Goal: Task Accomplishment & Management: Use online tool/utility

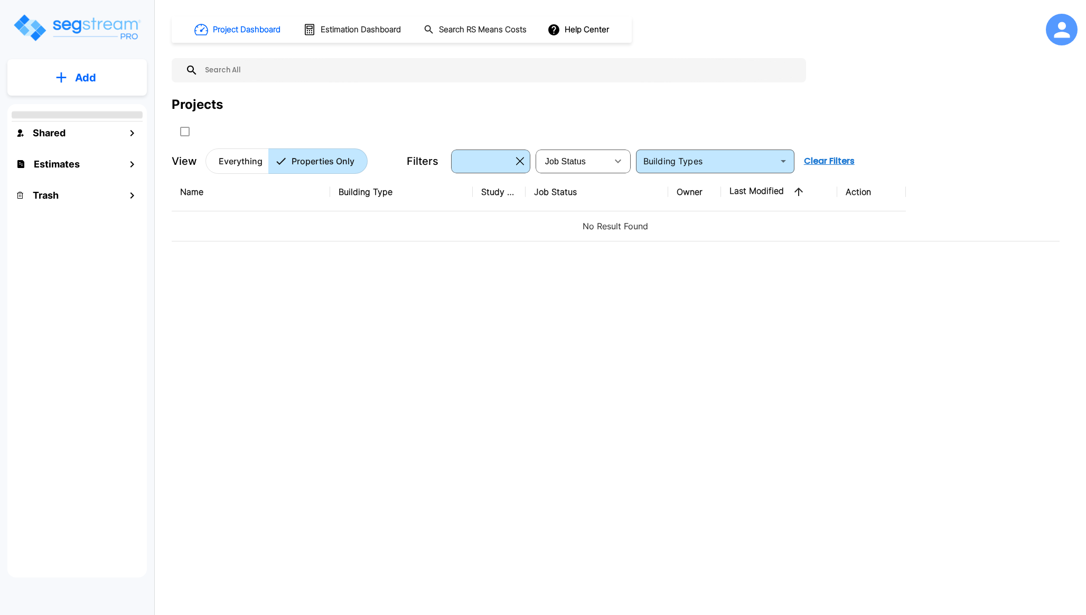
type input "Multi-Family Residential"
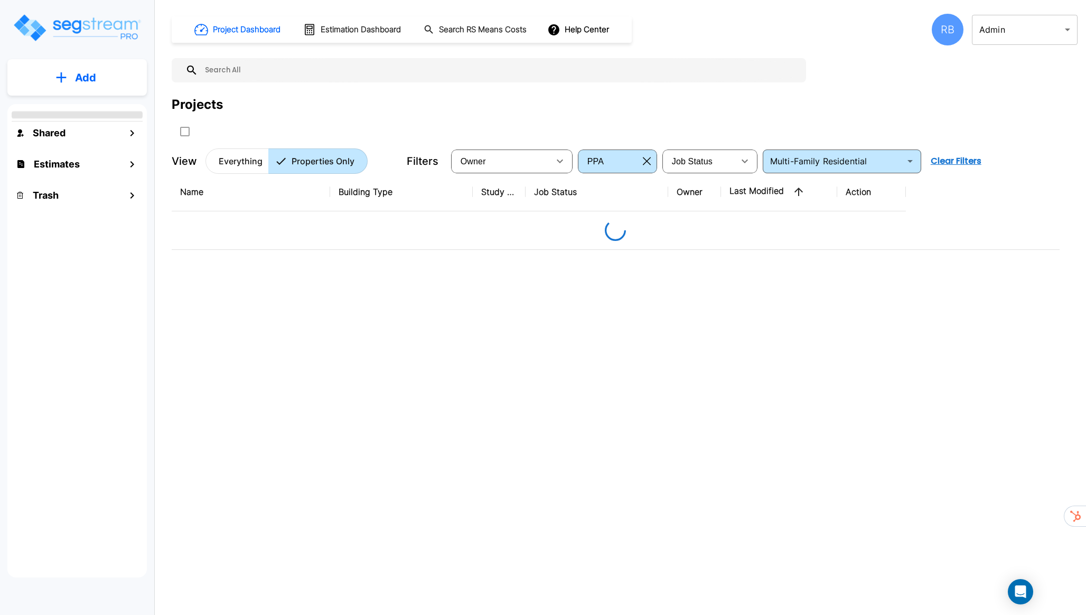
click at [1019, 33] on body "× Your report is being generated. Be patient! × We're working on your Modificat…" at bounding box center [543, 307] width 1086 height 615
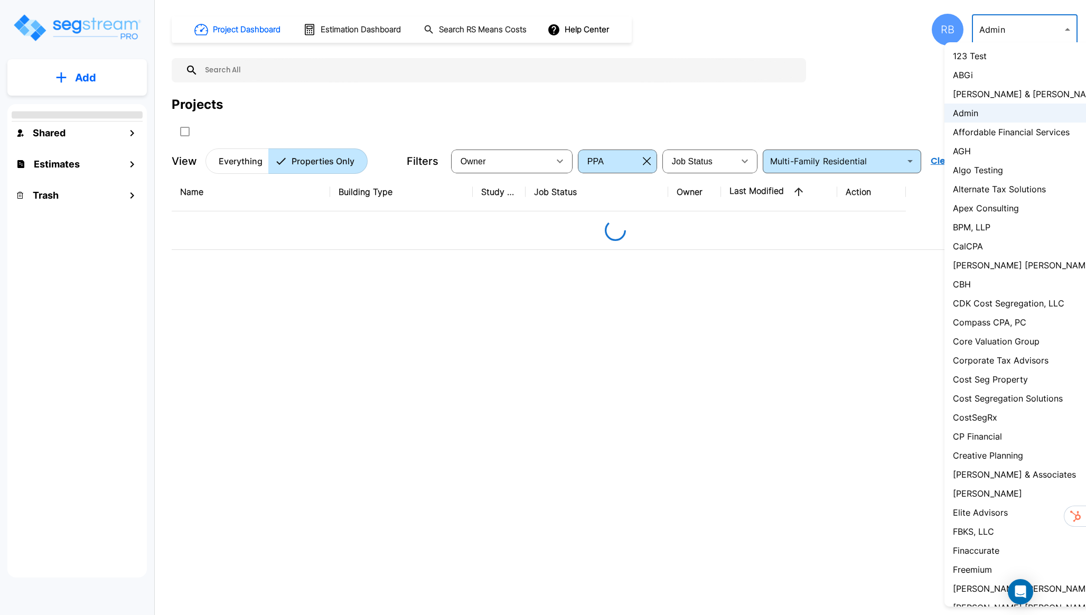
scroll to position [397, 0]
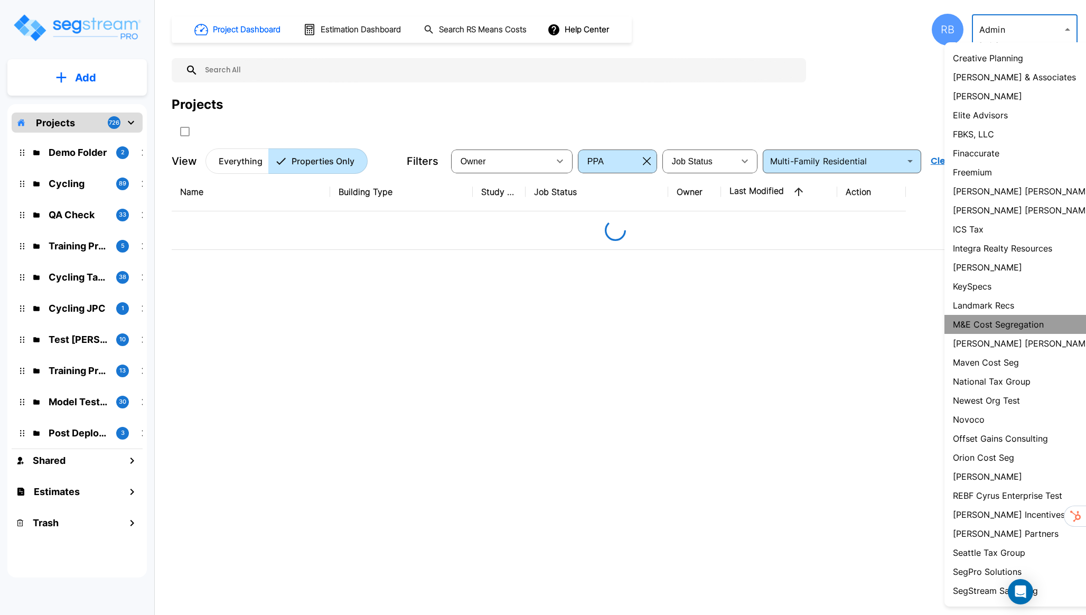
click at [1029, 333] on li "M&E Cost Segregation" at bounding box center [1042, 324] width 195 height 19
type input "131"
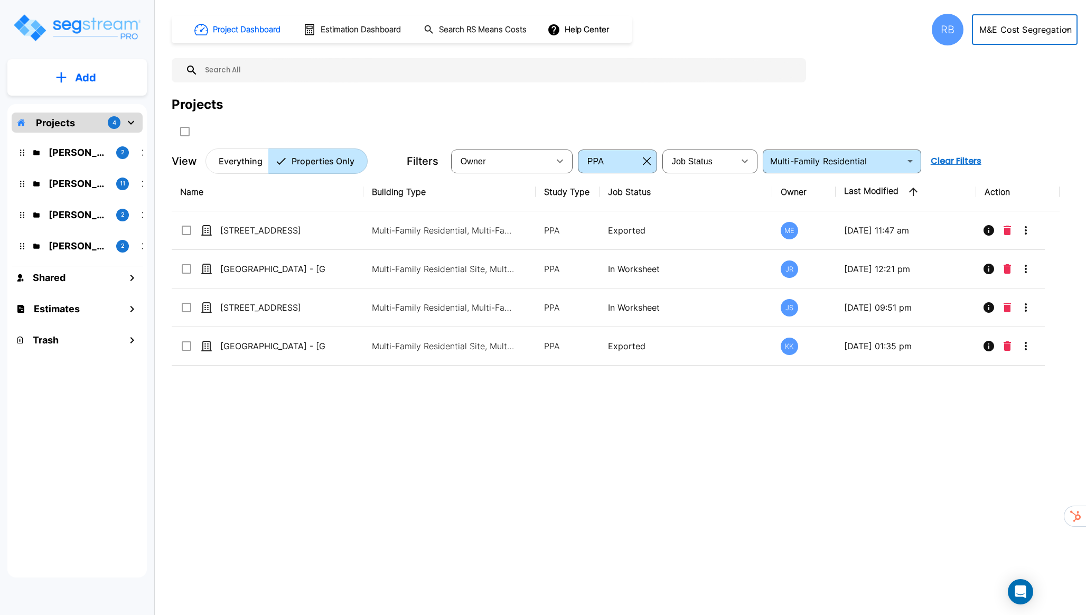
click at [955, 26] on div "RB" at bounding box center [948, 30] width 32 height 32
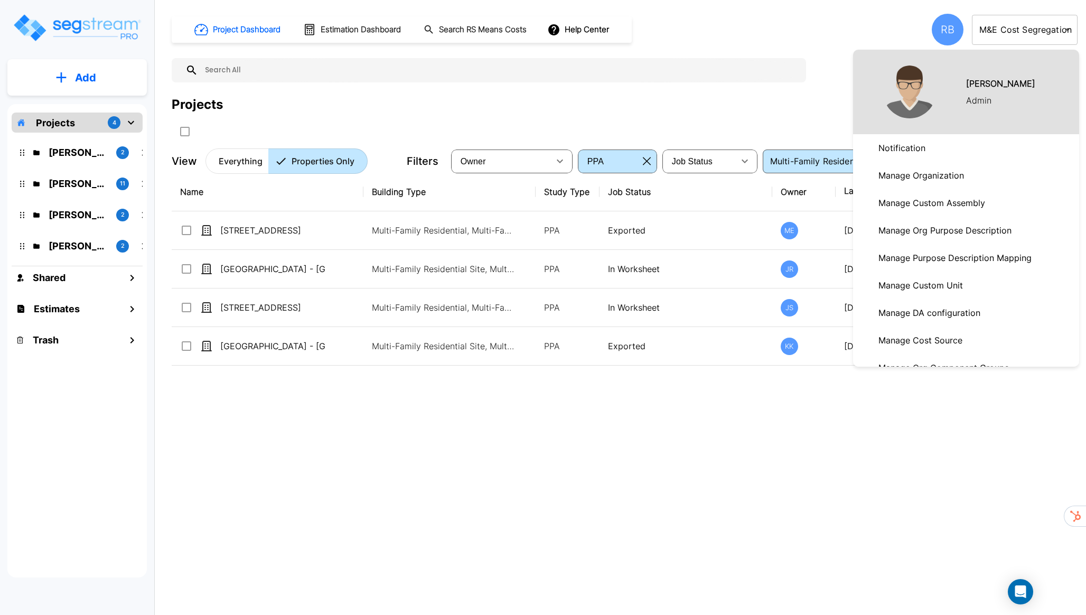
click at [932, 179] on p "Manage Organization" at bounding box center [921, 175] width 94 height 21
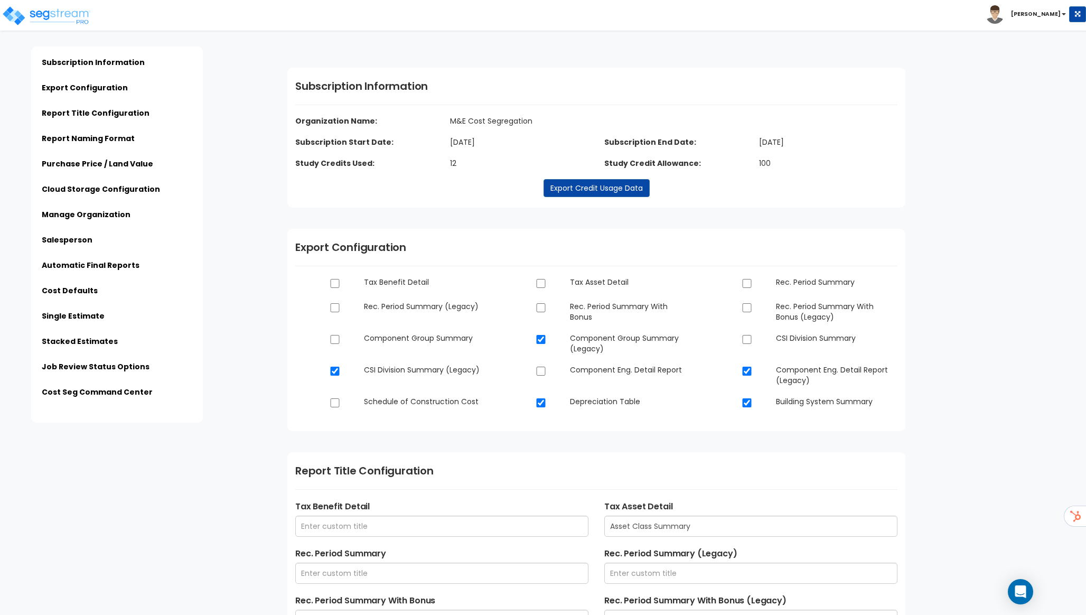
click at [1004, 20] on img at bounding box center [995, 14] width 18 height 18
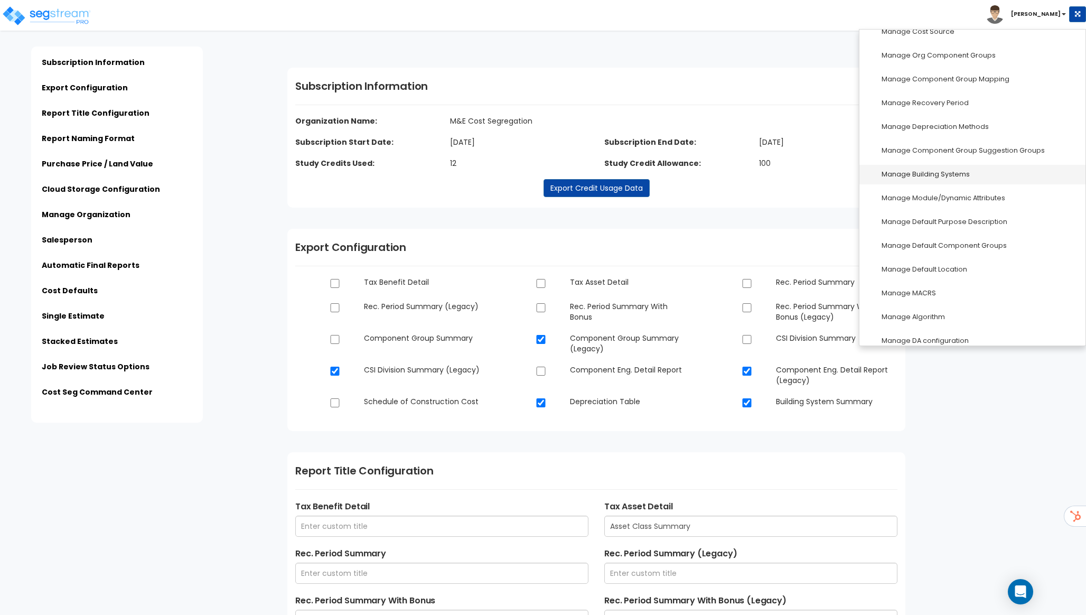
scroll to position [249, 0]
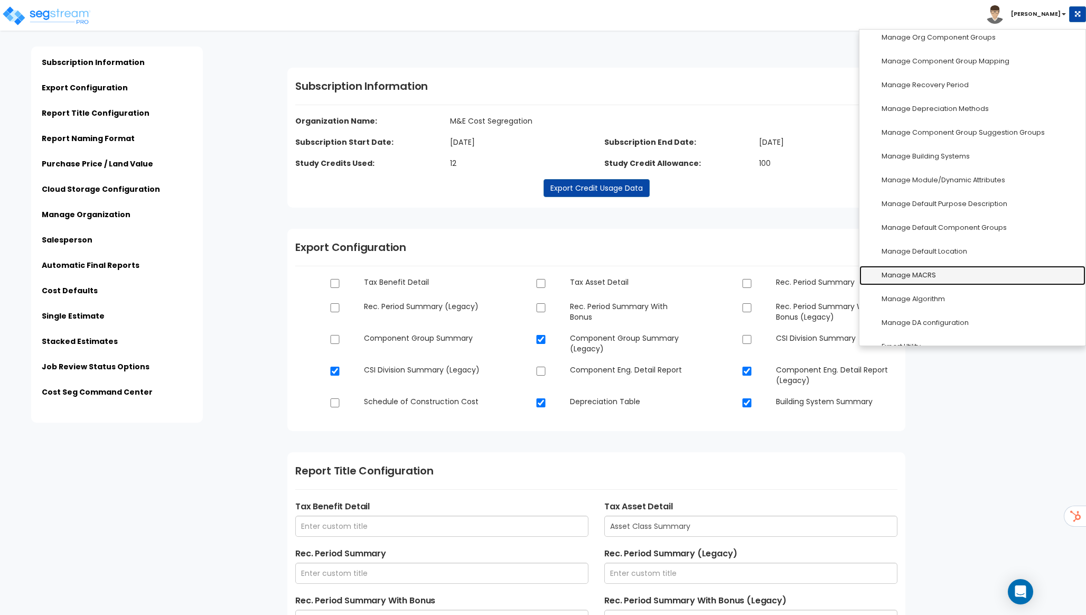
click at [944, 281] on link "Manage MACRS" at bounding box center [973, 276] width 226 height 20
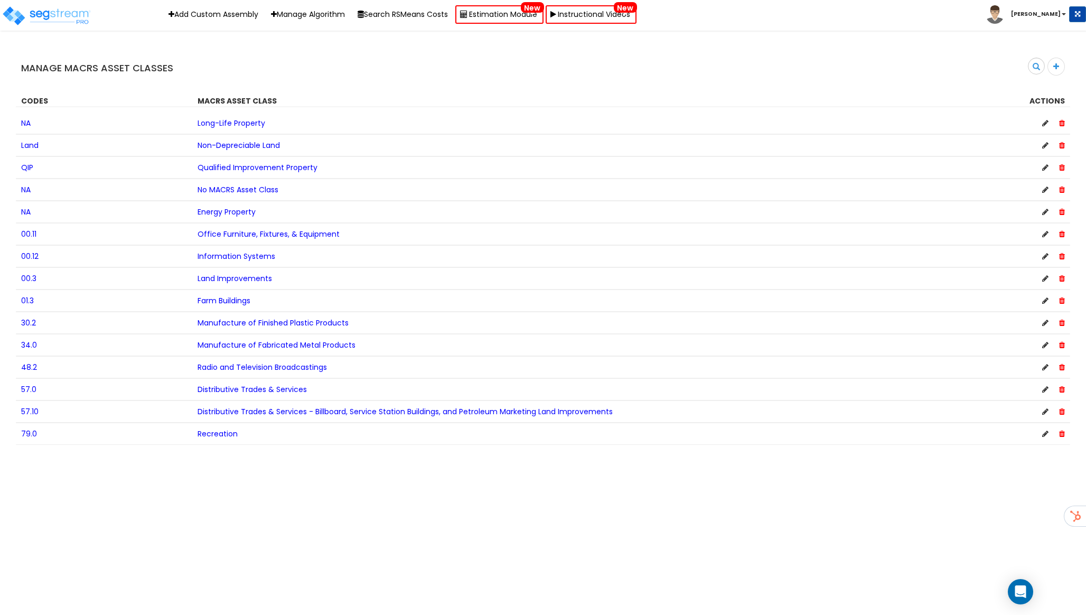
click at [1058, 62] on div at bounding box center [1056, 67] width 17 height 18
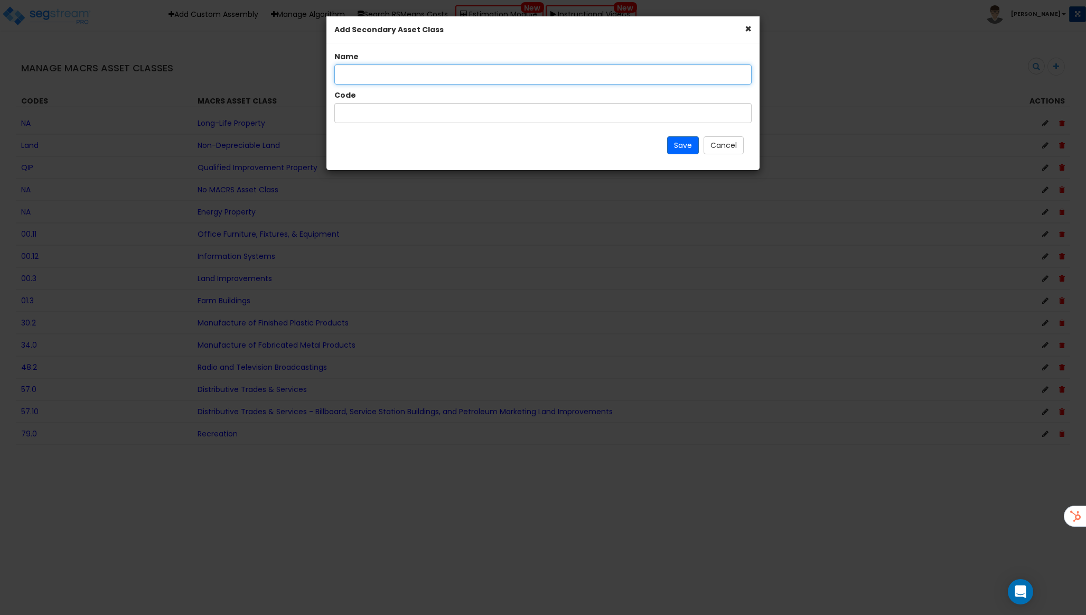
click at [513, 77] on input "text" at bounding box center [542, 74] width 417 height 20
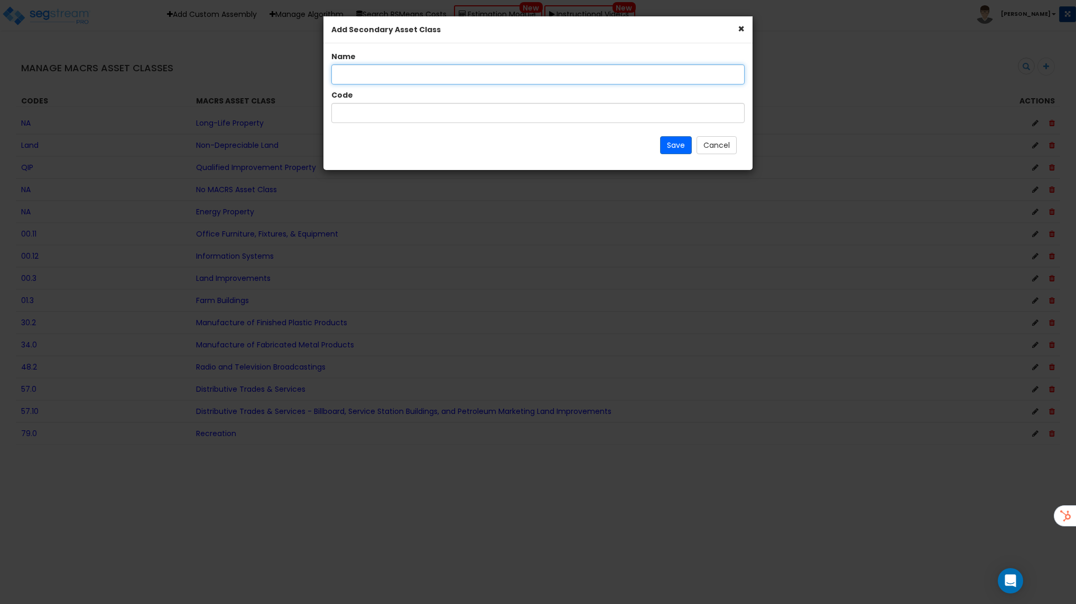
click at [465, 73] on input "text" at bounding box center [537, 74] width 413 height 20
paste input "Radio and Television Broadcastings"
type input "Radio and Television Broadcastings"
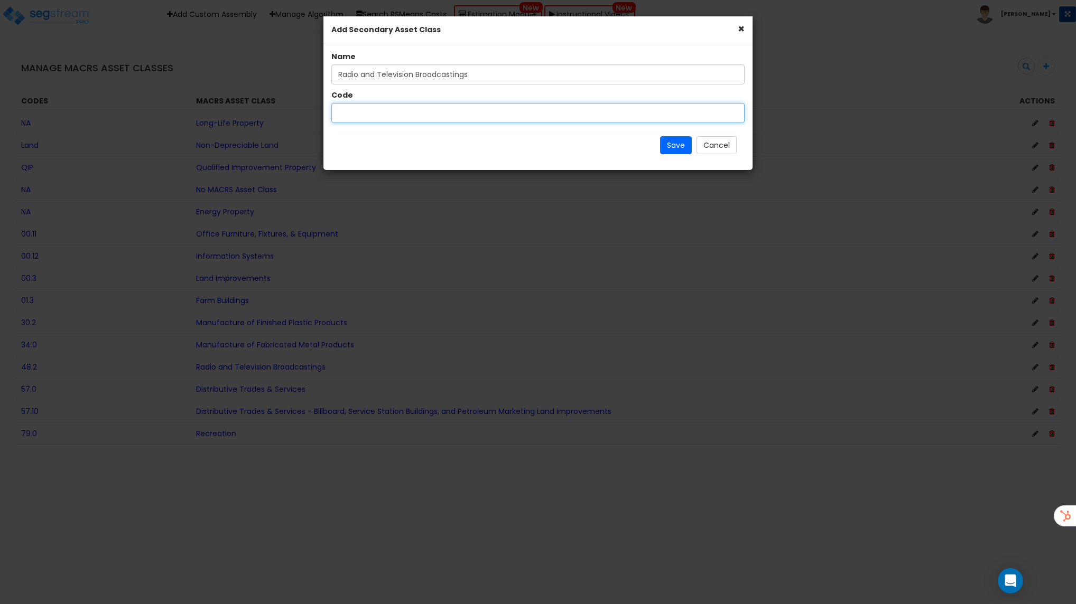
click at [413, 109] on input "text" at bounding box center [537, 113] width 413 height 20
type input "48.2"
click at [678, 144] on button "Save" at bounding box center [676, 145] width 32 height 18
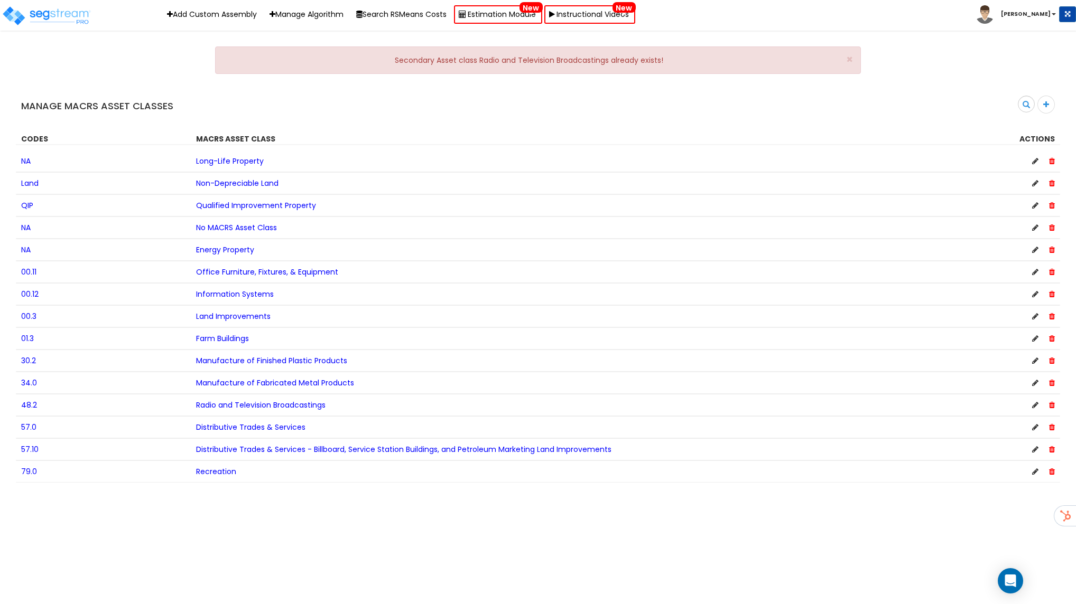
click at [994, 17] on img at bounding box center [984, 14] width 18 height 18
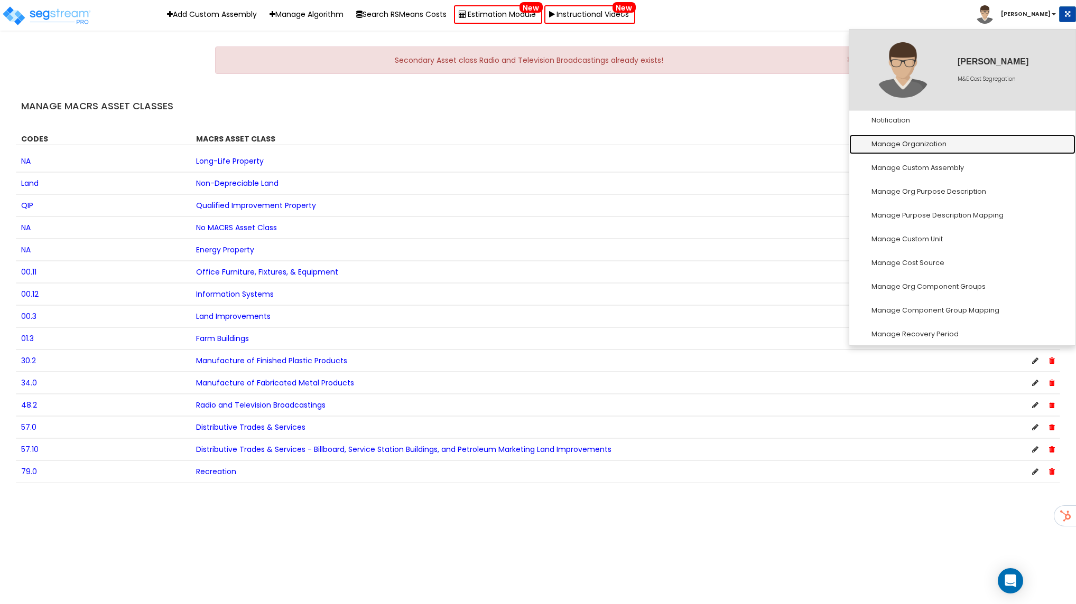
click at [921, 146] on link "Manage Organization" at bounding box center [962, 145] width 226 height 20
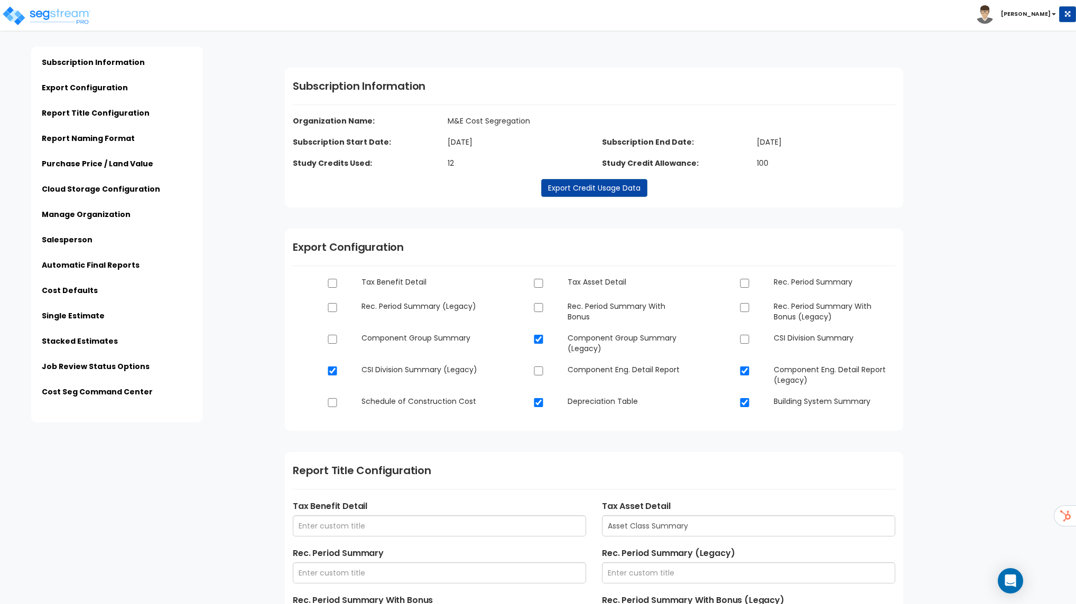
click at [994, 12] on img at bounding box center [984, 14] width 18 height 18
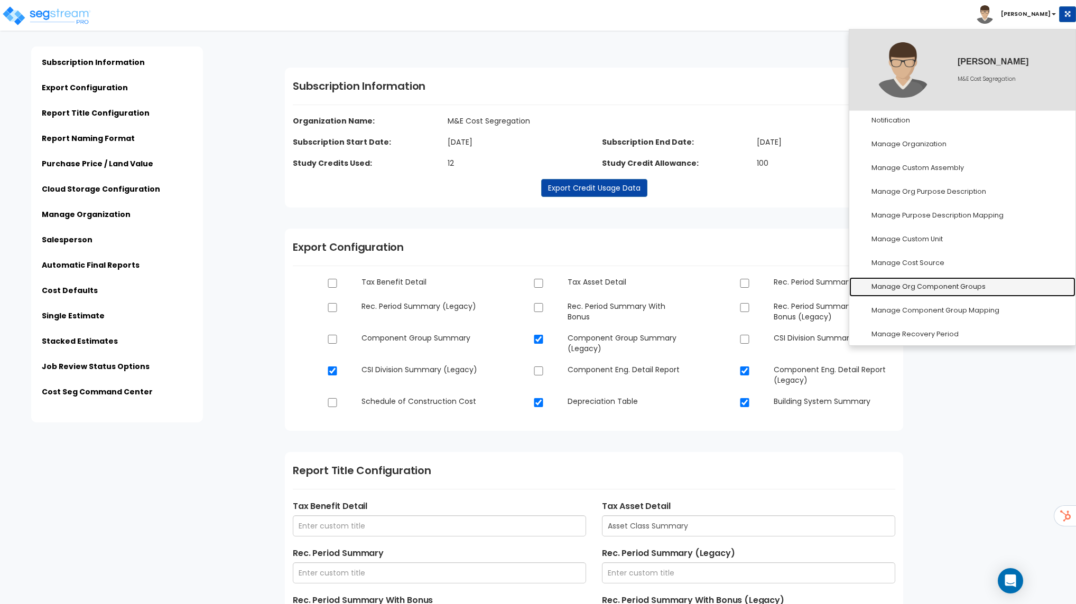
click at [926, 292] on link "Manage Org Component Groups" at bounding box center [962, 287] width 226 height 20
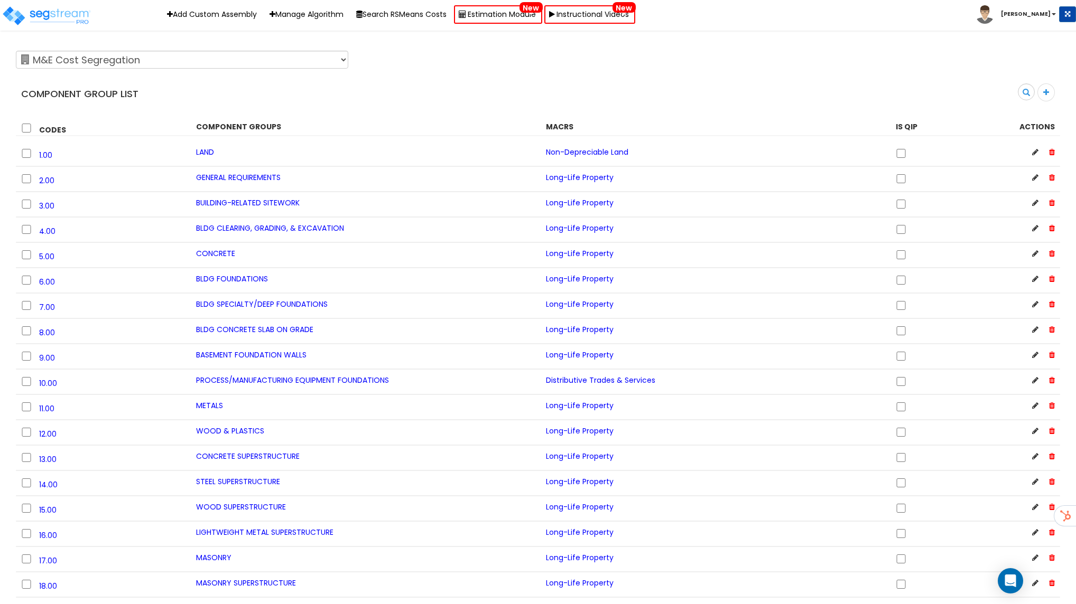
click at [406, 95] on h4 "Component Group List" at bounding box center [275, 94] width 509 height 11
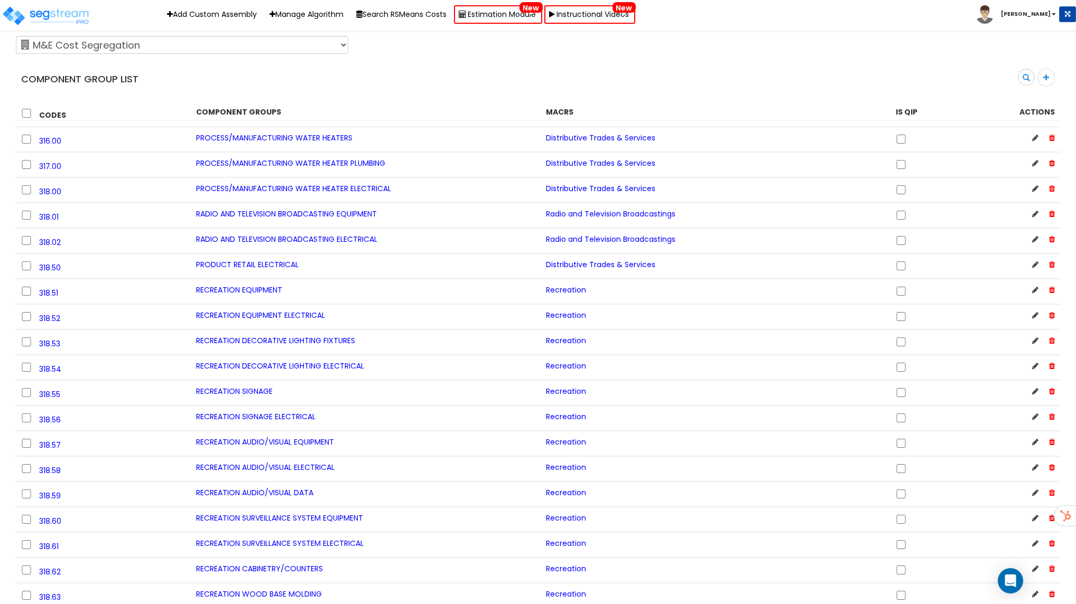
click at [994, 15] on img at bounding box center [984, 14] width 18 height 18
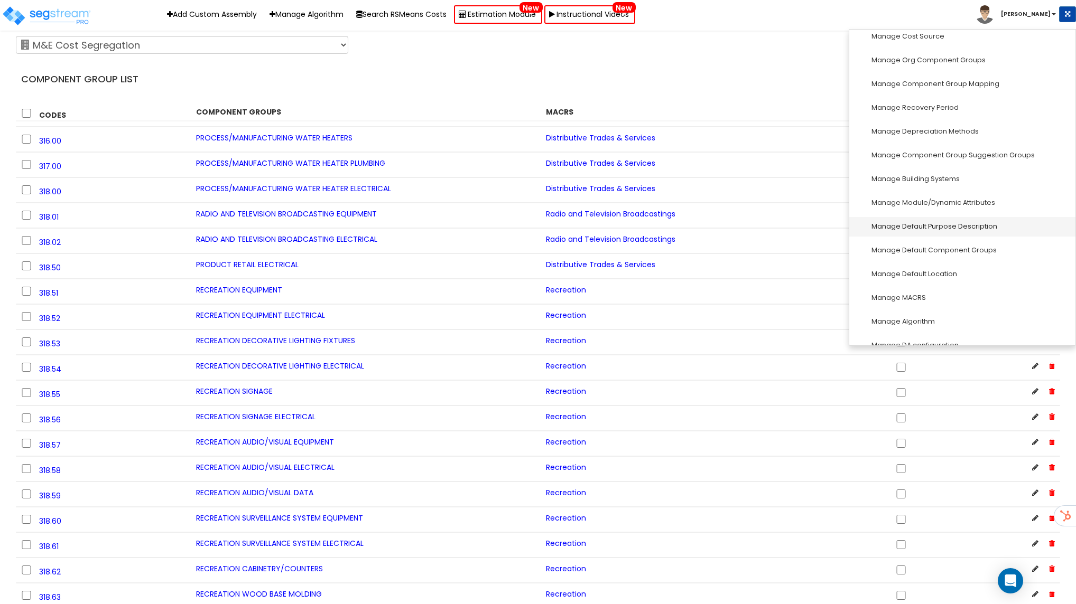
scroll to position [225, 0]
click at [944, 136] on link "Manage Depreciation Methods" at bounding box center [962, 134] width 226 height 20
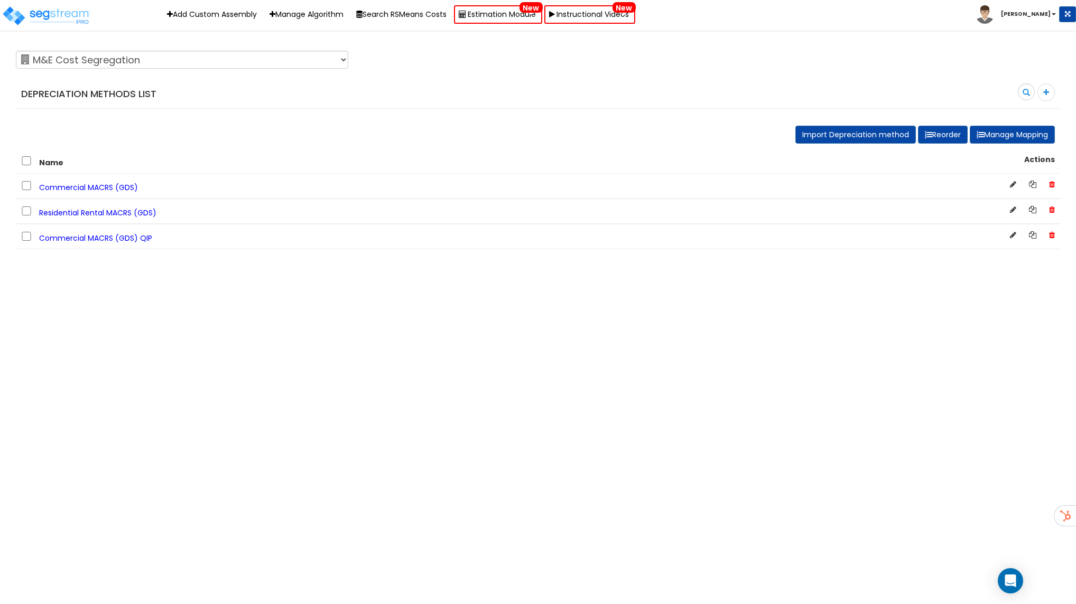
click at [109, 191] on span "Commercial MACRS (GDS)" at bounding box center [88, 187] width 99 height 11
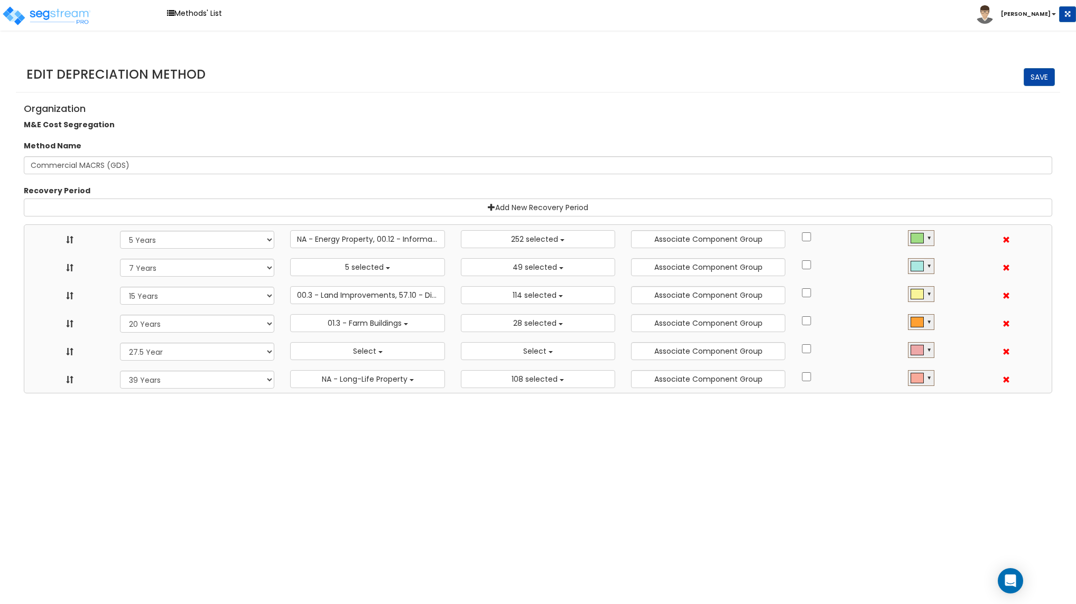
select select "5Y"
select select "10182"
select select "7Y"
select select "48830"
select select "11974"
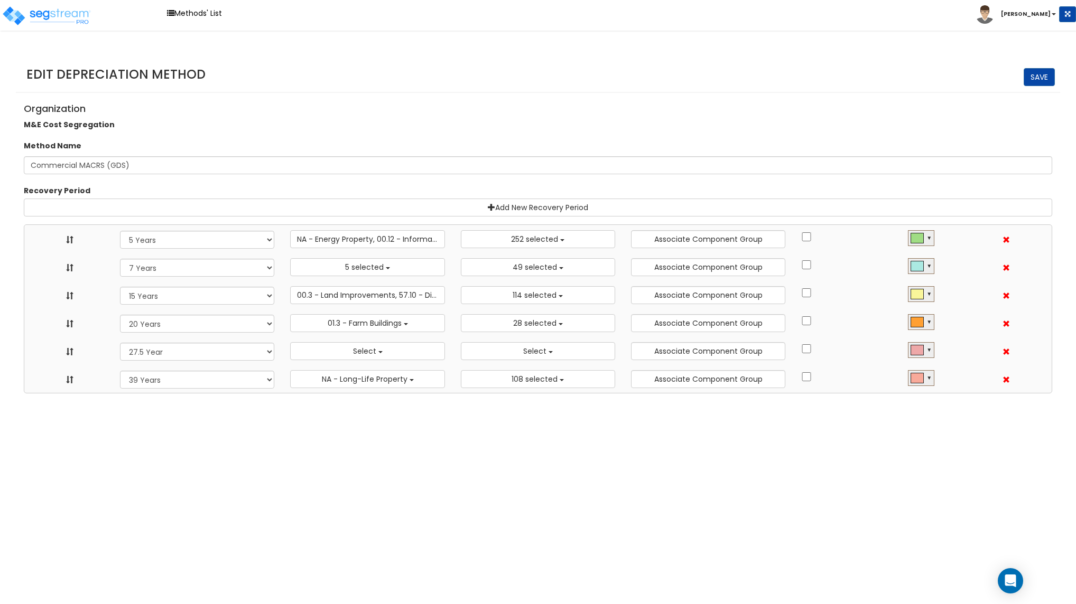
select select "15Y"
select select "3666"
select select "31875"
select select "20Y"
select select "55106"
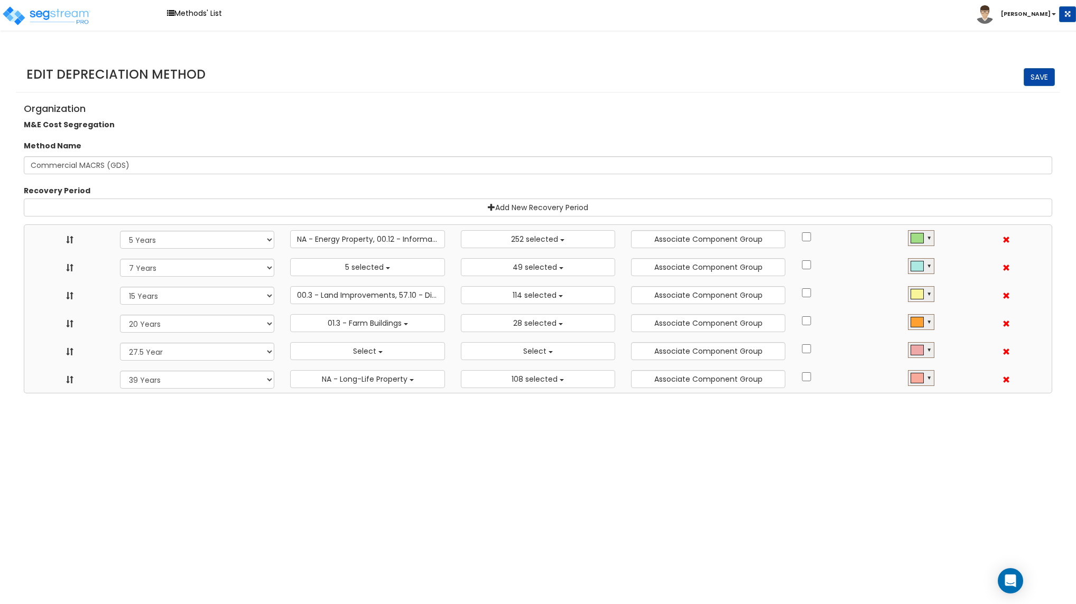
select select "61837"
select select "275Y"
select select
select select "39Y"
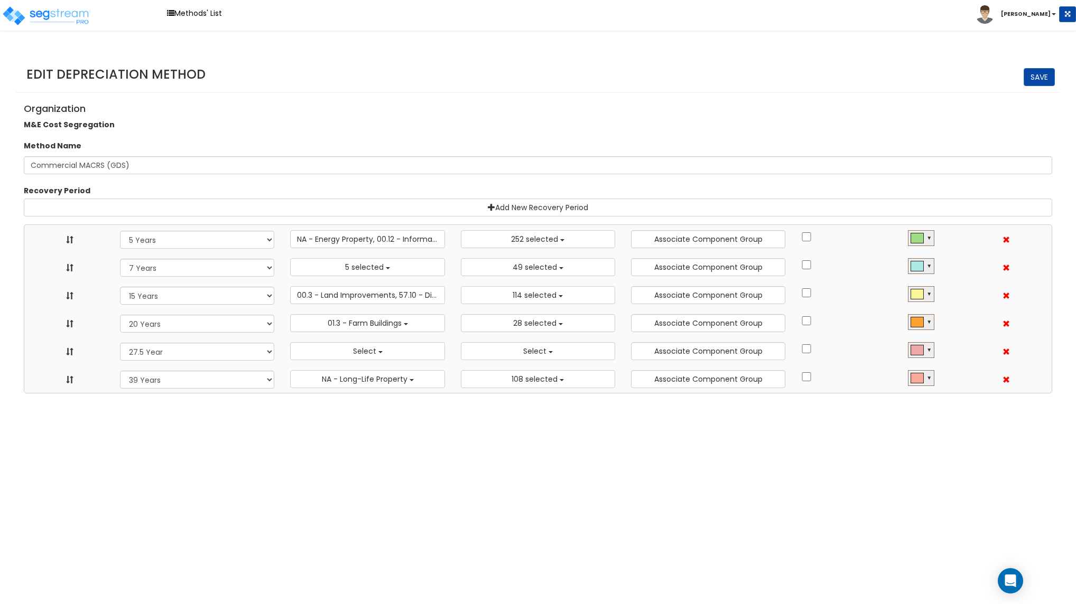
select select "31302"
click at [425, 241] on span "NA - Energy Property, 00.12 - Information Systems, 57.0 - Distributive Trades &…" at bounding box center [457, 239] width 320 height 11
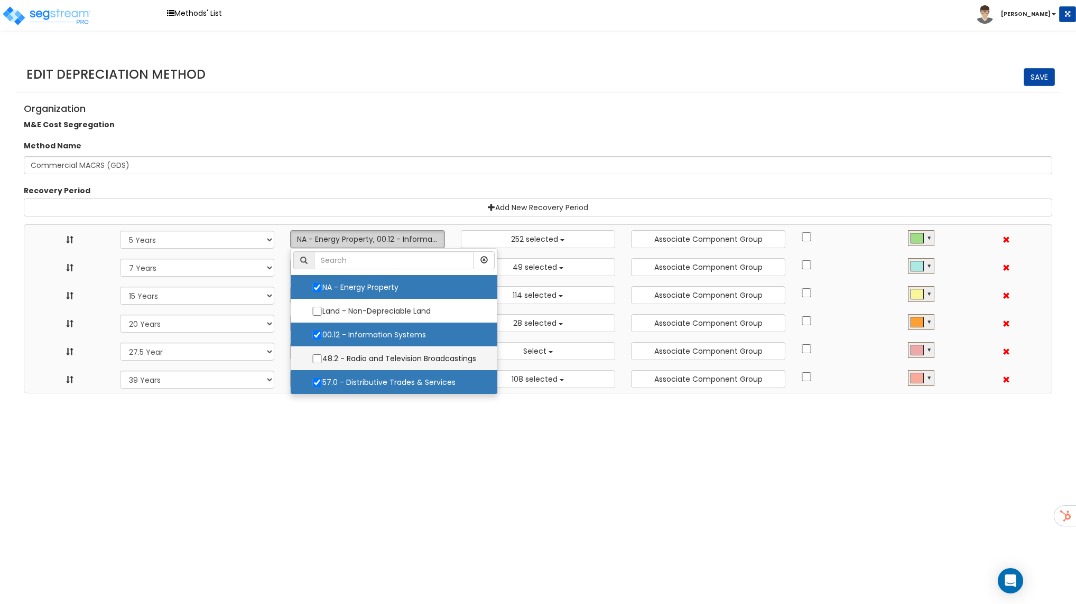
click at [377, 360] on label "48.2 - Radio and Television Broadcastings" at bounding box center [393, 359] width 185 height 22
click at [322, 360] on input "48.2 - Radio and Television Broadcastings" at bounding box center [317, 358] width 11 height 9
checkbox input "true"
select select "5Y"
select select "7Y"
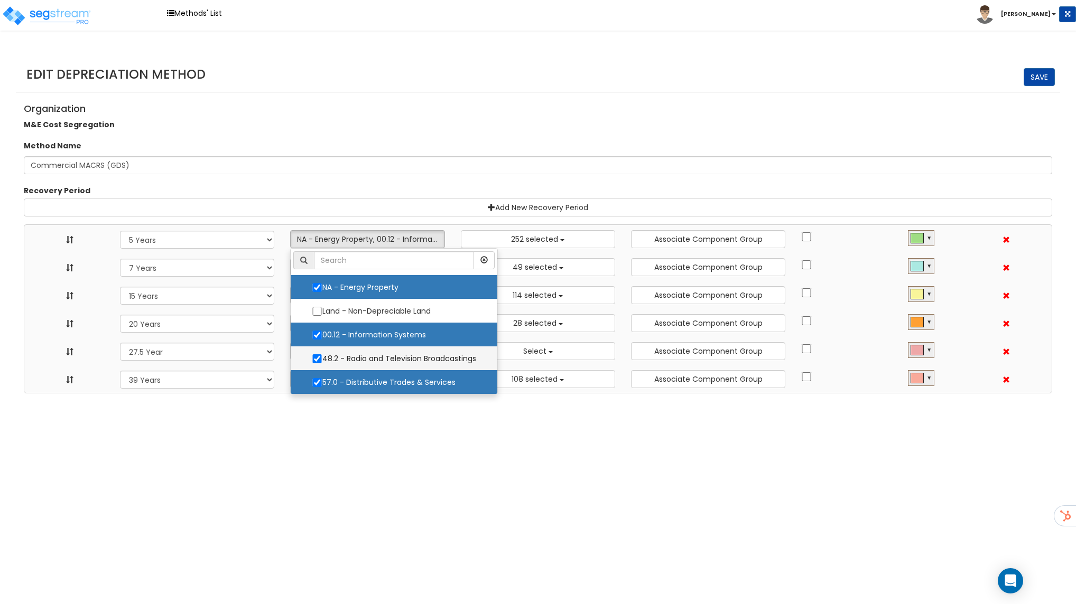
select select "15Y"
select select "20Y"
select select "275Y"
select select "39Y"
select select "10182"
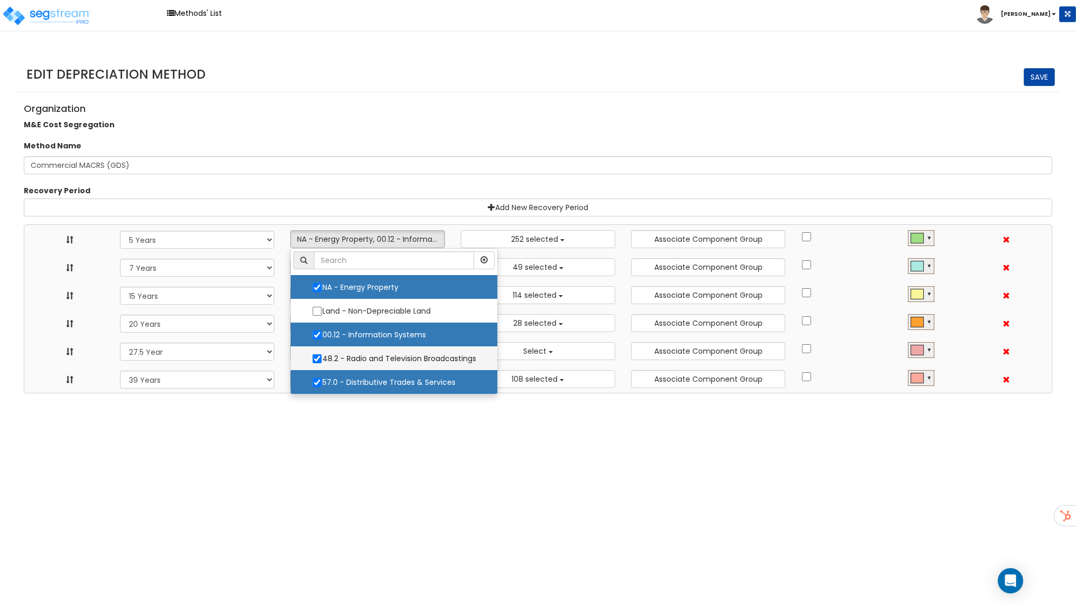
select select "48830"
select select "11974"
select select "3666"
select select "31875"
select select "55106"
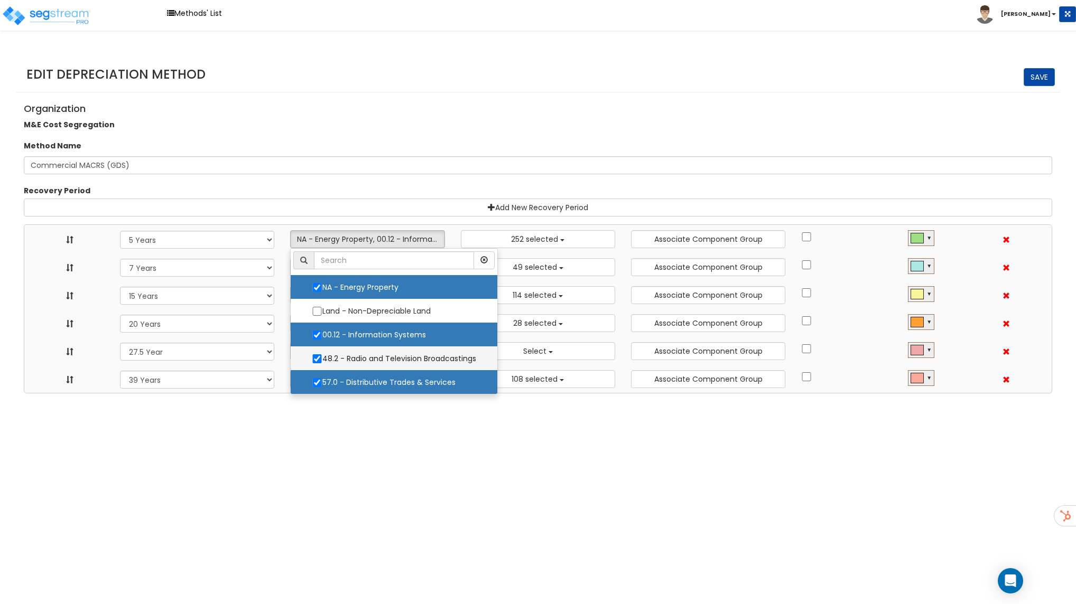
select select "61837"
select select
select select "31302"
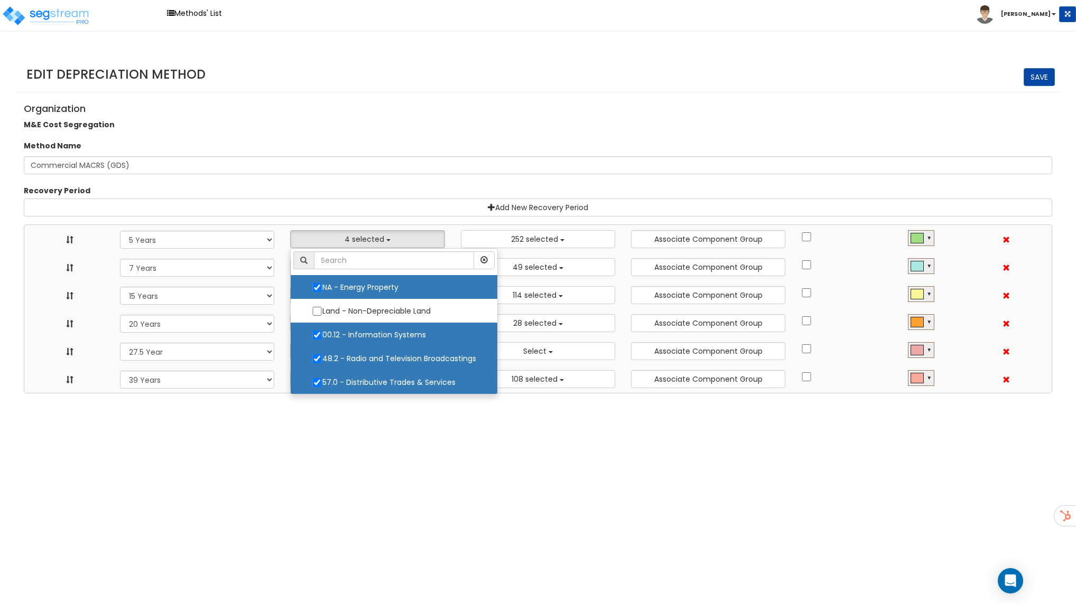
scroll to position [1, 0]
click at [733, 193] on div "Recovery Period" at bounding box center [538, 191] width 1044 height 13
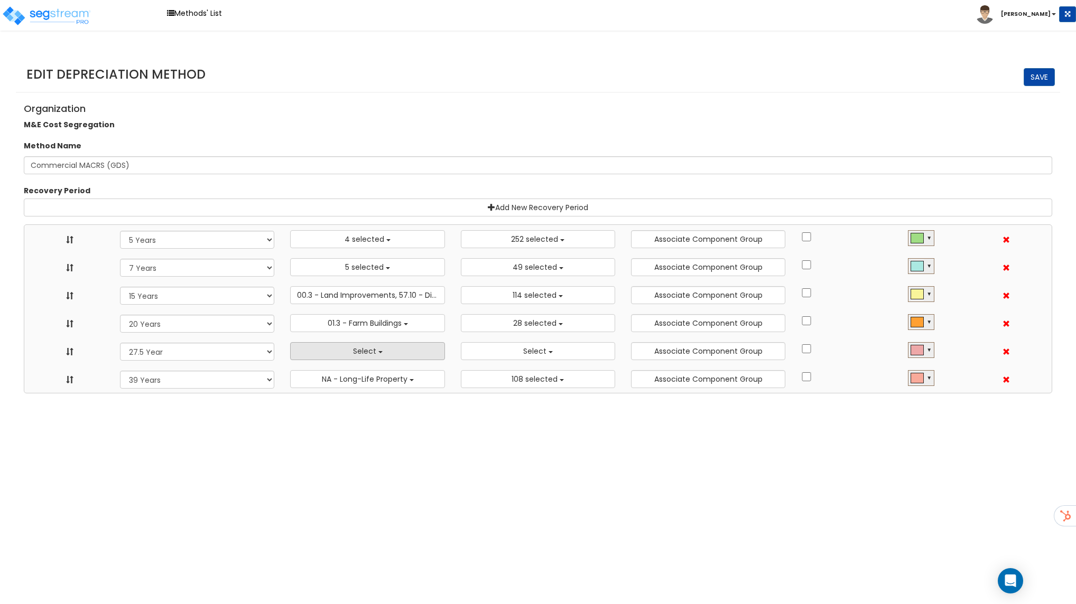
click at [406, 354] on button "Select" at bounding box center [367, 351] width 154 height 18
click at [1034, 80] on link "Save" at bounding box center [1038, 77] width 31 height 18
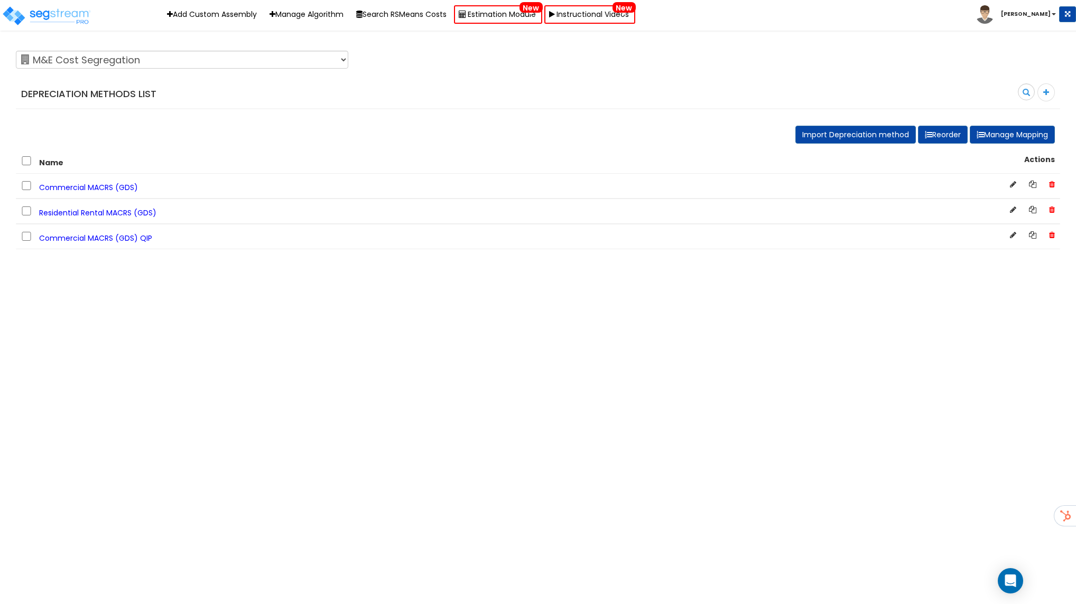
click at [140, 210] on span "Residential Rental MACRS (GDS)" at bounding box center [97, 213] width 117 height 11
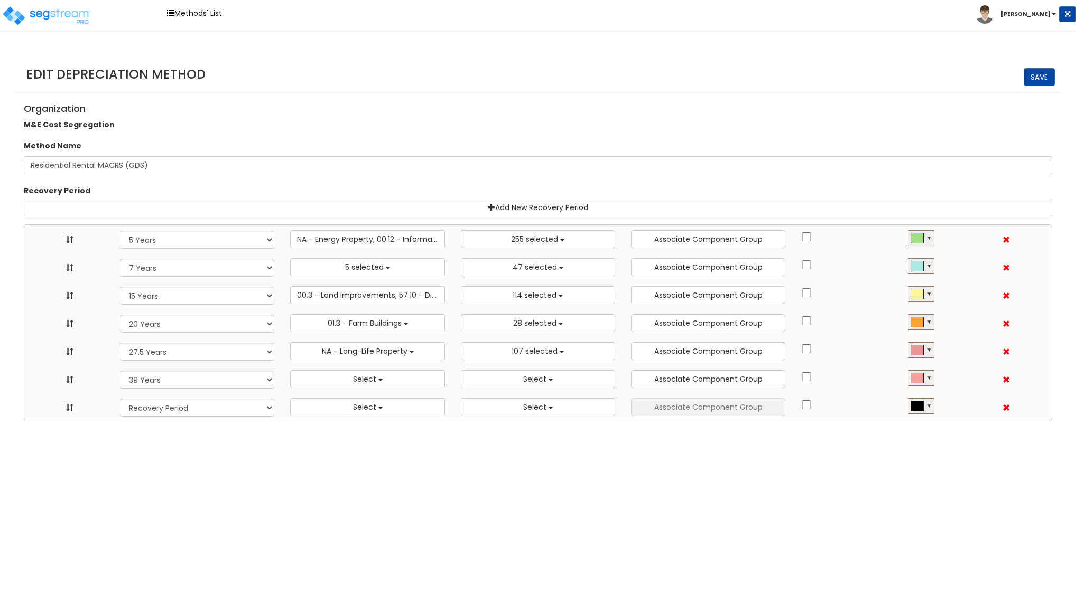
select select "5Y"
select select "10182"
select select "7Y"
select select "48830"
select select "58737"
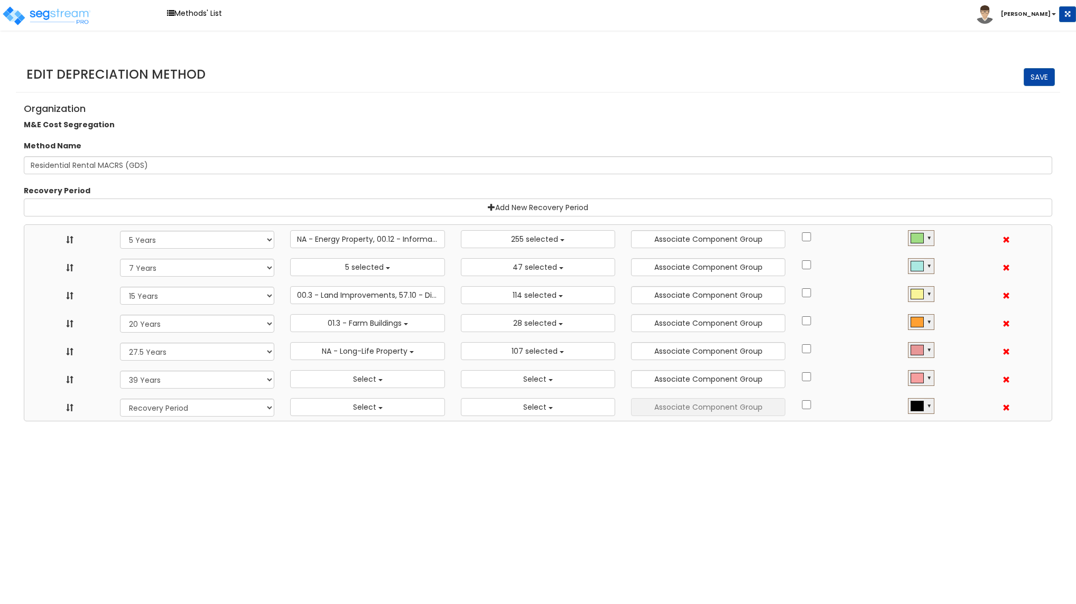
select select "15Y"
select select "3666"
select select "31875"
select select "20Y"
select select "55106"
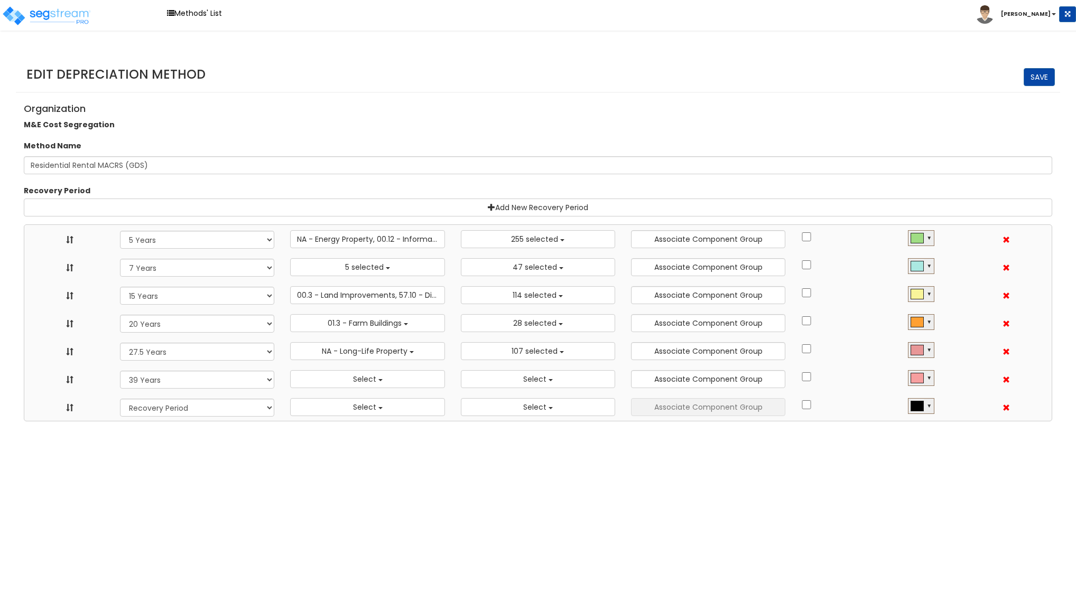
select select "61837"
select select "275Y_1"
select select "31302"
select select "39Y"
select select
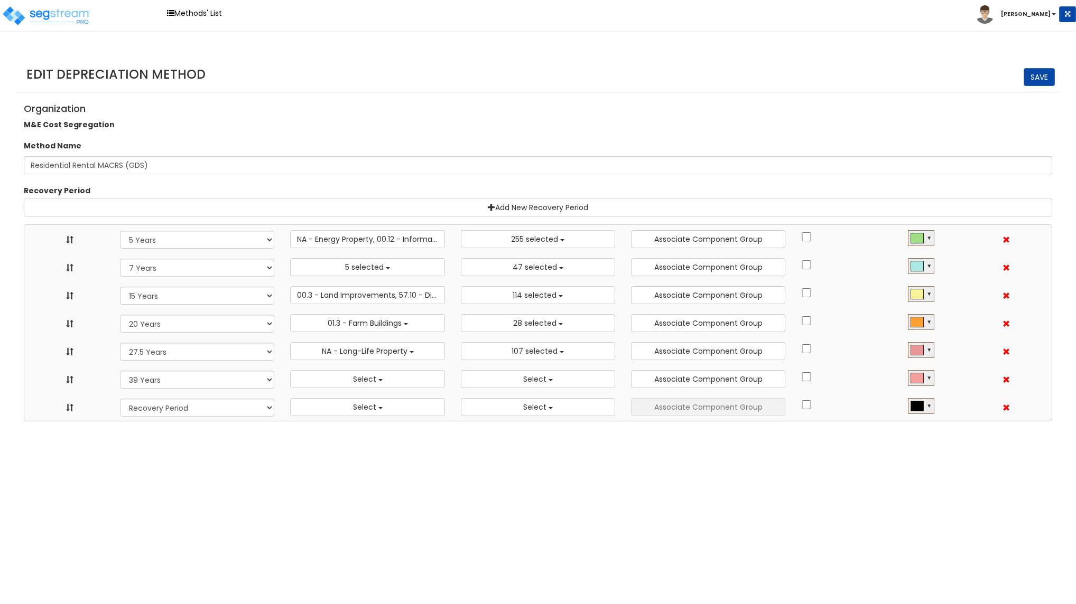
select select
click at [347, 234] on button "NA - Energy Property, 00.12 - Information Systems, 57.0 - Distributive Trades &…" at bounding box center [367, 239] width 154 height 18
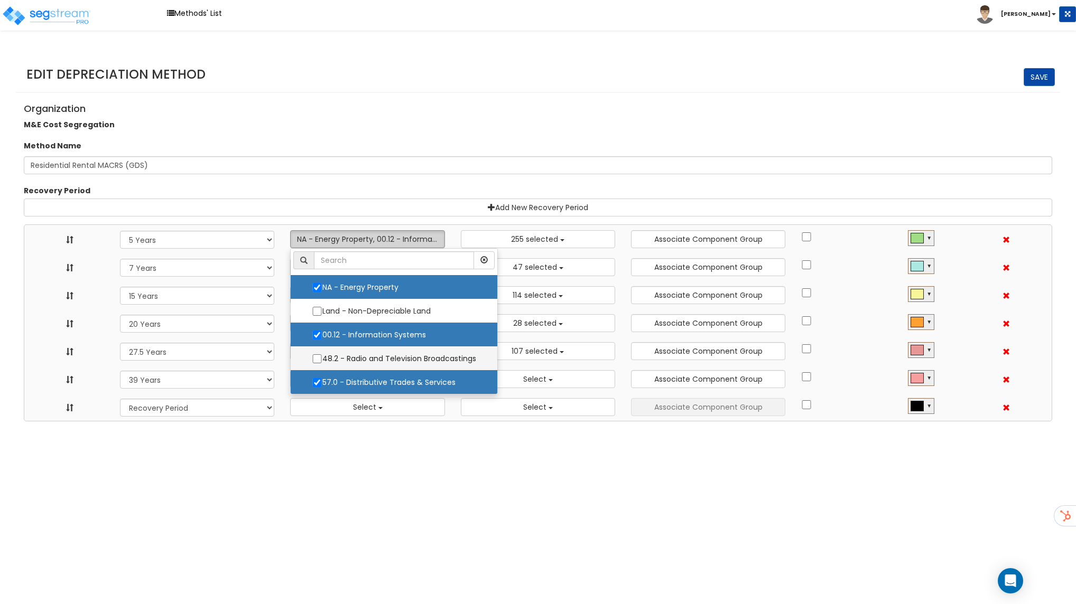
click at [380, 357] on label "48.2 - Radio and Television Broadcastings" at bounding box center [393, 359] width 185 height 22
click at [322, 357] on input "48.2 - Radio and Television Broadcastings" at bounding box center [317, 358] width 11 height 9
checkbox input "true"
select select "5Y"
select select "7Y"
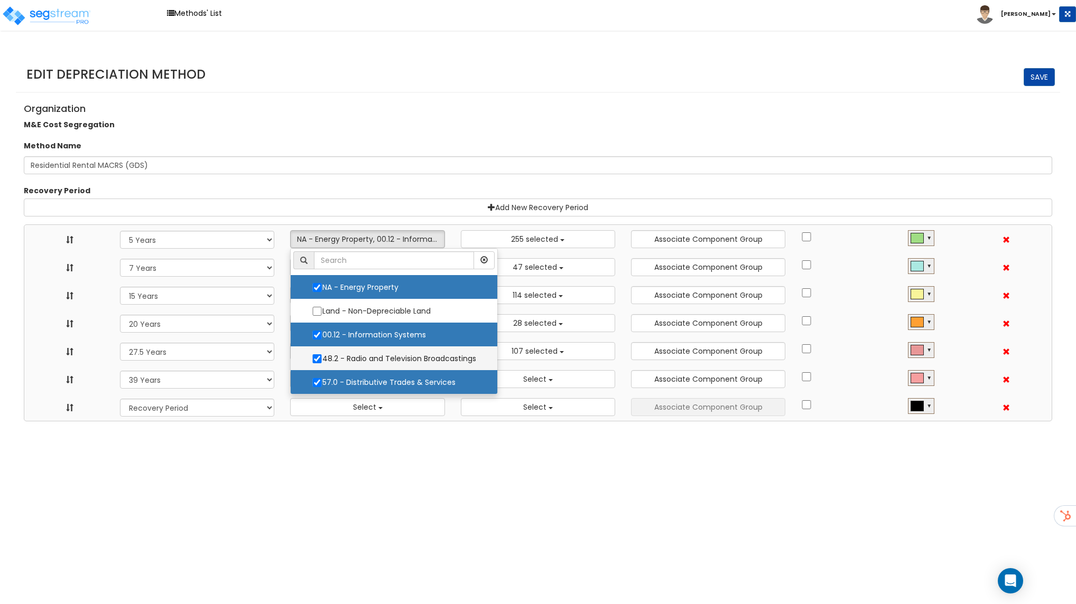
select select "15Y"
select select "20Y"
select select "275Y_1"
select select "39Y"
select select "10182"
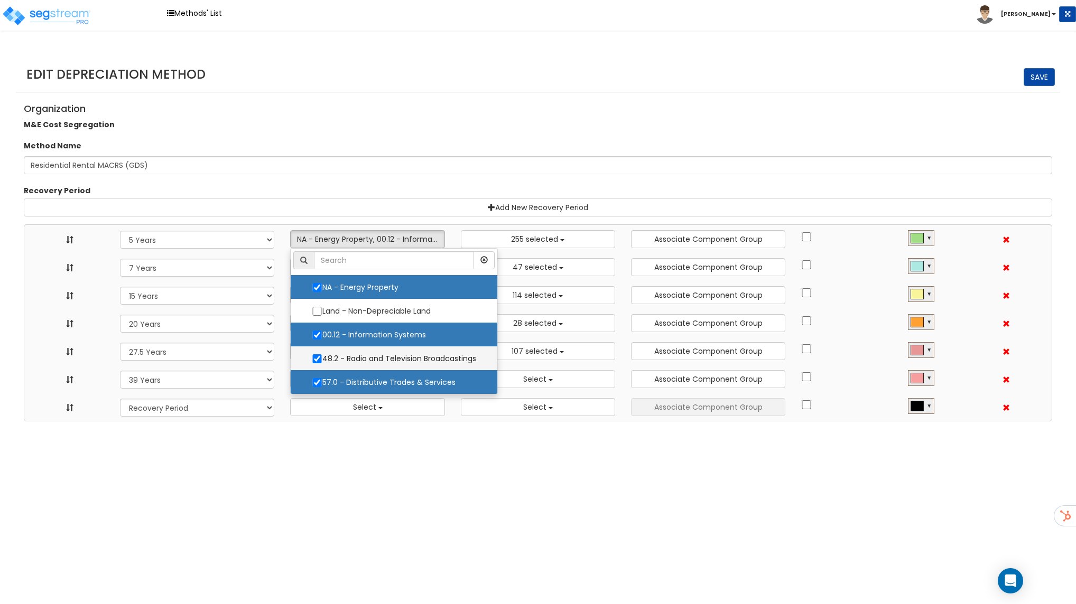
select select "48830"
select select "58737"
select select "3666"
select select "31875"
select select "55106"
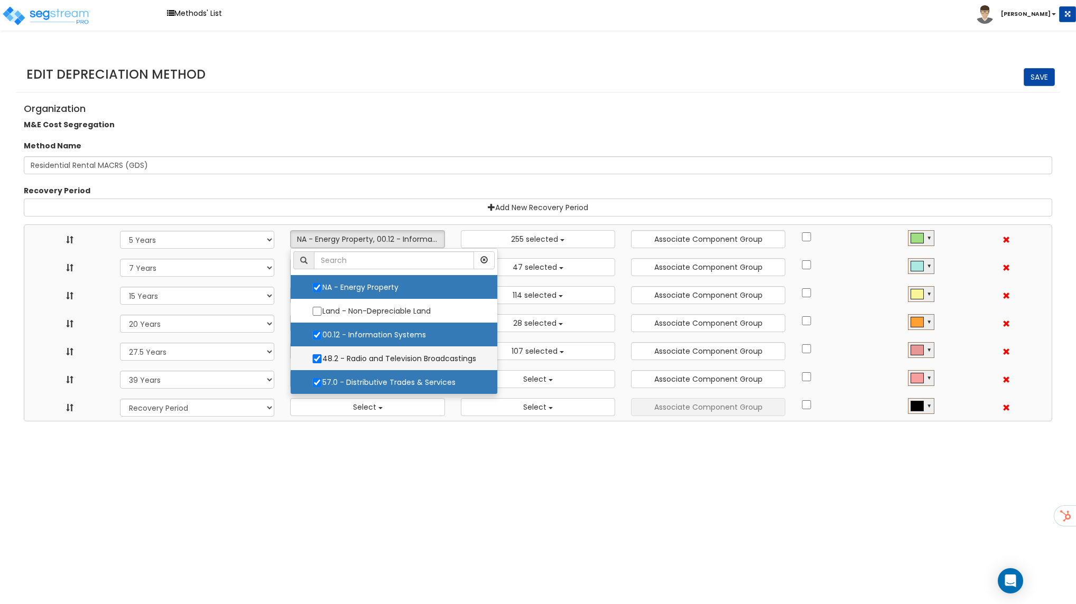
select select "61837"
select select "31302"
select select
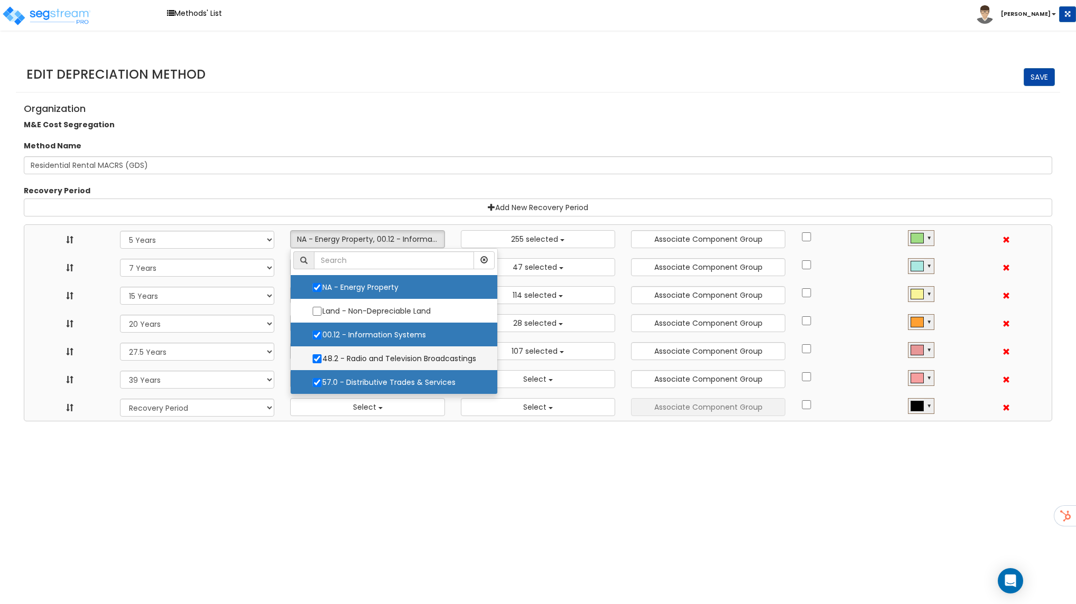
select select
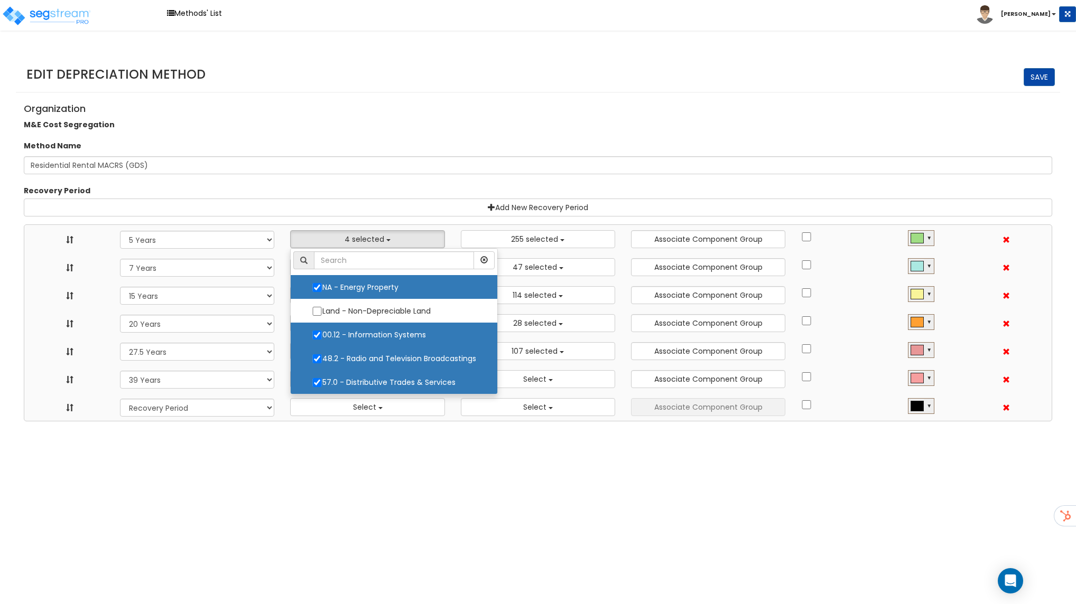
click at [385, 356] on label "48.2 - Radio and Television Broadcastings" at bounding box center [393, 359] width 185 height 22
click at [322, 356] on input "48.2 - Radio and Television Broadcastings" at bounding box center [317, 358] width 11 height 9
checkbox input "false"
select select "5Y"
select select "7Y"
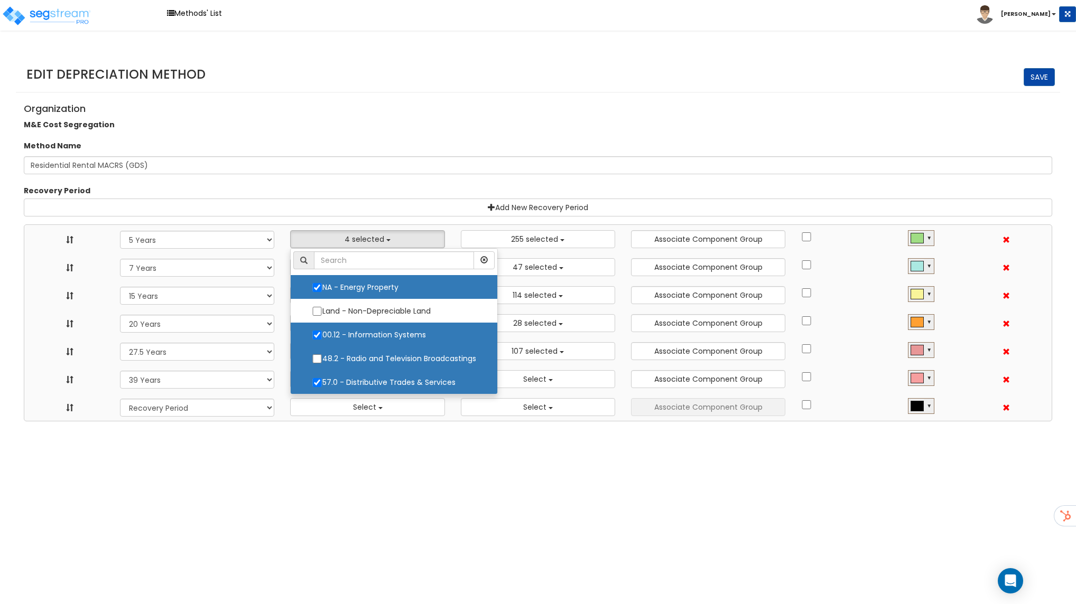
select select "15Y"
select select "20Y"
select select "275Y_1"
select select "39Y"
select select "10182"
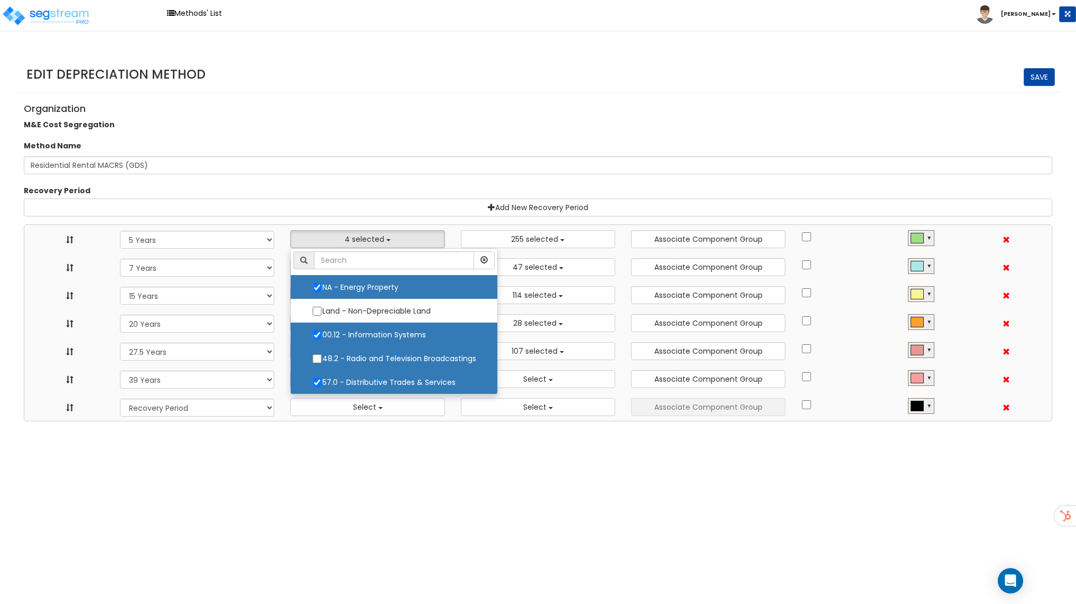
select select "48830"
select select "58737"
select select "3666"
select select "31875"
select select "55106"
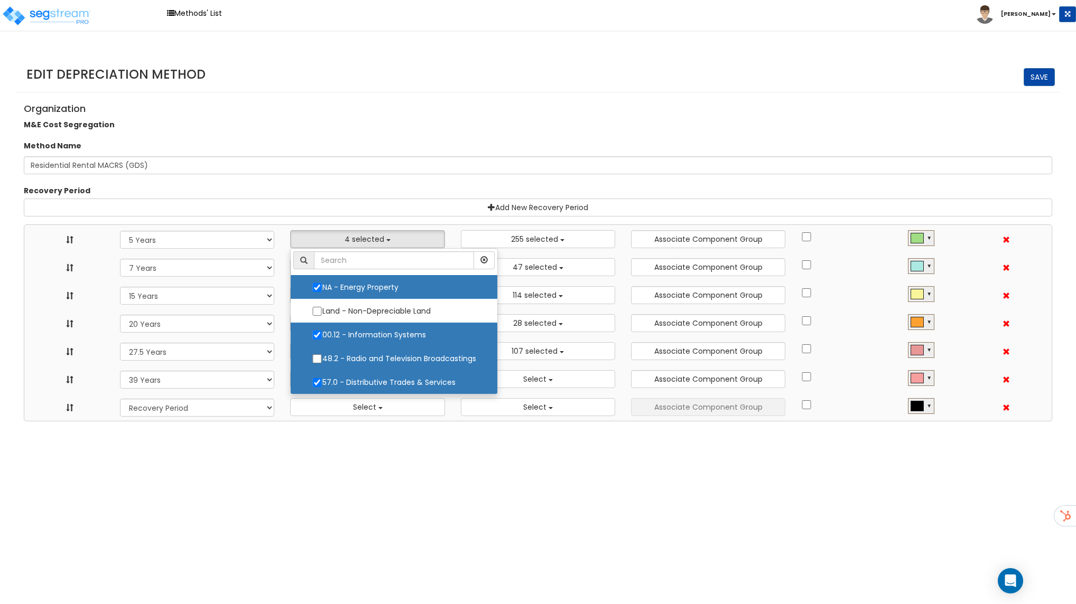
select select "61837"
select select "31302"
select select
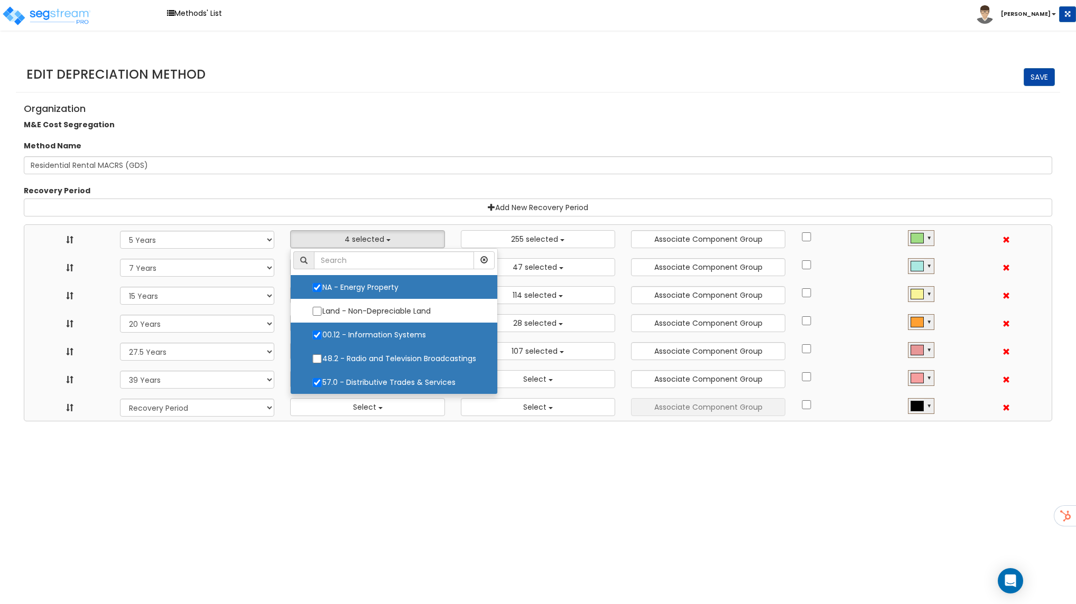
select select
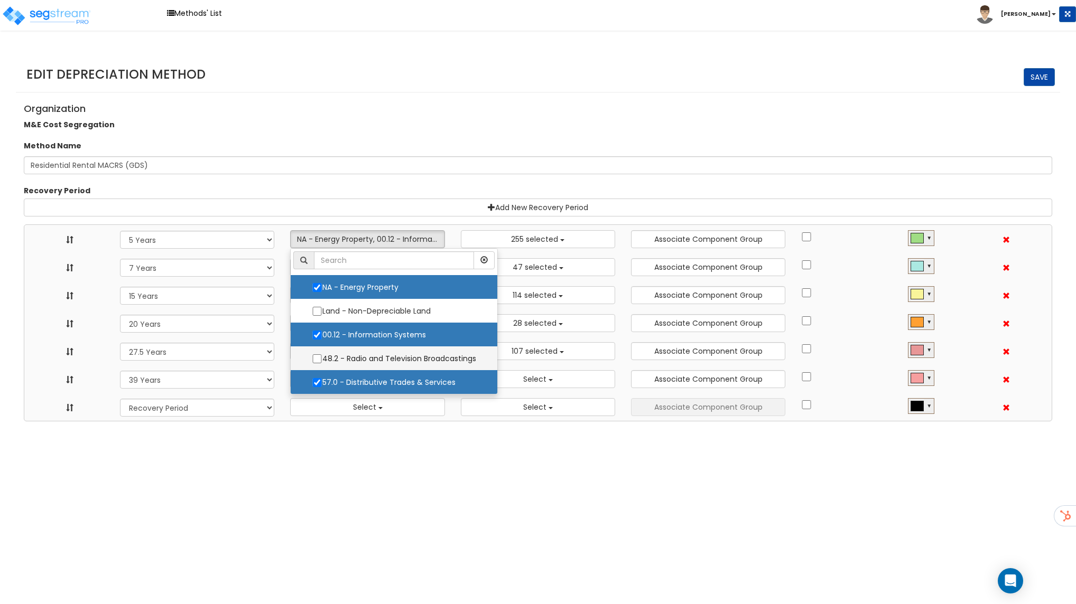
scroll to position [0, 0]
click at [378, 192] on div "Recovery Period" at bounding box center [538, 191] width 1044 height 13
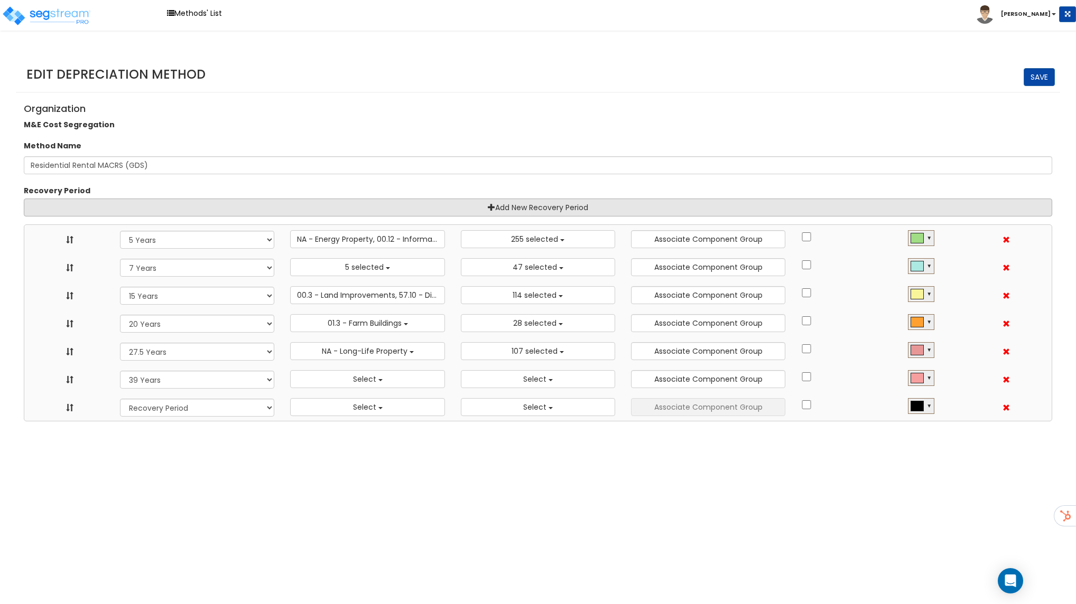
click at [543, 203] on link "Add New Recovery Period" at bounding box center [538, 208] width 1028 height 18
select select "5Y"
select select "7Y"
select select "15Y"
select select "20Y"
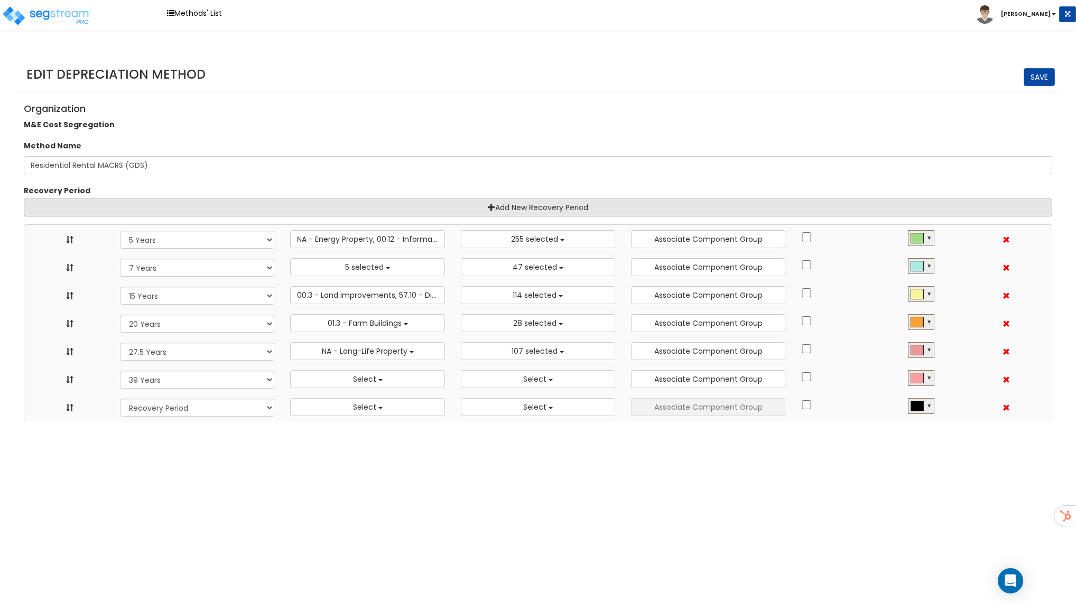
select select "275Y_1"
select select "39Y"
select select
select select "10182"
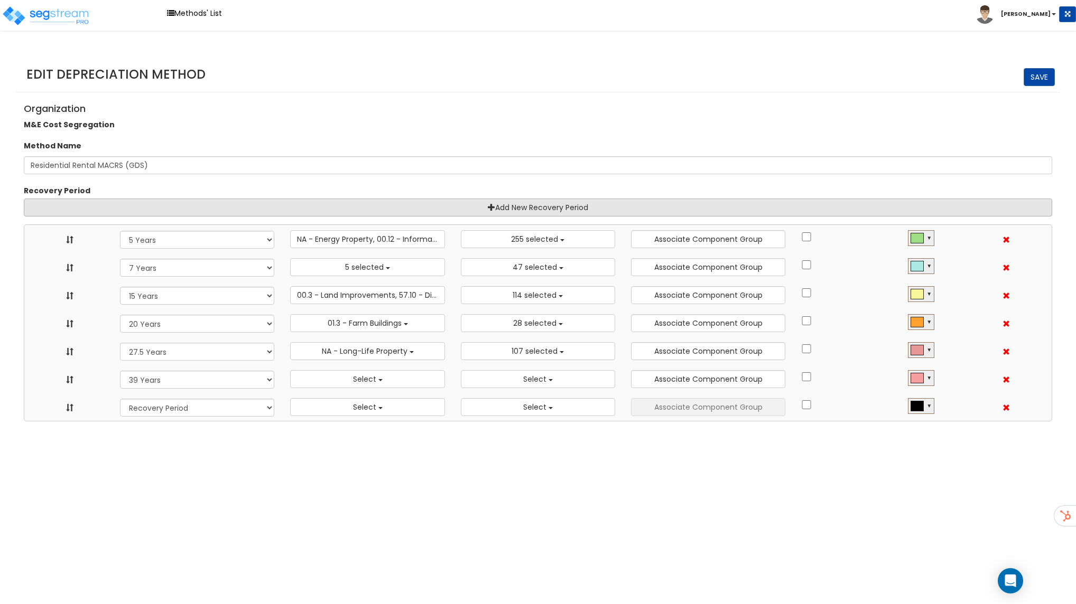
select select "48830"
select select "58737"
select select "3666"
select select "31875"
select select "55106"
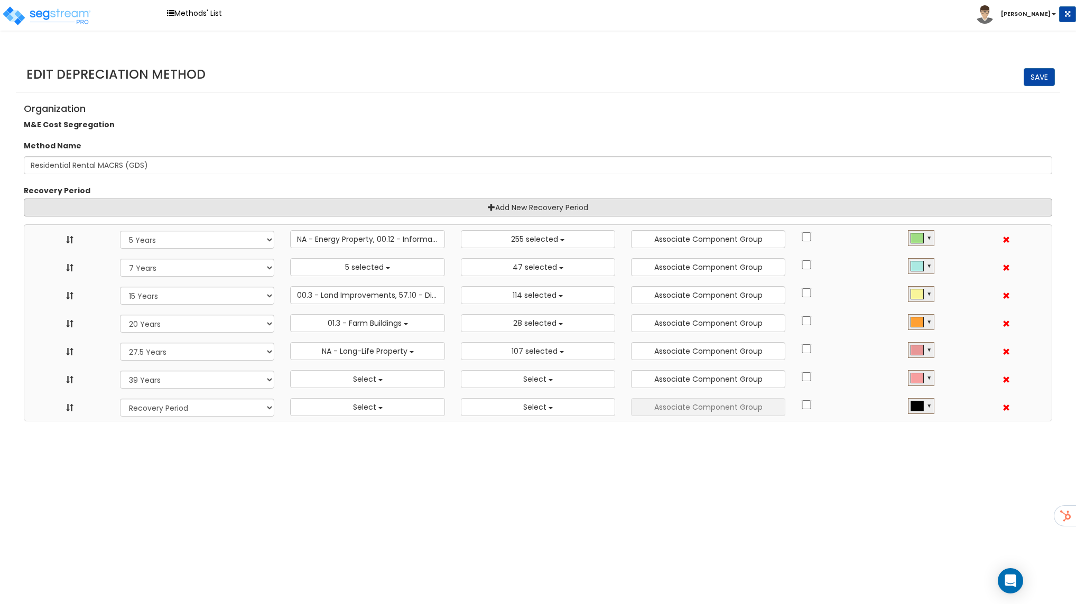
select select "61837"
select select "31302"
select select
click at [534, 207] on link "Add New Recovery Period" at bounding box center [538, 208] width 1028 height 18
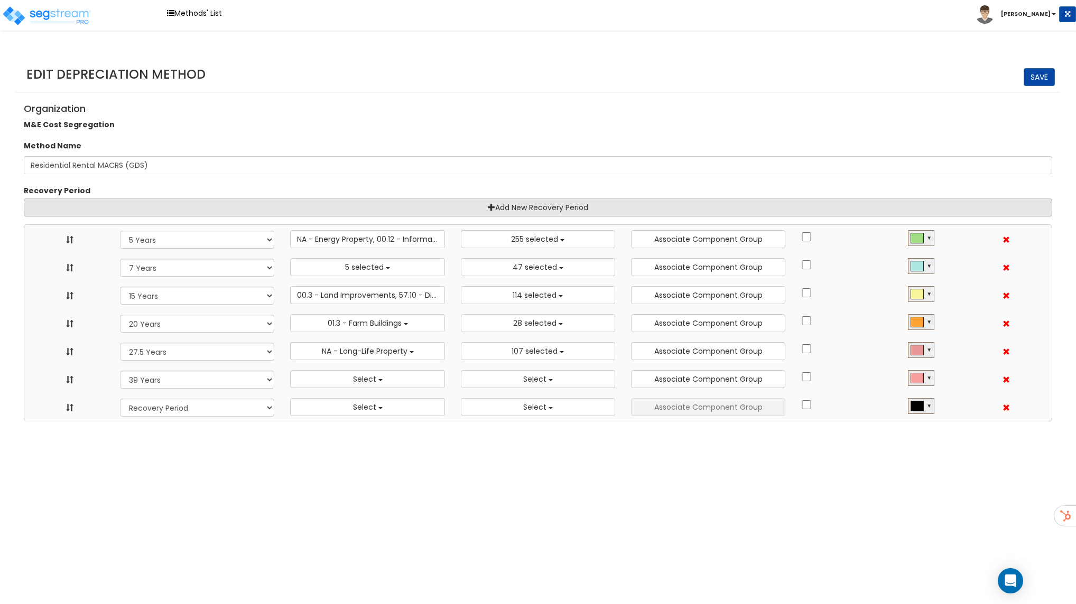
select select "5Y"
select select "7Y"
select select "15Y"
select select "20Y"
select select "275Y_1"
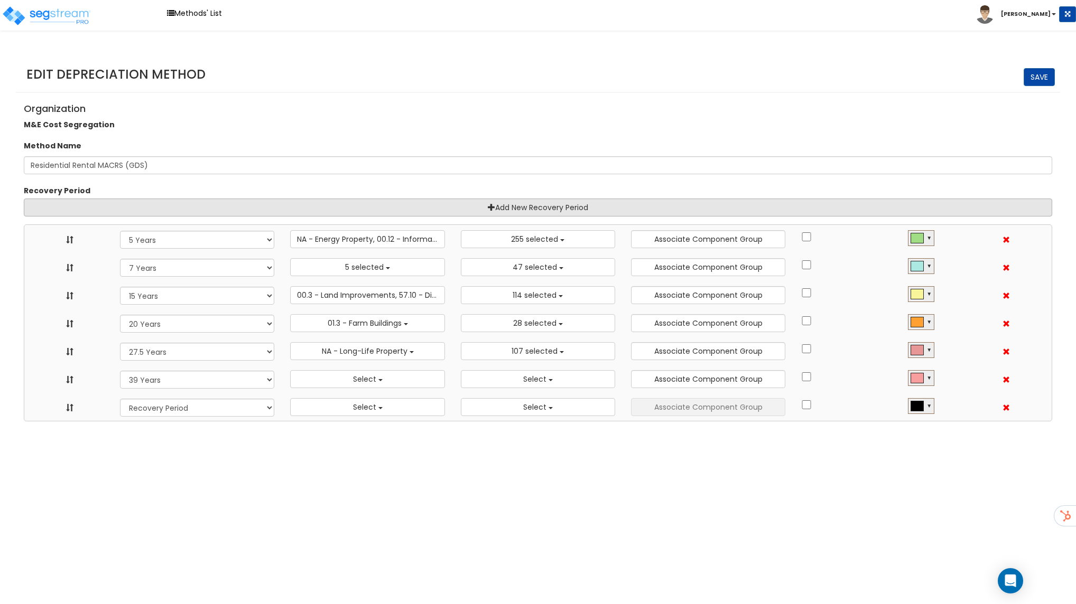
select select "39Y"
select select
select select "10182"
select select "48830"
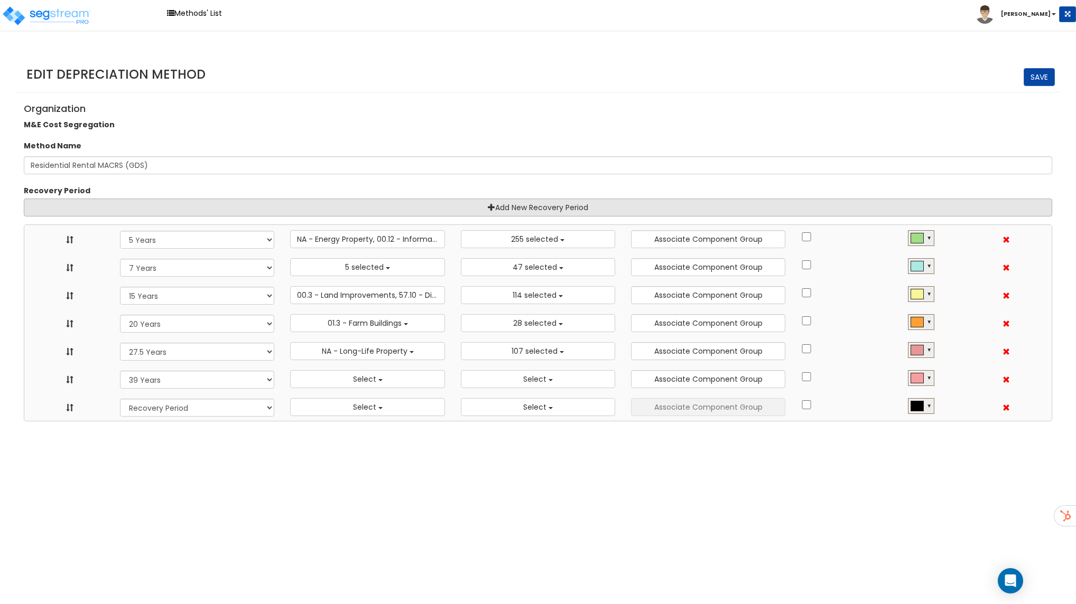
select select "58737"
select select "3666"
select select "31875"
select select "55106"
select select "61837"
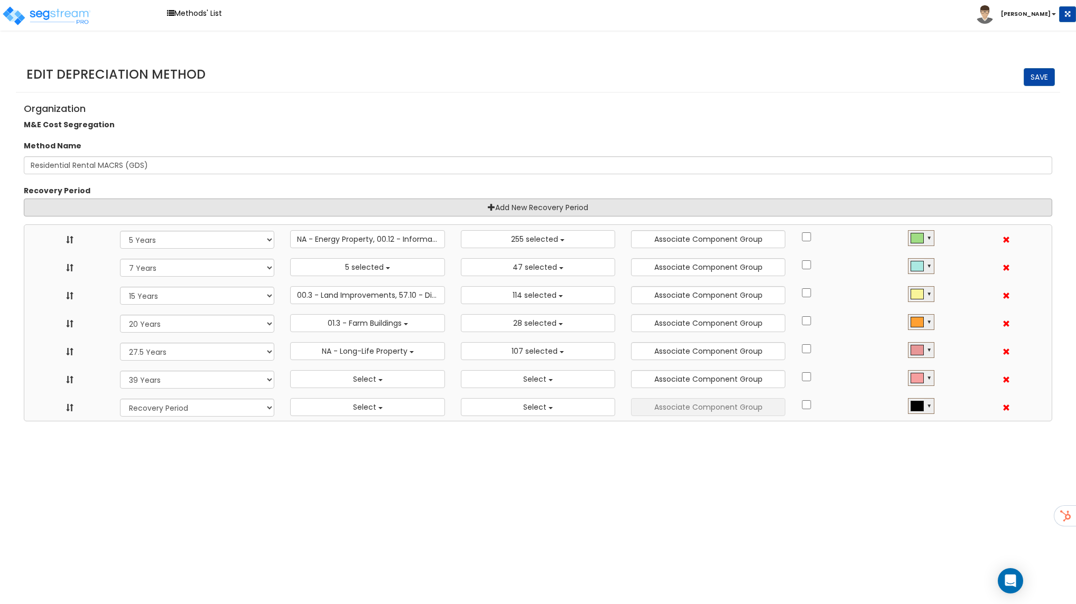
select select "31302"
select select
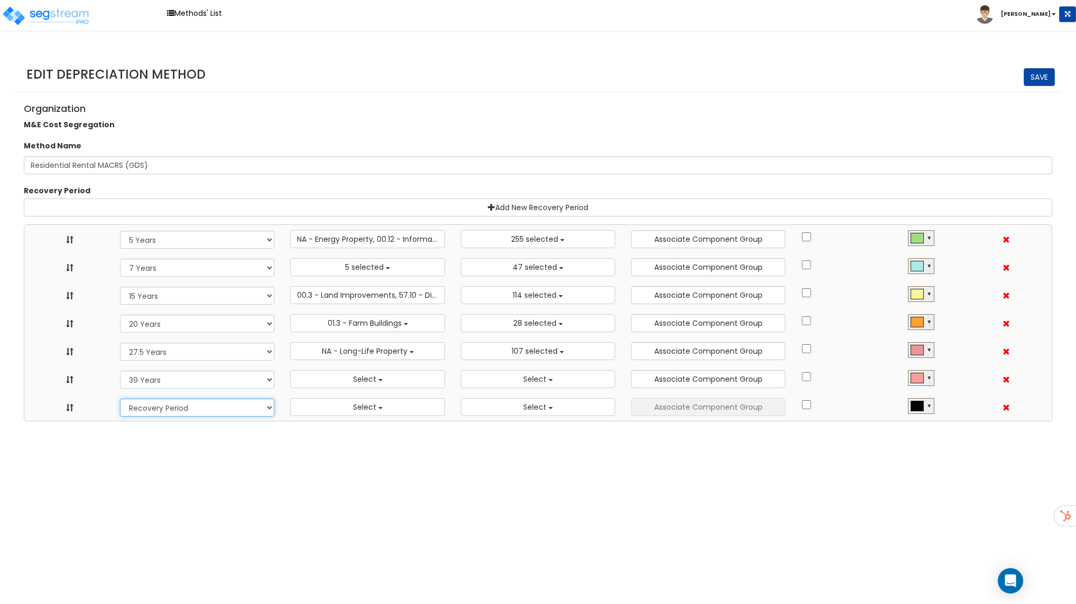
click at [213, 415] on select "Recovery Period 15 Year 15 Year QIP 27.5 Year 39 Year 7 Year" at bounding box center [197, 408] width 154 height 18
click at [994, 12] on img at bounding box center [984, 14] width 18 height 18
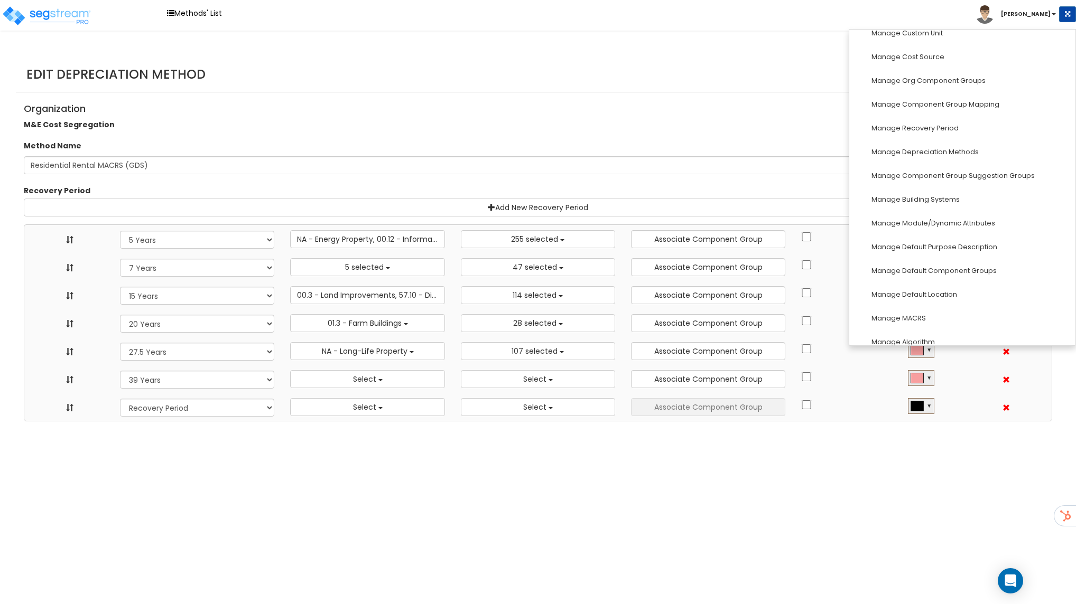
click at [524, 120] on div "Organization M&E Cost Segregation" at bounding box center [538, 115] width 1044 height 34
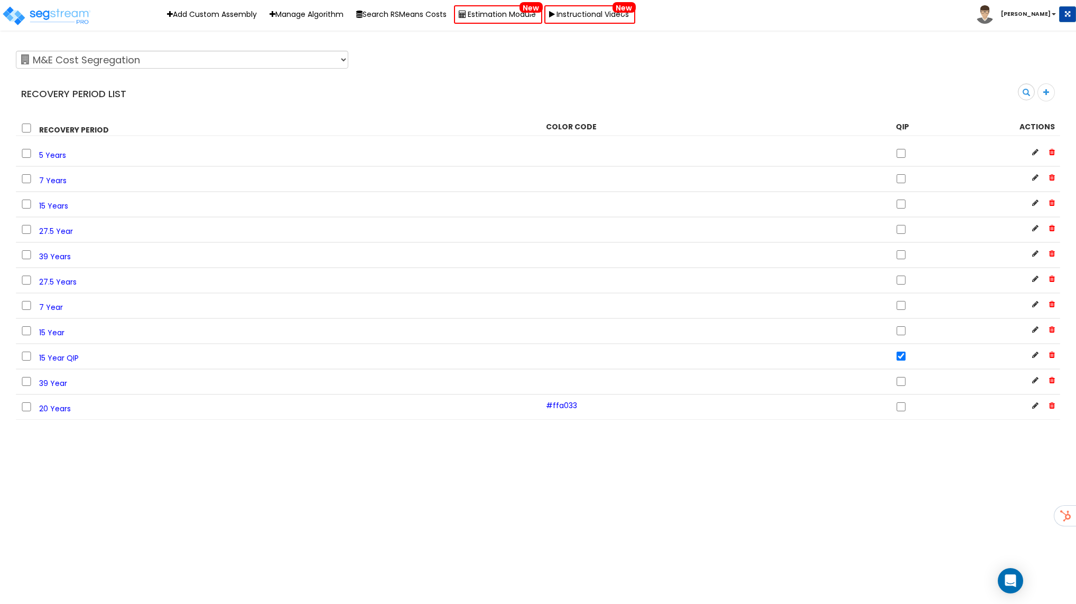
click at [1041, 93] on div at bounding box center [1045, 92] width 17 height 18
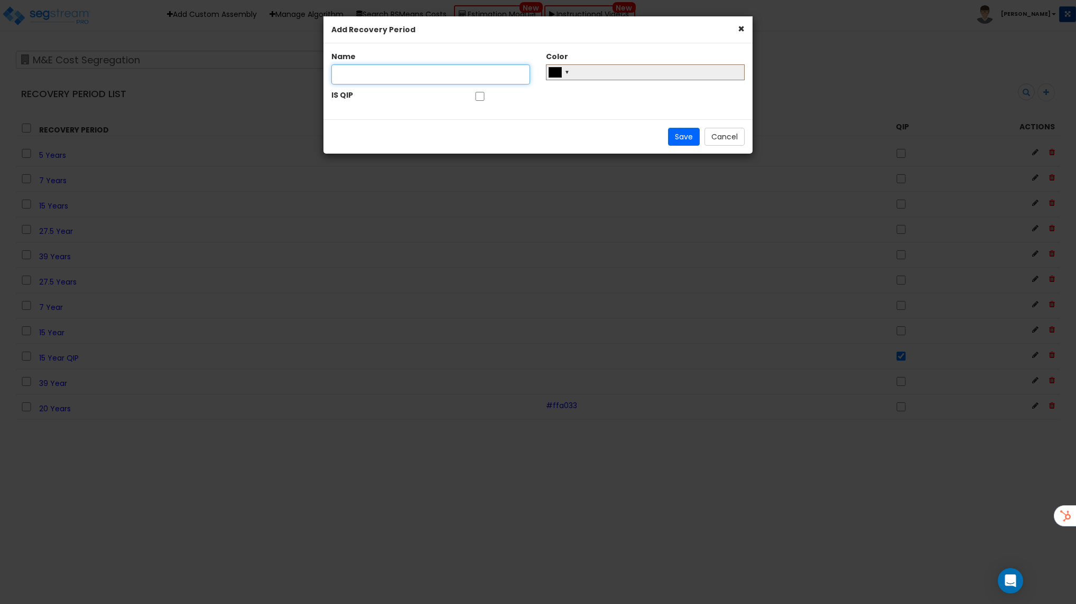
click at [453, 78] on input "text" at bounding box center [430, 74] width 199 height 20
type input "6 Year"
click at [574, 76] on div "▼" at bounding box center [645, 72] width 199 height 16
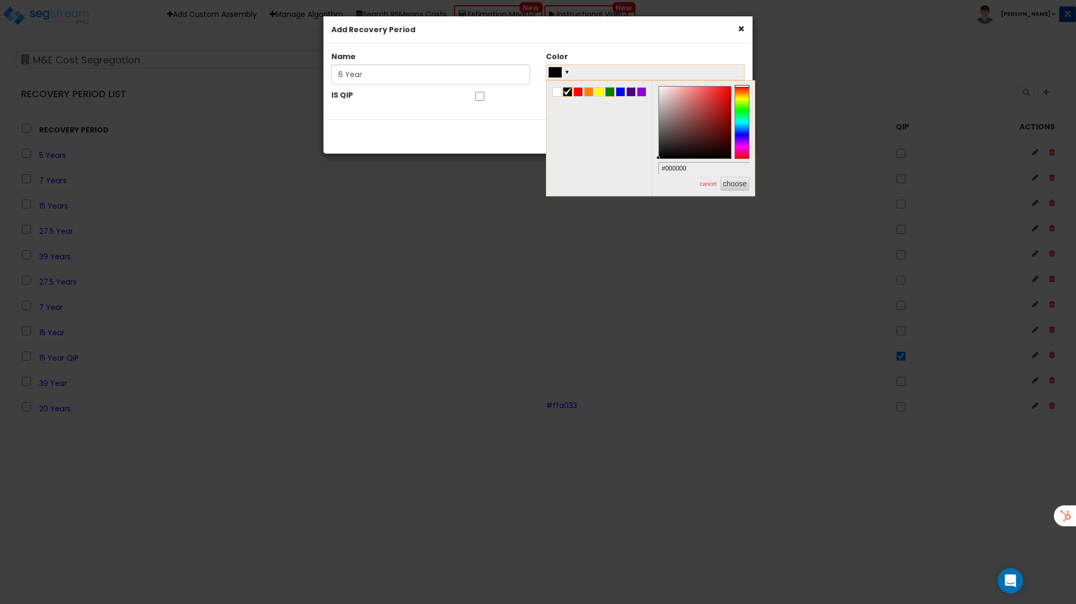
click at [610, 95] on span at bounding box center [609, 92] width 8 height 8
type input "#6ae56a"
click at [697, 94] on div at bounding box center [695, 123] width 72 height 72
click at [732, 180] on button "choose" at bounding box center [734, 184] width 29 height 14
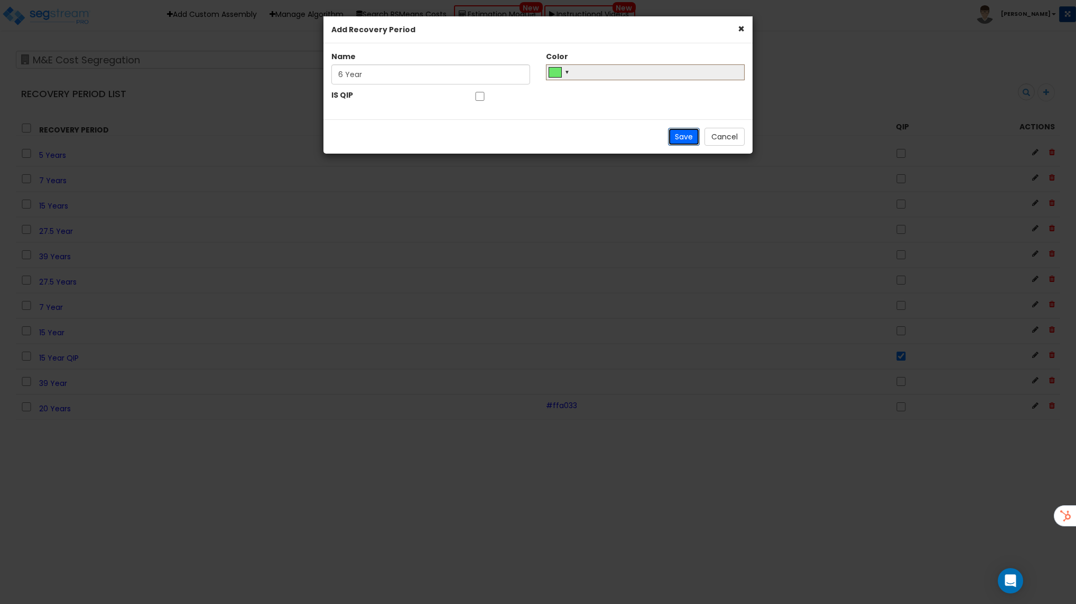
click at [677, 133] on button "Save" at bounding box center [684, 137] width 32 height 18
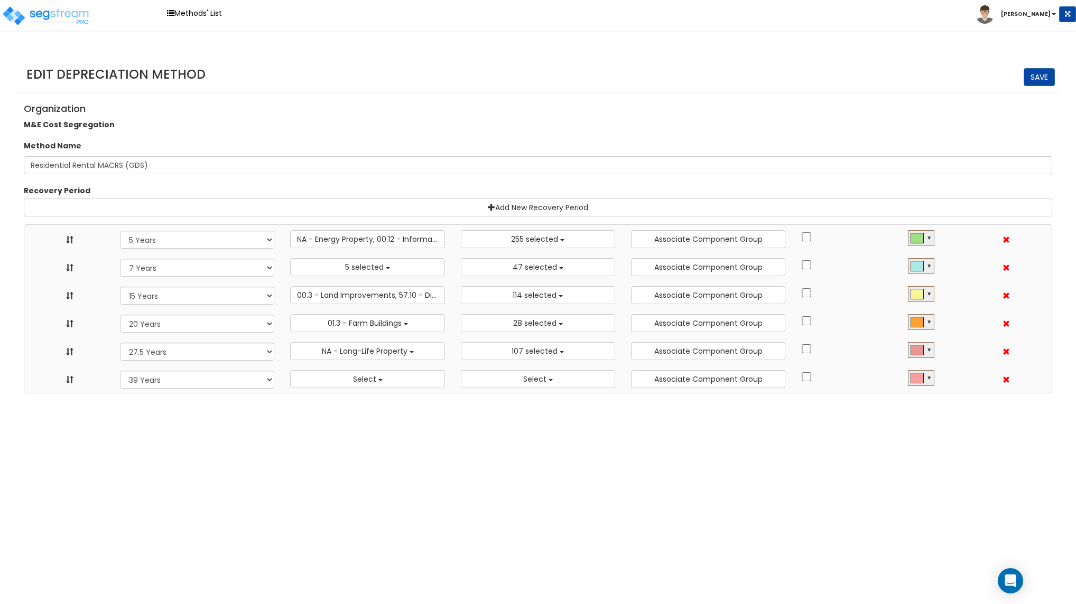
select select "5Y"
select select "10182"
select select "7Y"
select select "48830"
select select "58737"
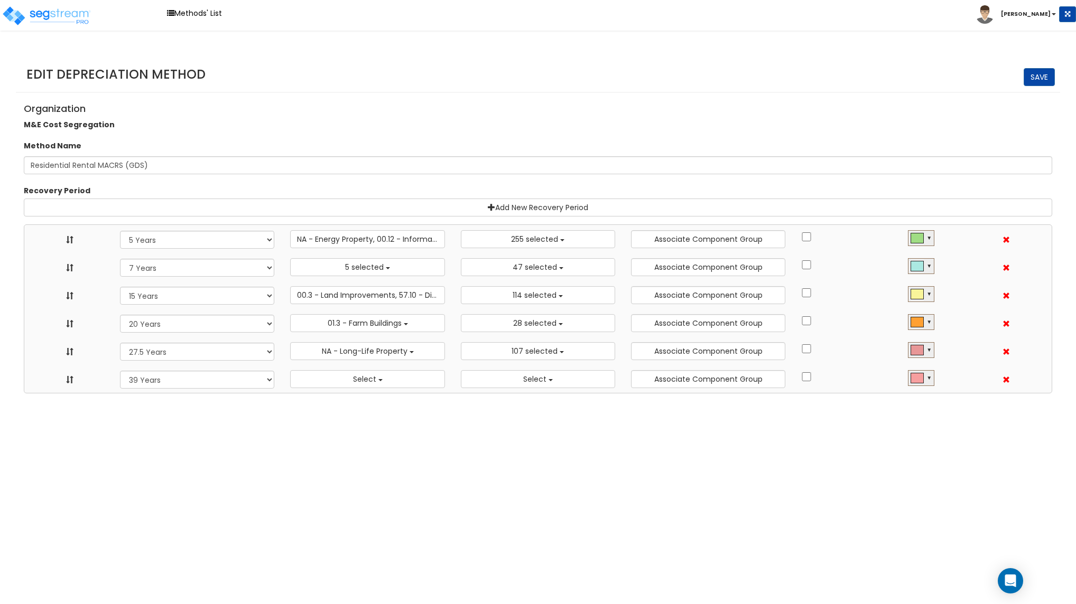
select select "15Y"
select select "3666"
select select "31875"
select select "20Y"
select select "55106"
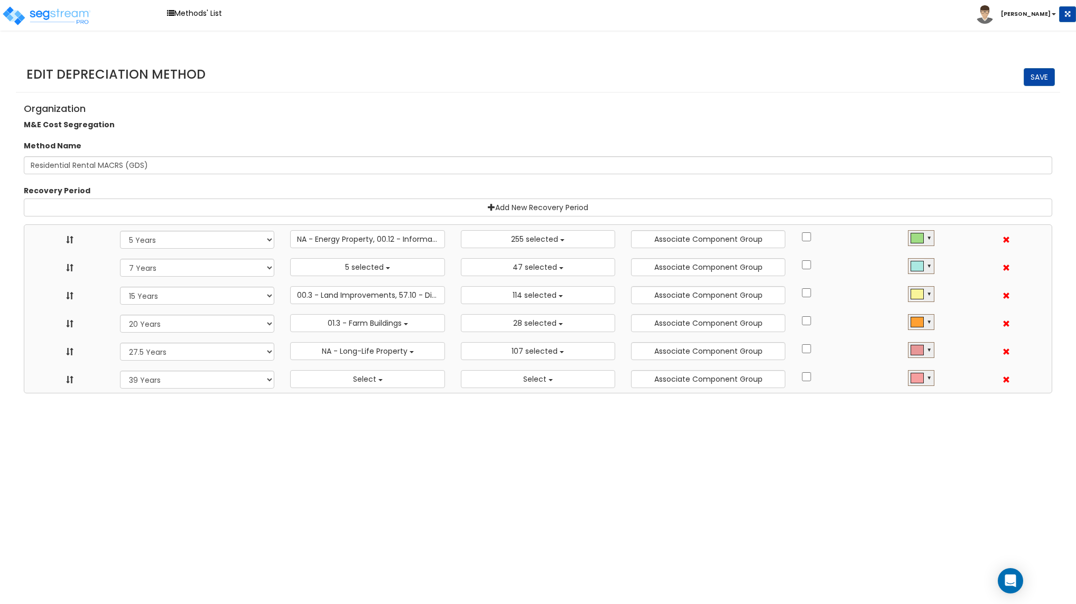
select select "61837"
select select "275Y_1"
select select "31302"
select select "39Y"
select select
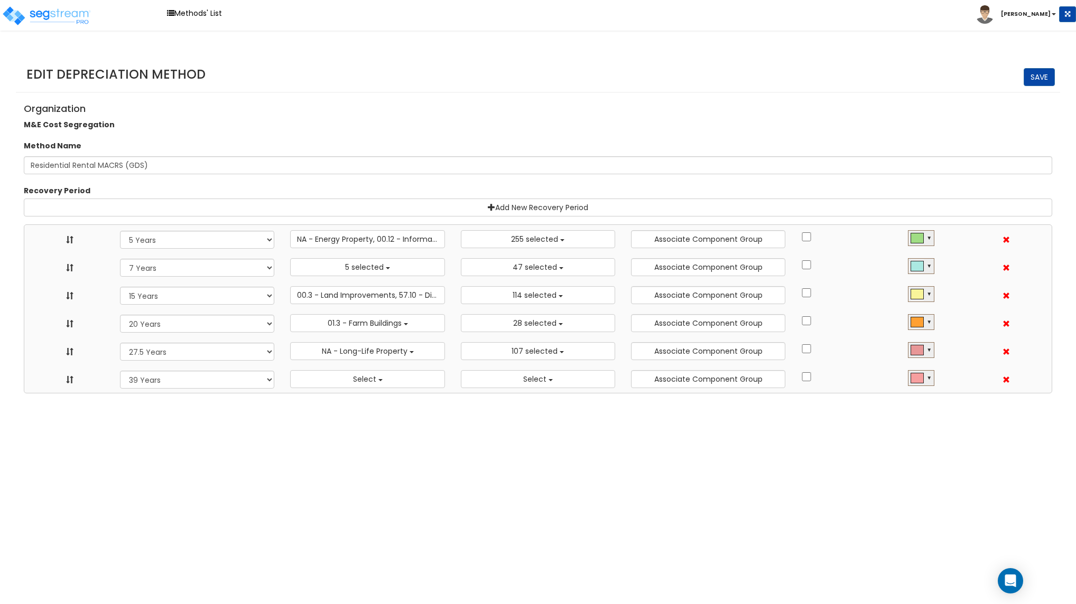
select select
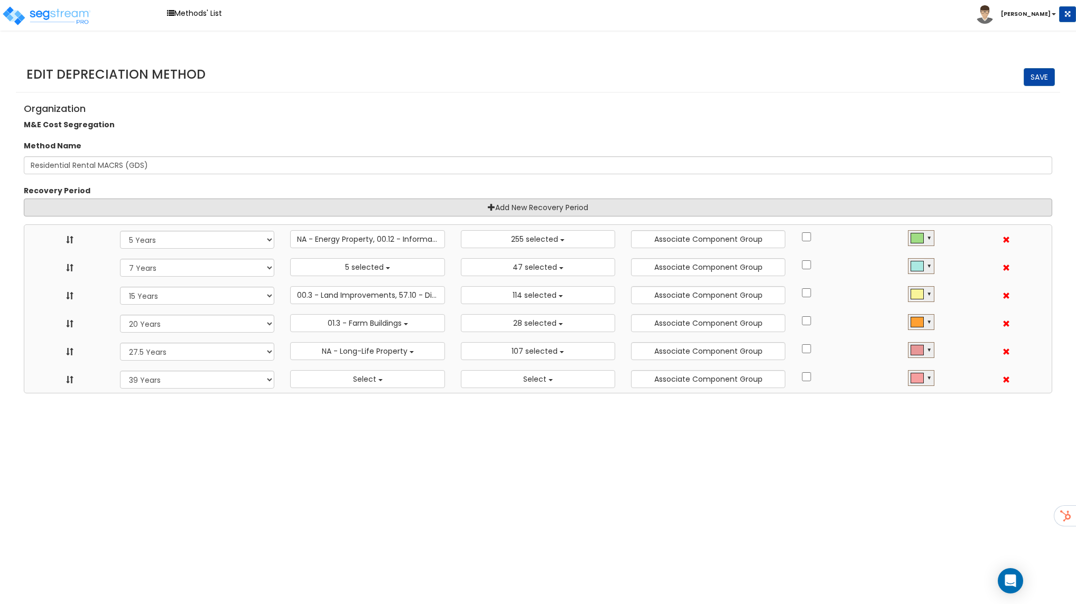
click at [488, 210] on span at bounding box center [491, 206] width 7 height 7
select select "5Y"
select select "7Y"
select select "15Y"
select select "20Y"
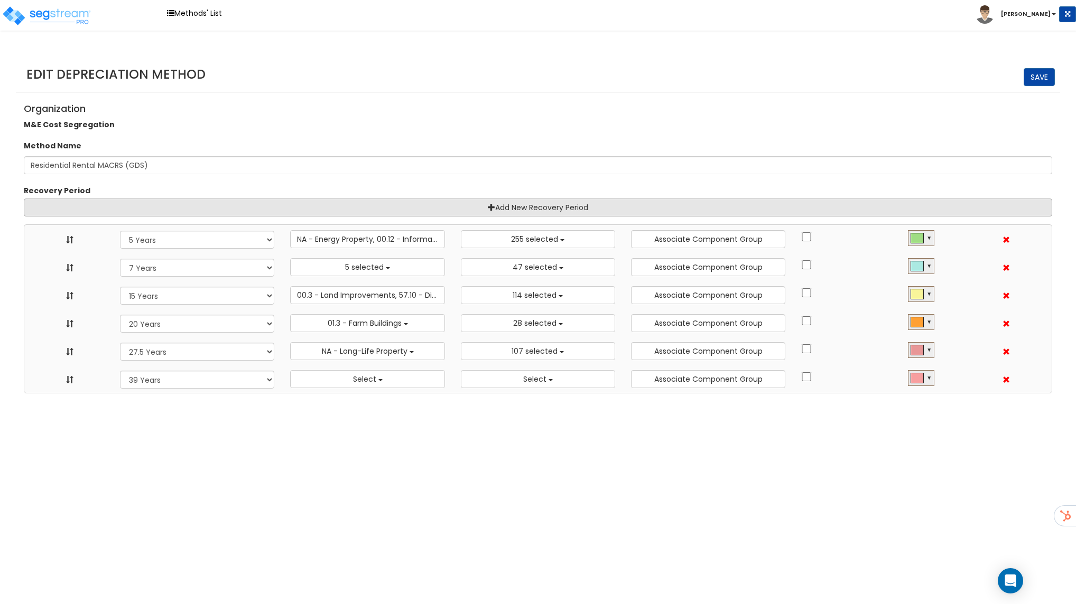
select select "275Y_1"
select select "39Y"
select select
select select "10182"
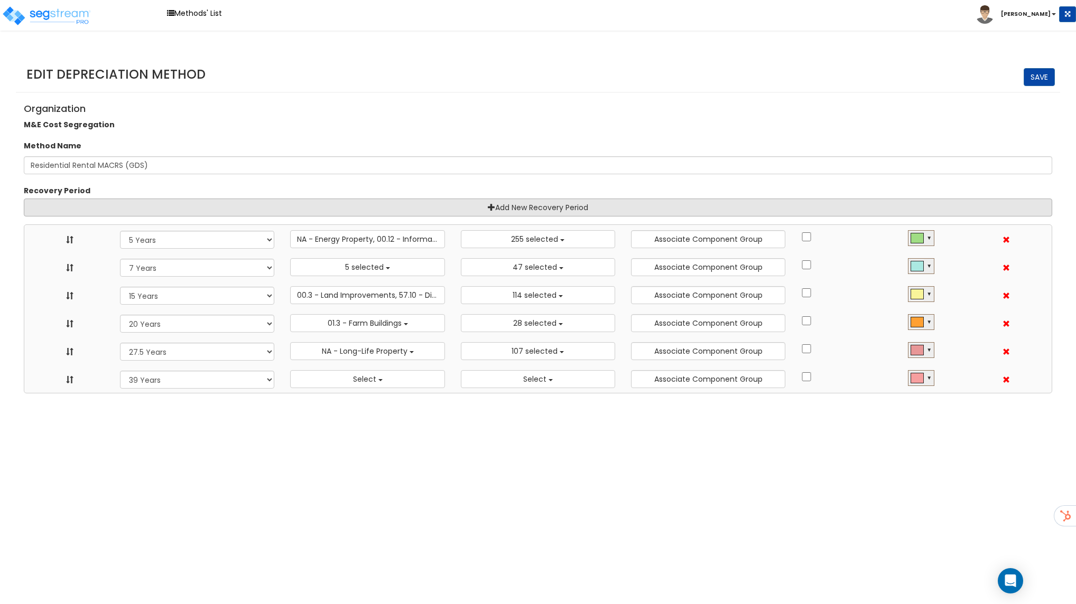
select select "48830"
select select "58737"
select select "3666"
select select "31875"
select select "55106"
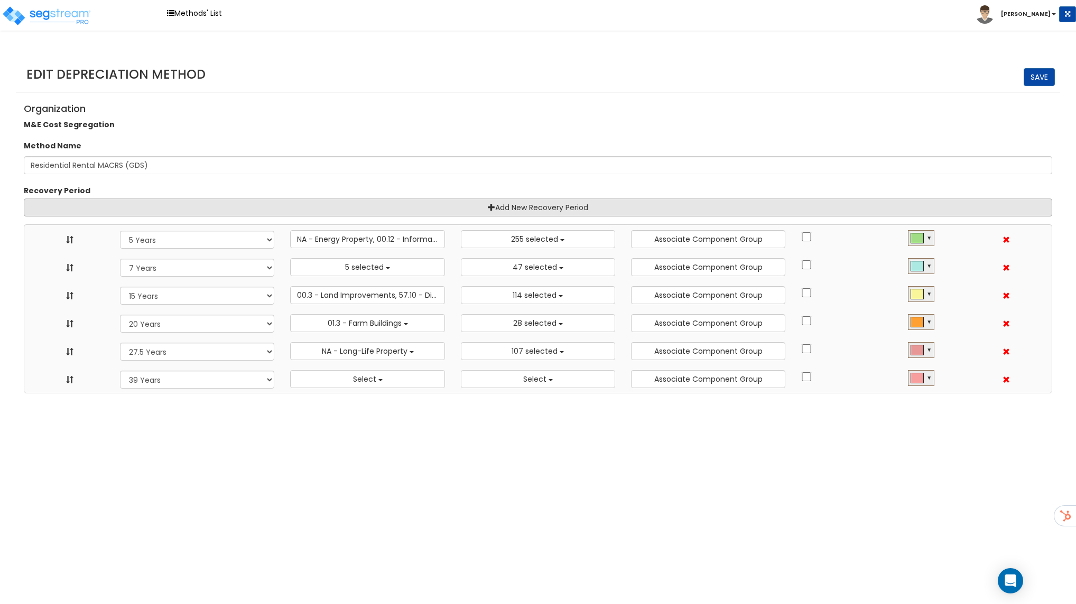
select select "61837"
select select "31302"
select select
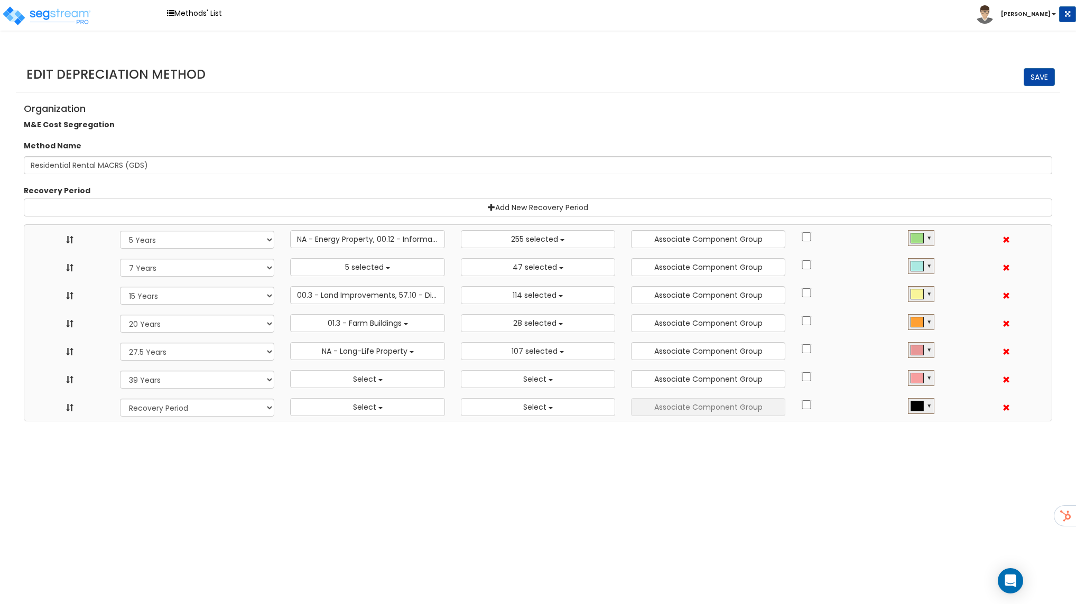
click at [276, 409] on div "Recovery Period 15 Year 15 Year QIP 27.5 Year 39 Year 6 Year 7 Year QIP" at bounding box center [197, 408] width 170 height 26
click at [258, 409] on select "Recovery Period 15 Year 15 Year QIP 27.5 Year 39 Year 6 Year 7 Year" at bounding box center [197, 408] width 154 height 18
select select "6Y"
click at [120, 399] on select "Recovery Period 15 Year 15 Year QIP 27.5 Year 39 Year 6 Year 7 Year" at bounding box center [197, 408] width 154 height 18
select select "5Y"
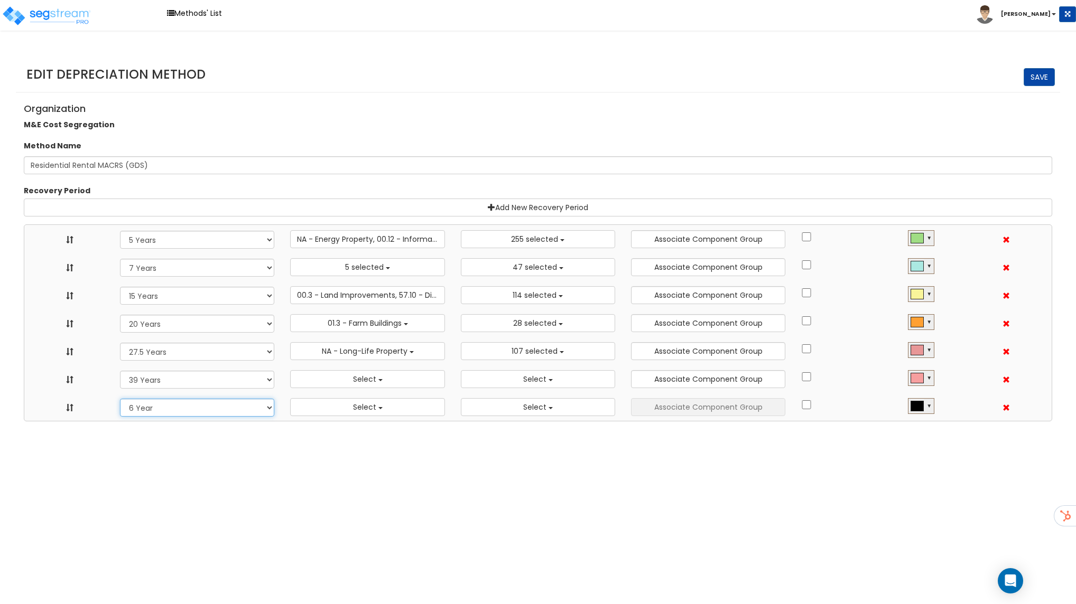
select select "7Y"
select select "15Y"
select select "20Y"
select select "275Y_1"
select select "39Y"
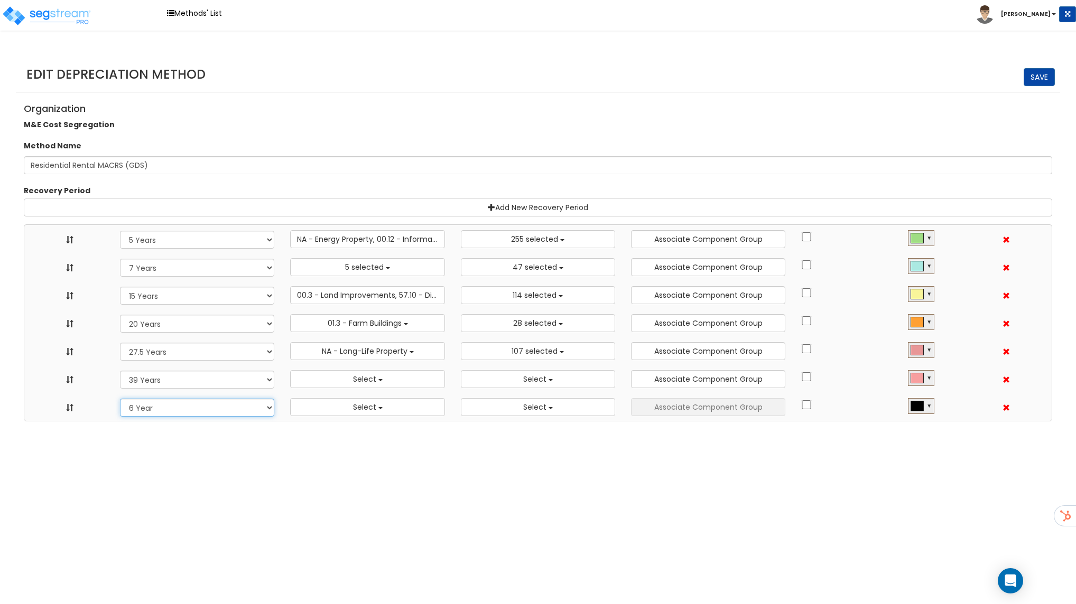
select select "6Y"
select select
select select "10182"
select select "48830"
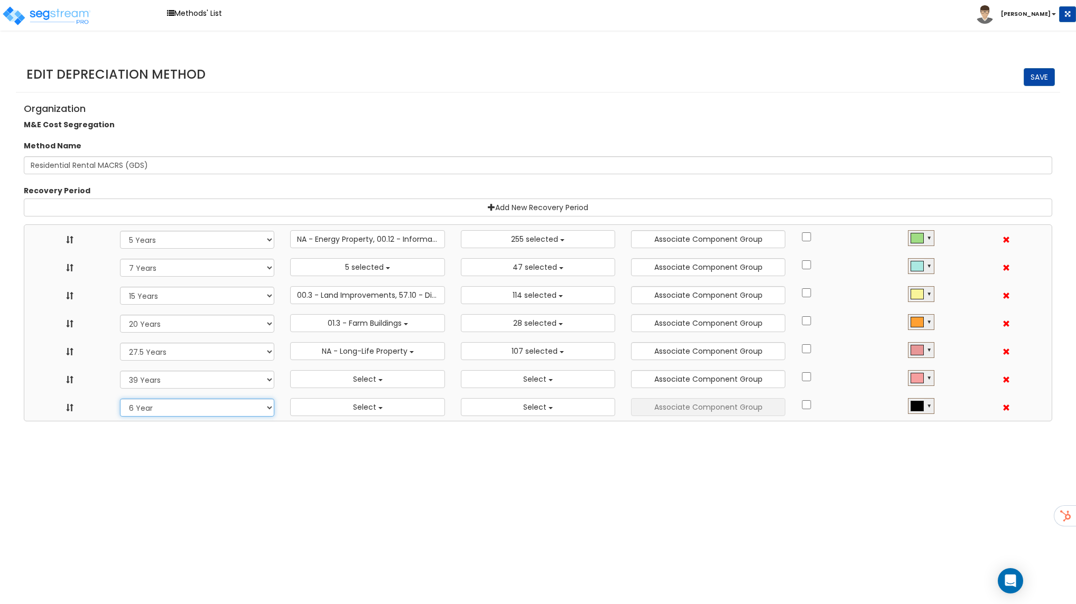
select select "58737"
select select "3666"
select select "31875"
select select "55106"
select select "61837"
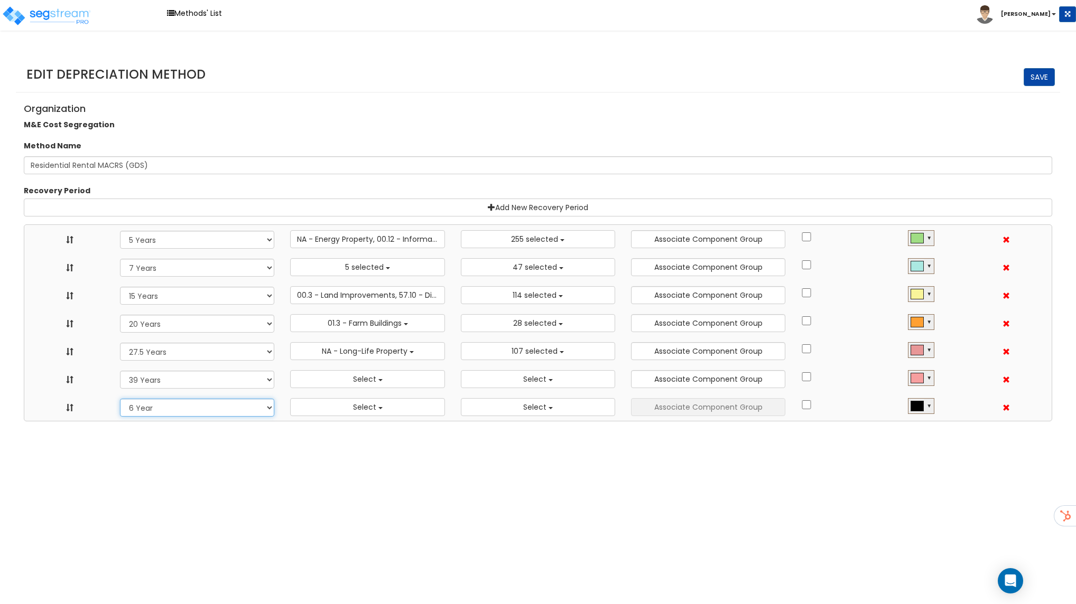
select select "31302"
select select
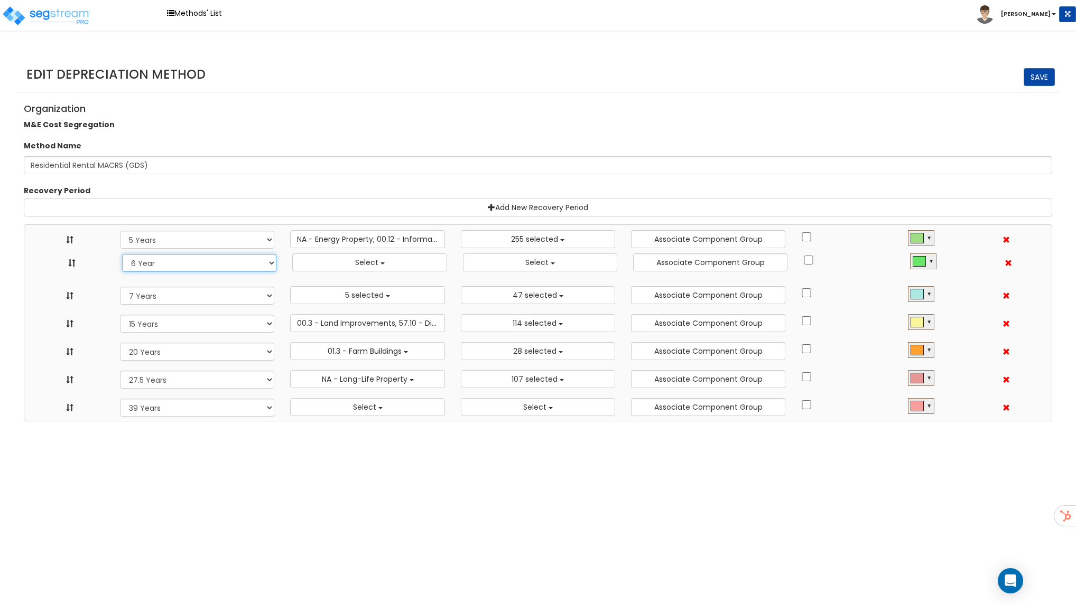
drag, startPoint x: 69, startPoint y: 407, endPoint x: 71, endPoint y: 263, distance: 144.8
select select "6Y"
select select
click at [1006, 267] on span at bounding box center [1005, 267] width 7 height 7
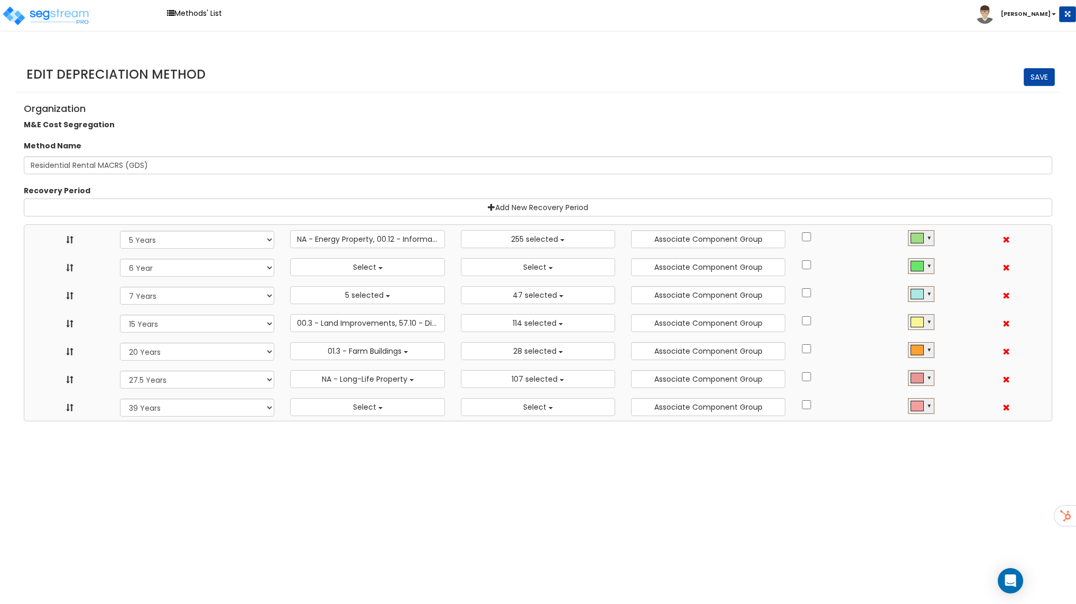
select select "5Y"
select select "7Y"
select select "15Y"
select select "20Y"
select select "275Y_1"
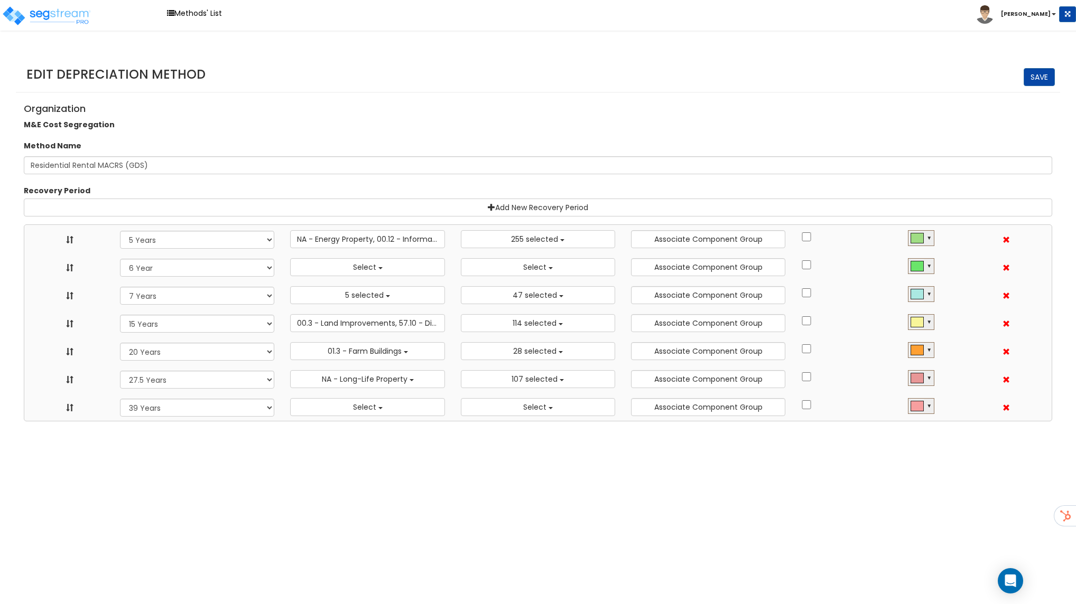
select select "39Y"
select select "10182"
select select "48830"
select select "58737"
select select "3666"
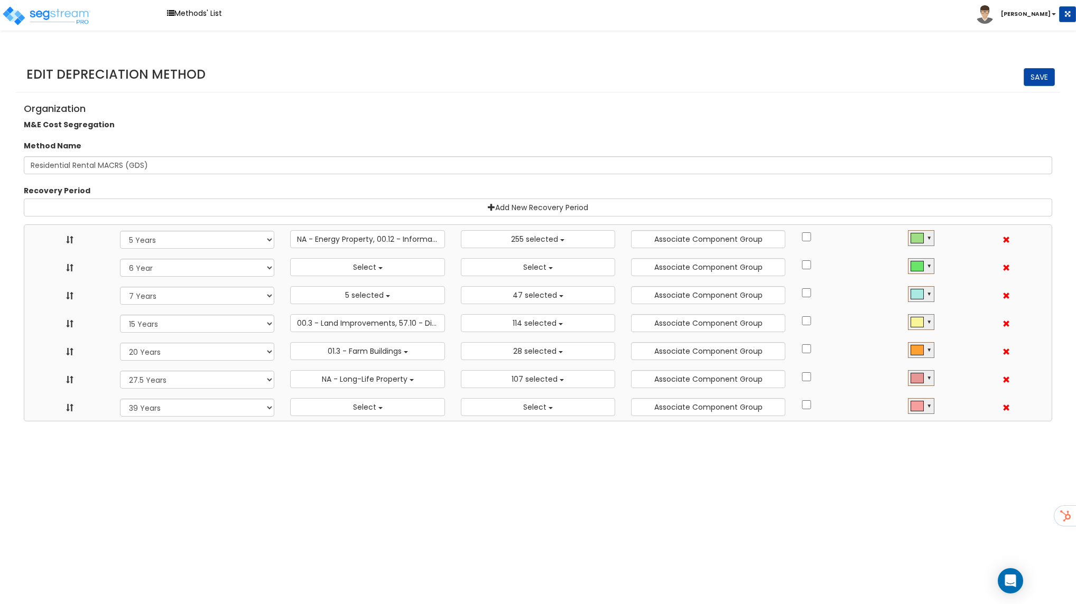
select select "31875"
select select "55106"
select select "61837"
select select "31302"
select select
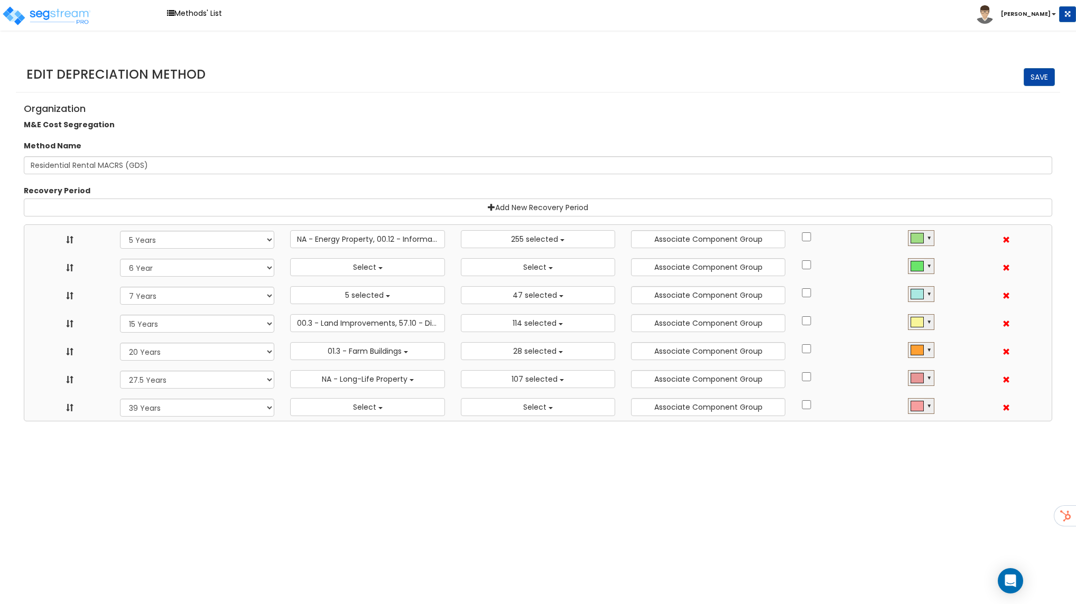
select select
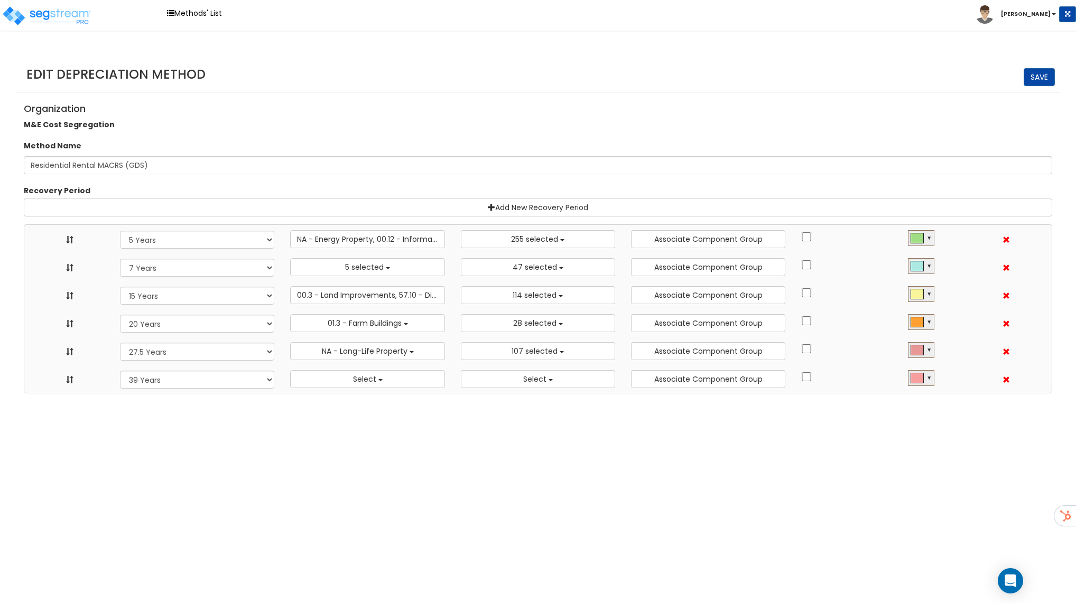
scroll to position [0, 0]
click at [414, 236] on span "NA - Energy Property, 00.12 - Information Systems, 57.0 - Distributive Trades &…" at bounding box center [457, 239] width 320 height 11
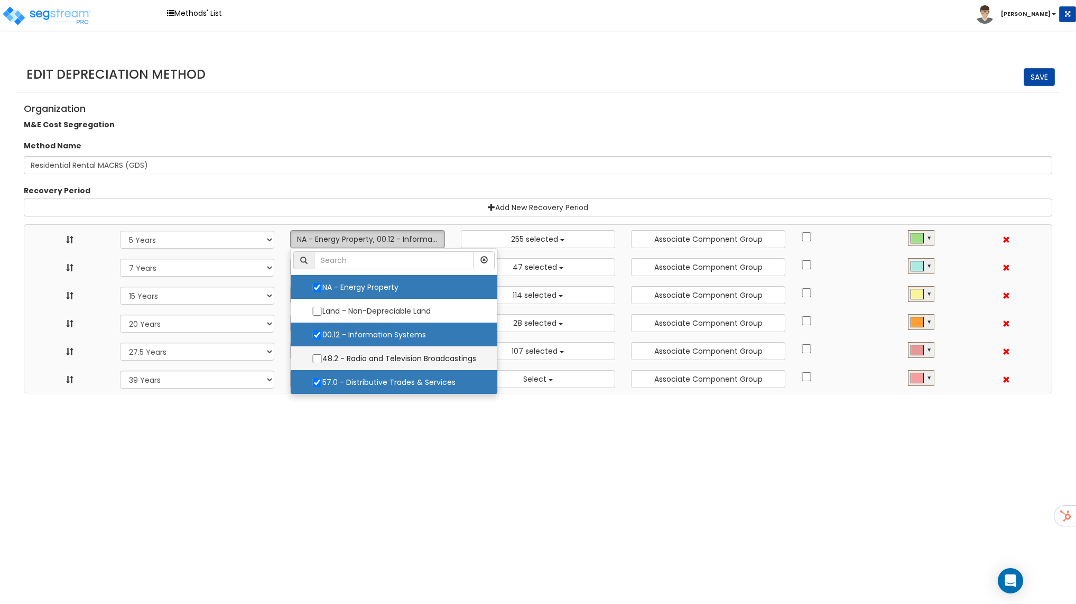
click at [383, 350] on label "48.2 - Radio and Television Broadcastings" at bounding box center [393, 359] width 185 height 22
click at [322, 354] on input "48.2 - Radio and Television Broadcastings" at bounding box center [317, 358] width 11 height 9
checkbox input "true"
select select "5Y"
select select "7Y"
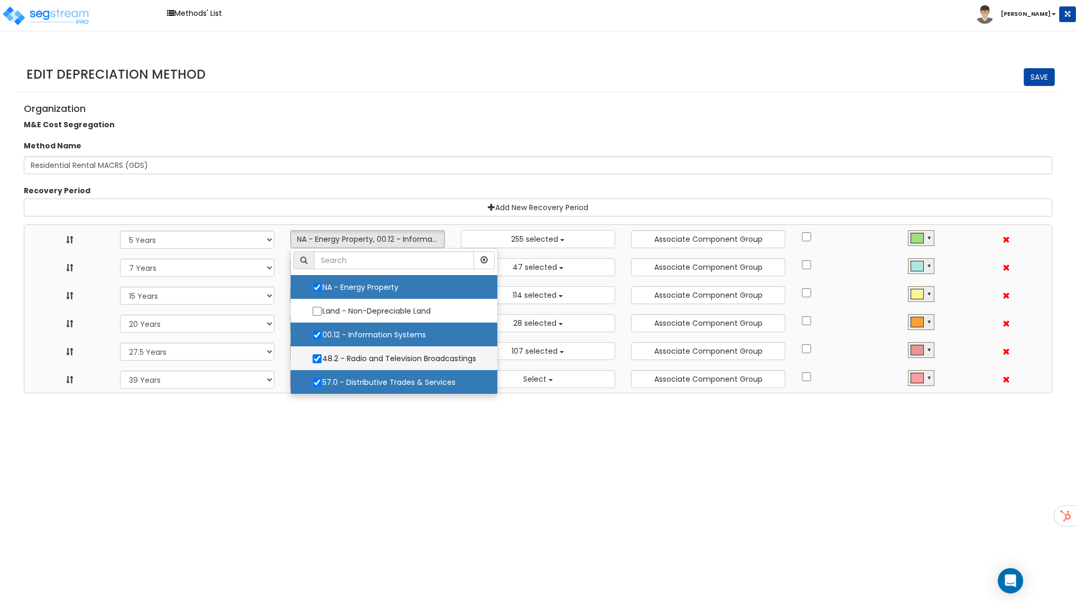
select select "15Y"
select select "20Y"
select select "275Y_1"
select select "39Y"
select select "10182"
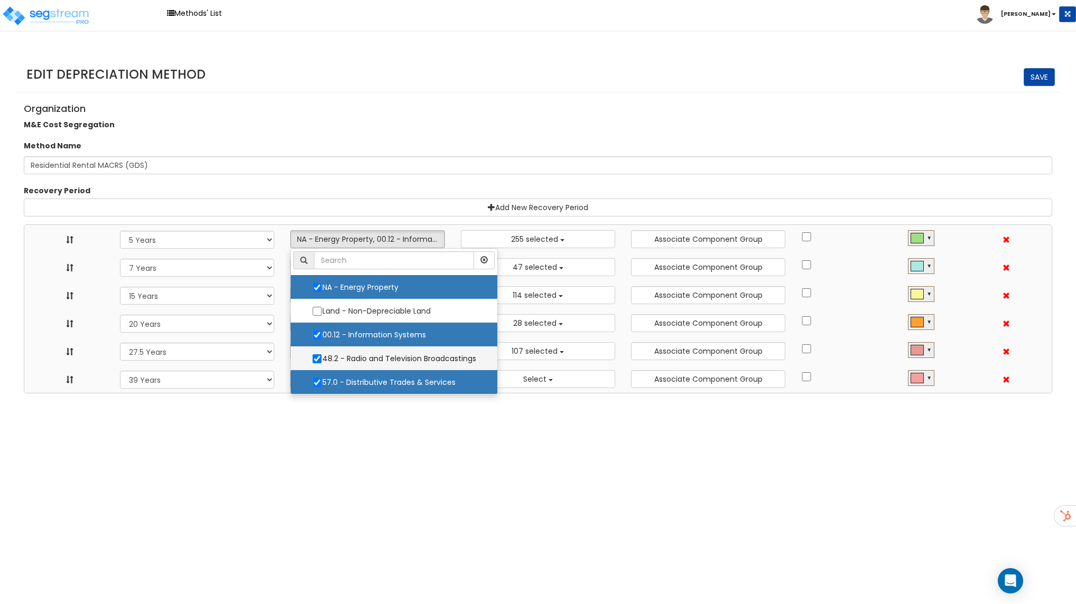
select select "48830"
select select "58737"
select select "3666"
select select "31875"
select select "55106"
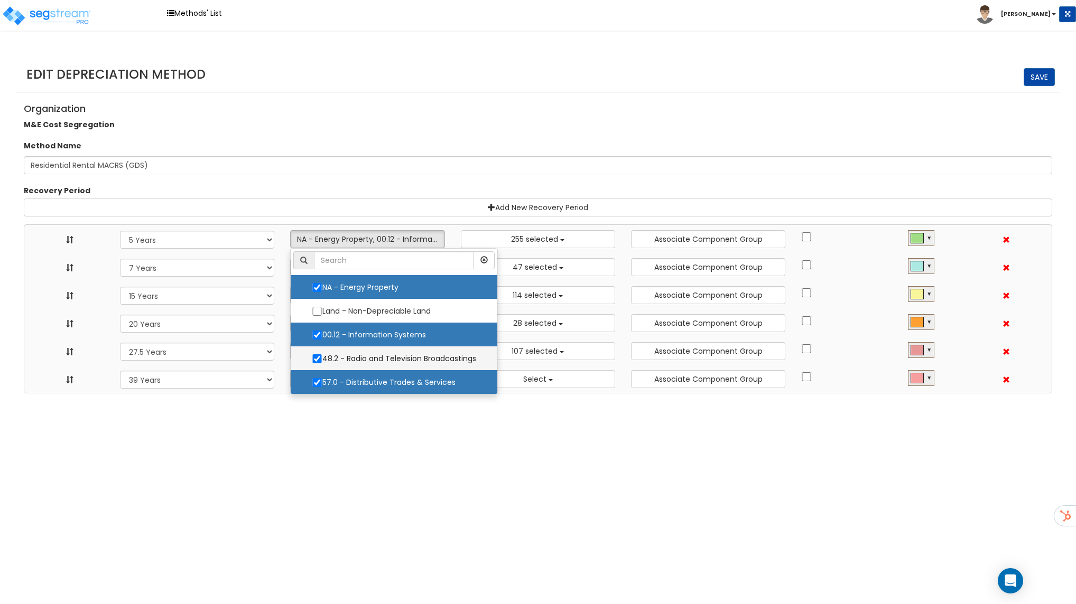
select select "61837"
select select "31302"
select select
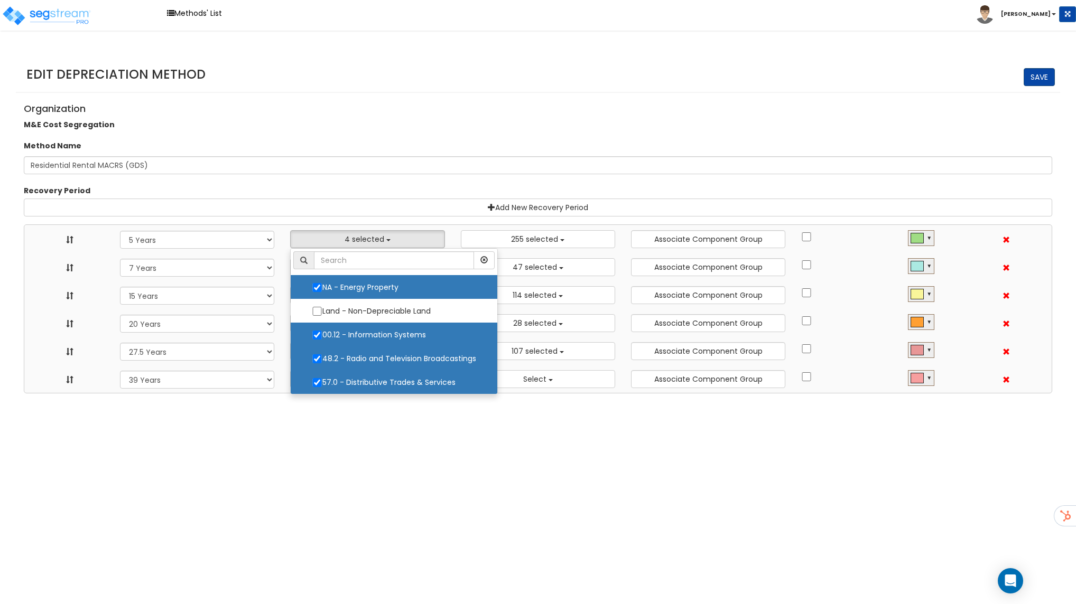
click at [1052, 79] on link "Save" at bounding box center [1038, 77] width 31 height 18
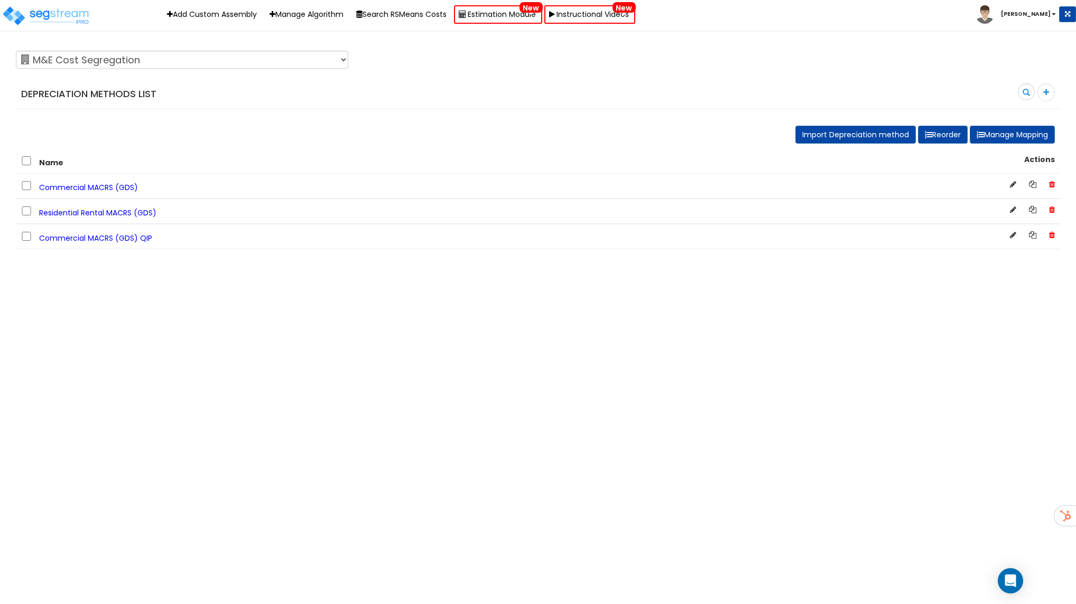
click at [114, 237] on span "Commercial MACRS (GDS) QIP" at bounding box center [95, 238] width 113 height 11
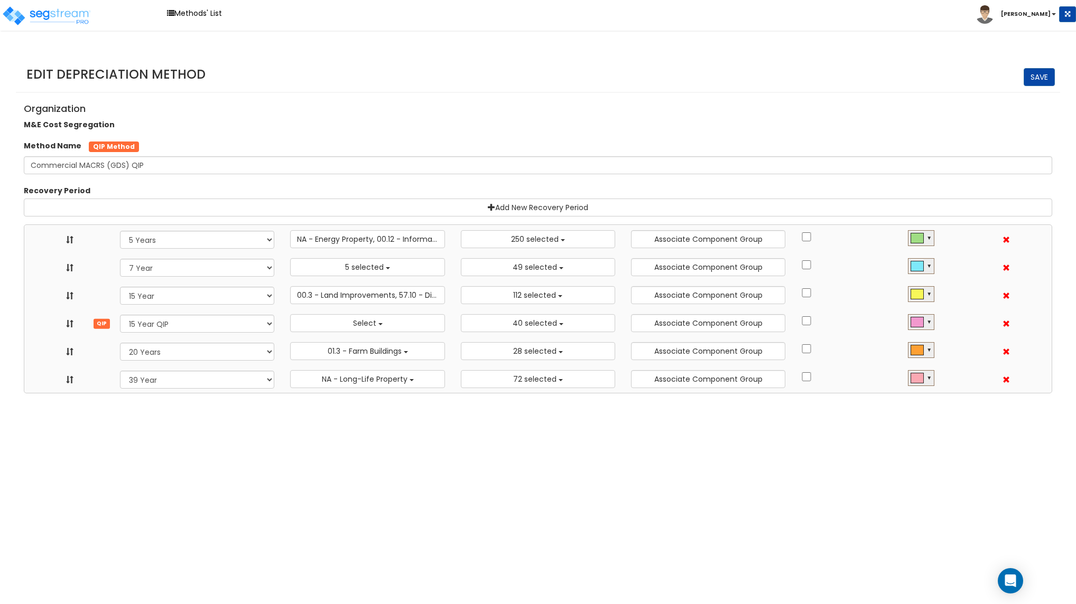
select select "5Y"
select select "10641"
select select "7Y_1"
select select "48830"
select select "11974"
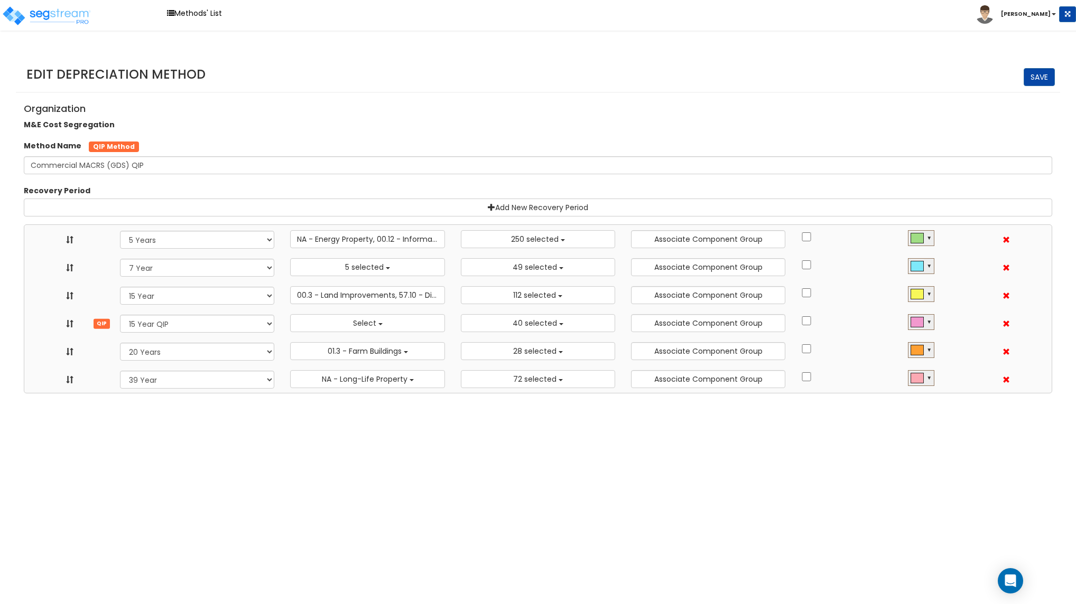
select select "15Y_1"
select select "3666"
select select "31875"
select select "15Y_2"
select select
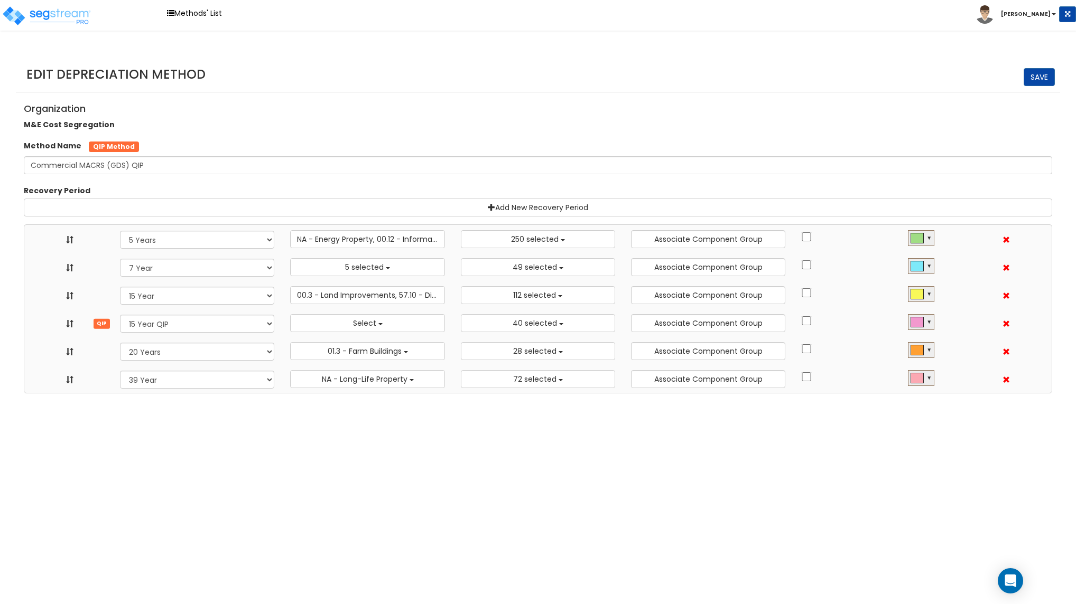
select select "11716"
select select "20Y"
select select "55106"
select select "61837"
select select "39Y_1"
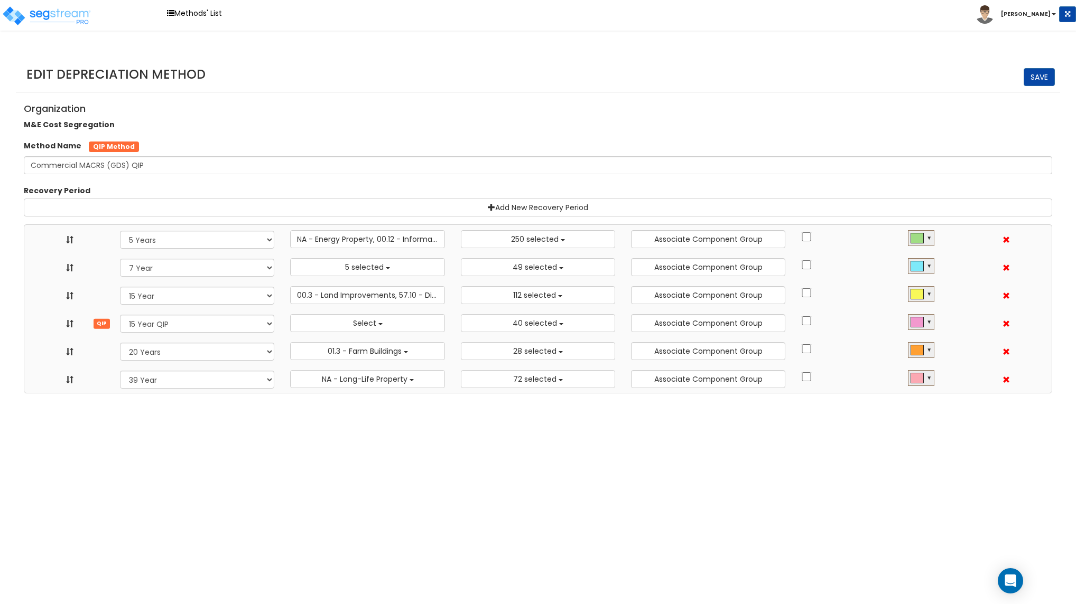
select select "31302"
click at [337, 249] on div "Recovery Period 15 Years 27.5 Year 27.5 Years 39 Years 5 Years 6 Year 7 Years Q…" at bounding box center [538, 241] width 1022 height 23
click at [341, 243] on span "NA - Energy Property, 00.12 - Information Systems, 57.0 - Distributive Trades &…" at bounding box center [457, 239] width 320 height 11
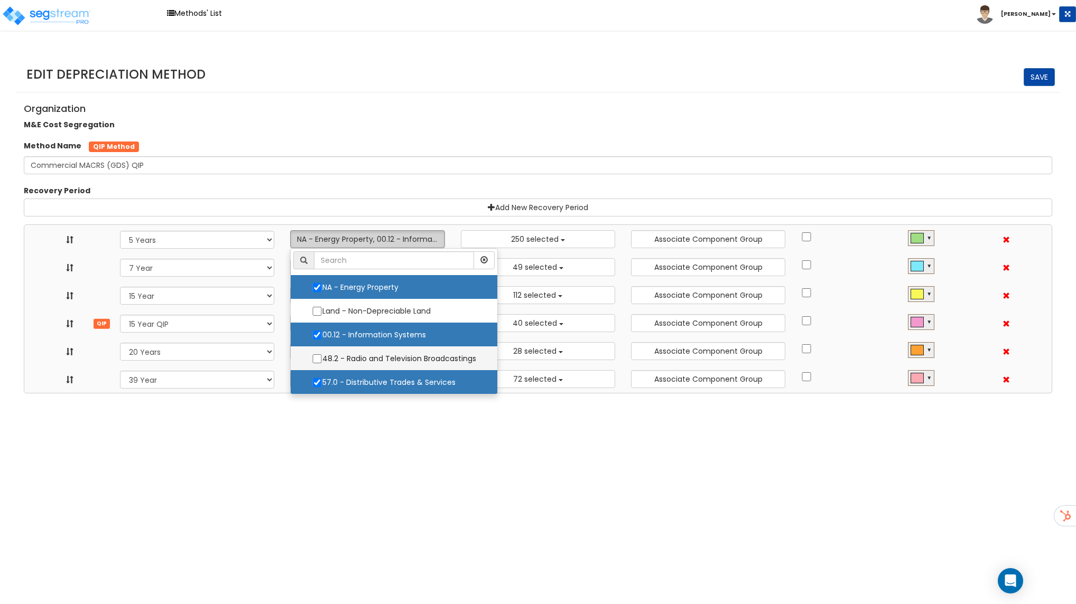
click at [340, 366] on label "48.2 - Radio and Television Broadcastings" at bounding box center [393, 359] width 185 height 22
click at [322, 363] on input "48.2 - Radio and Television Broadcastings" at bounding box center [317, 358] width 11 height 9
checkbox input "true"
select select "5Y"
select select "15Y_1"
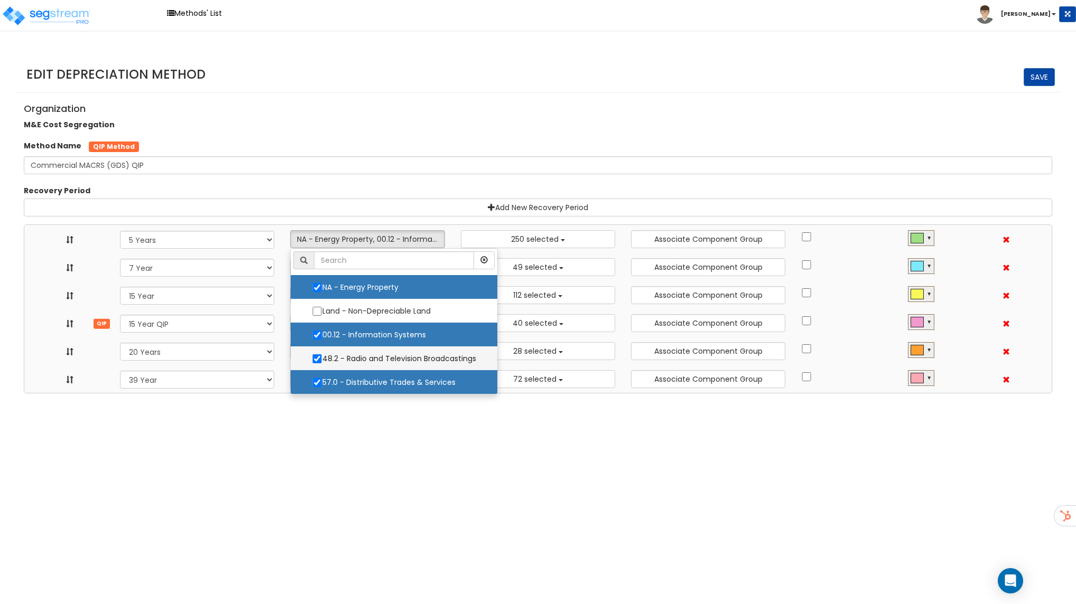
select select "15Y_2"
select select "20Y"
select select "39Y_1"
select select "10641"
select select "48830"
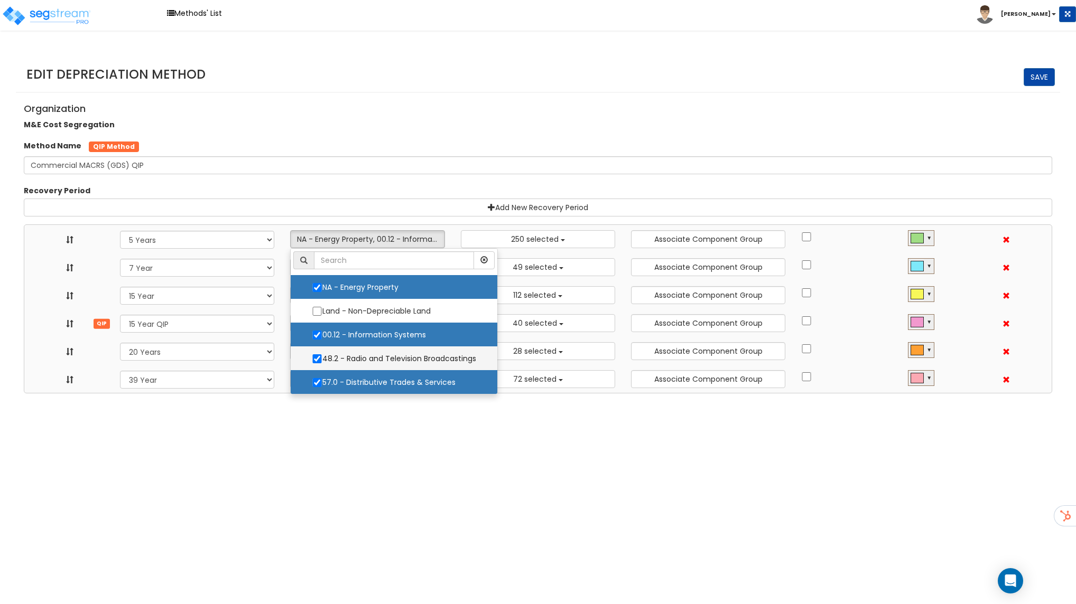
select select "11974"
select select "3666"
select select "31875"
select select
select select "11716"
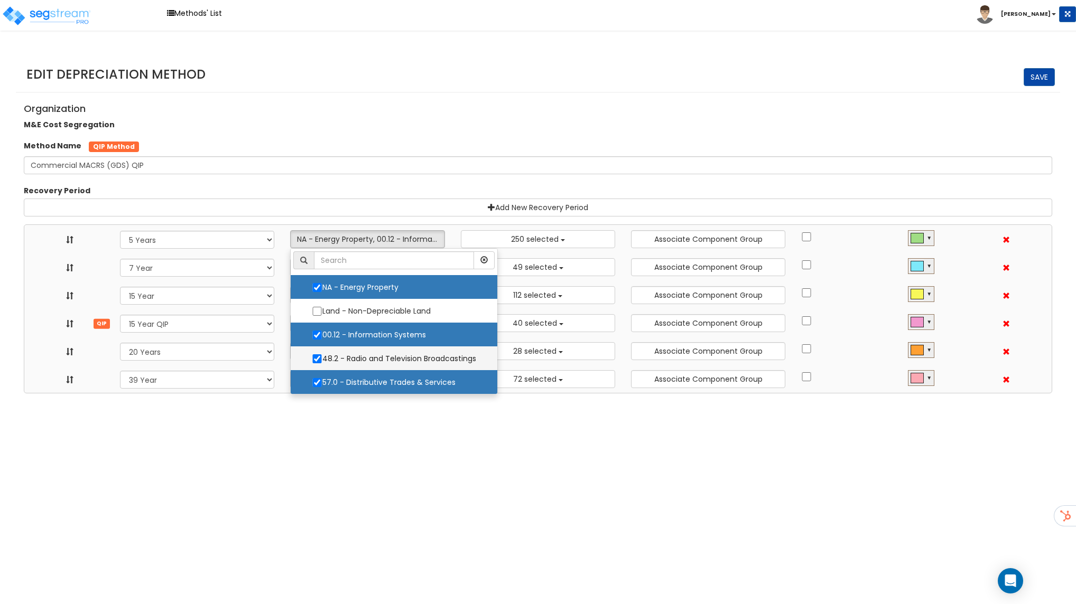
select select "55106"
select select "61837"
select select "31302"
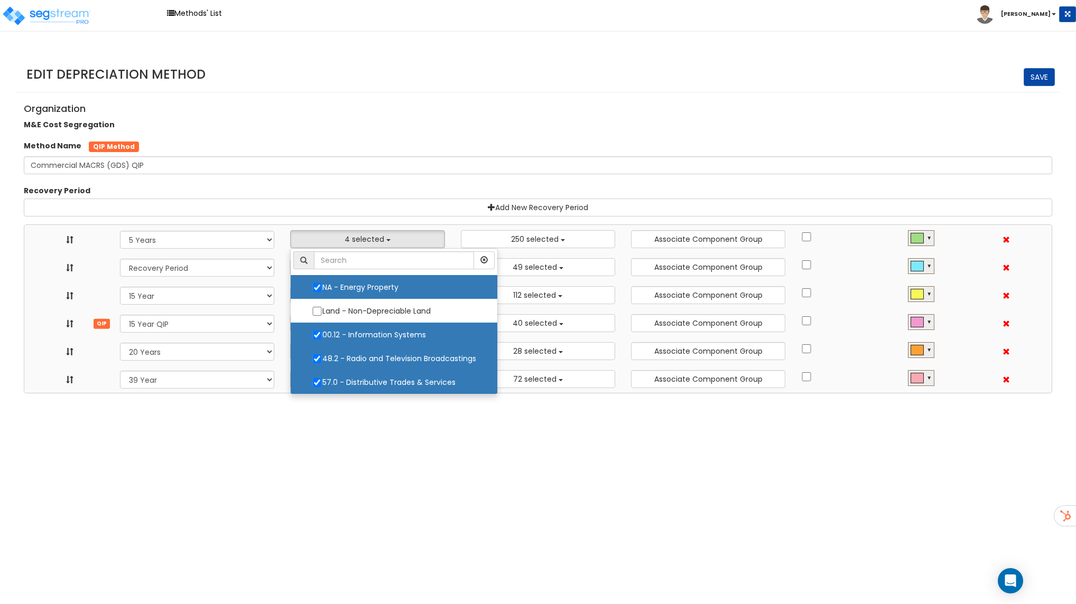
click at [873, 108] on h4 "Organization" at bounding box center [538, 109] width 1028 height 11
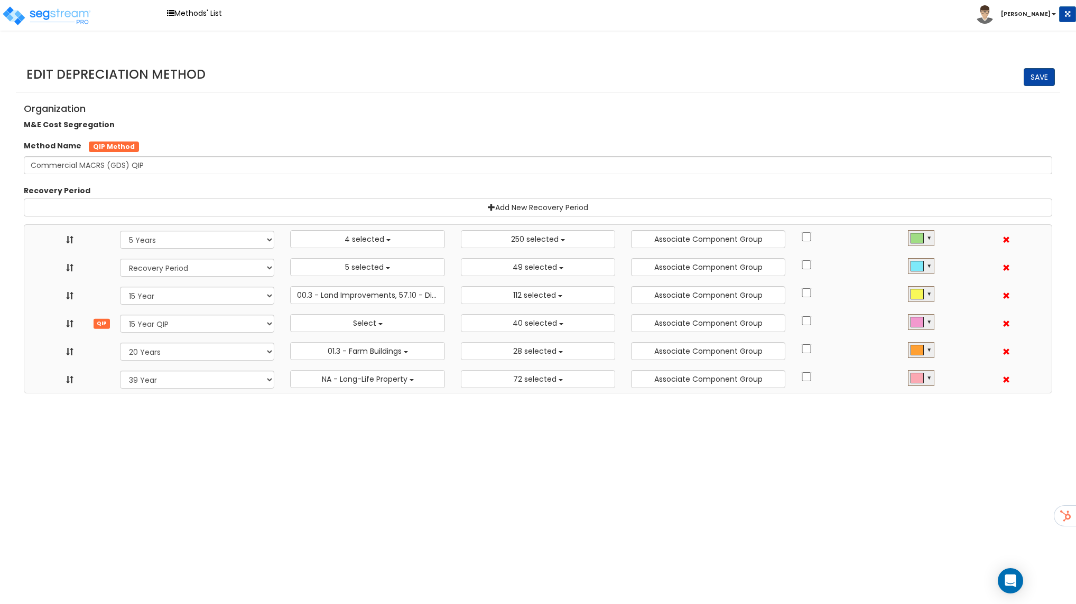
click at [1041, 75] on link "Save" at bounding box center [1038, 77] width 31 height 18
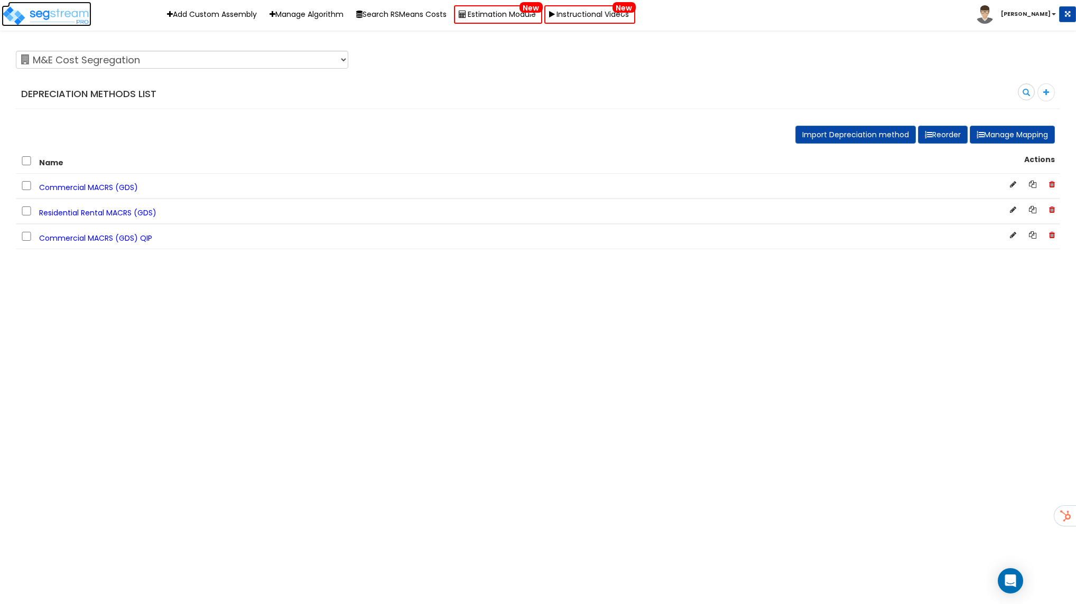
click at [71, 12] on img at bounding box center [47, 15] width 90 height 21
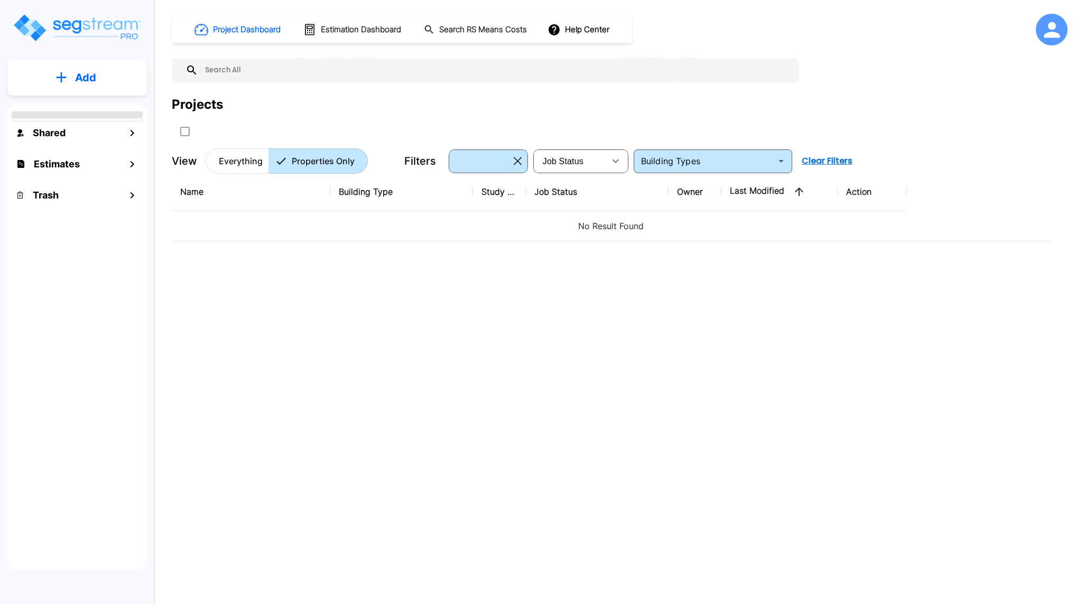
type input "Multi-Family Residential"
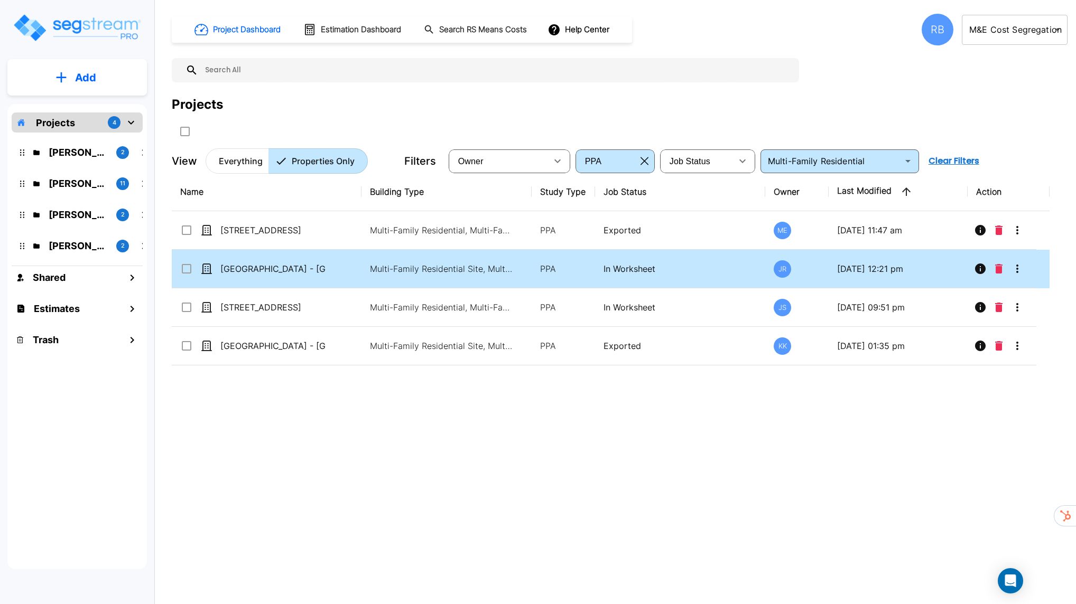
click at [460, 279] on td "Multi-Family Residential Site, Multi-Family Residential" at bounding box center [446, 269] width 171 height 39
checkbox input "true"
click at [460, 279] on td "Multi-Family Residential Site, Multi-Family Residential" at bounding box center [446, 269] width 171 height 39
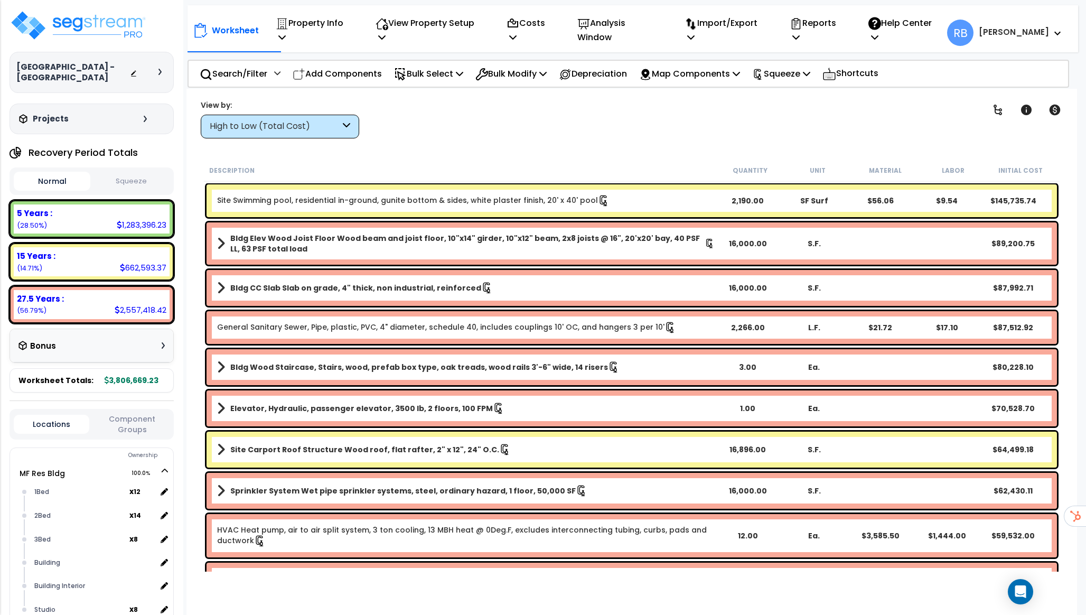
click at [418, 193] on div "Site Swimming pool, residential in-ground, gunite bottom & sides, white plaster…" at bounding box center [632, 200] width 851 height 33
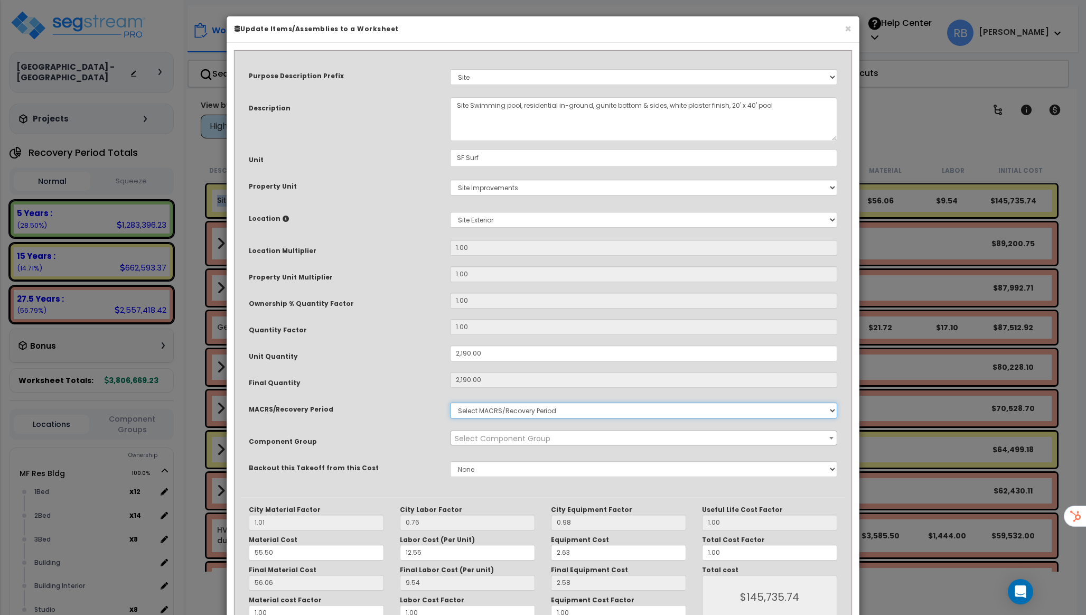
click at [555, 411] on select "Select MACRS/Recovery Period" at bounding box center [643, 411] width 387 height 16
click at [450, 403] on select "Select MACRS/Recovery Period" at bounding box center [643, 411] width 387 height 16
click at [386, 364] on div "Final Quantity" at bounding box center [341, 355] width 201 height 18
click at [515, 412] on select "Select MACRS/Recovery Period" at bounding box center [643, 411] width 387 height 16
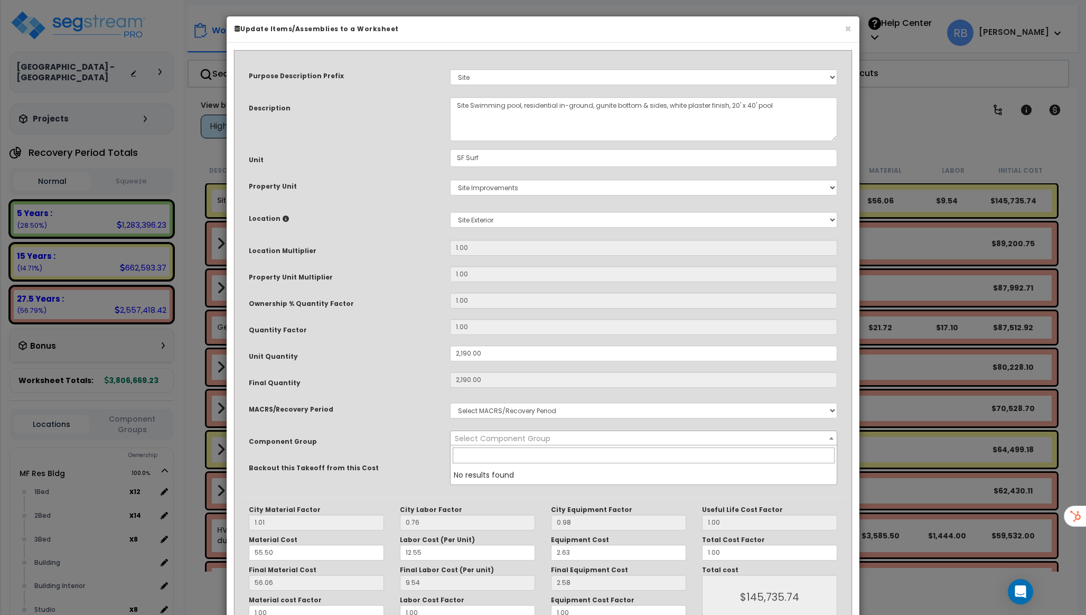
click at [512, 437] on span "Select Component Group" at bounding box center [503, 438] width 96 height 11
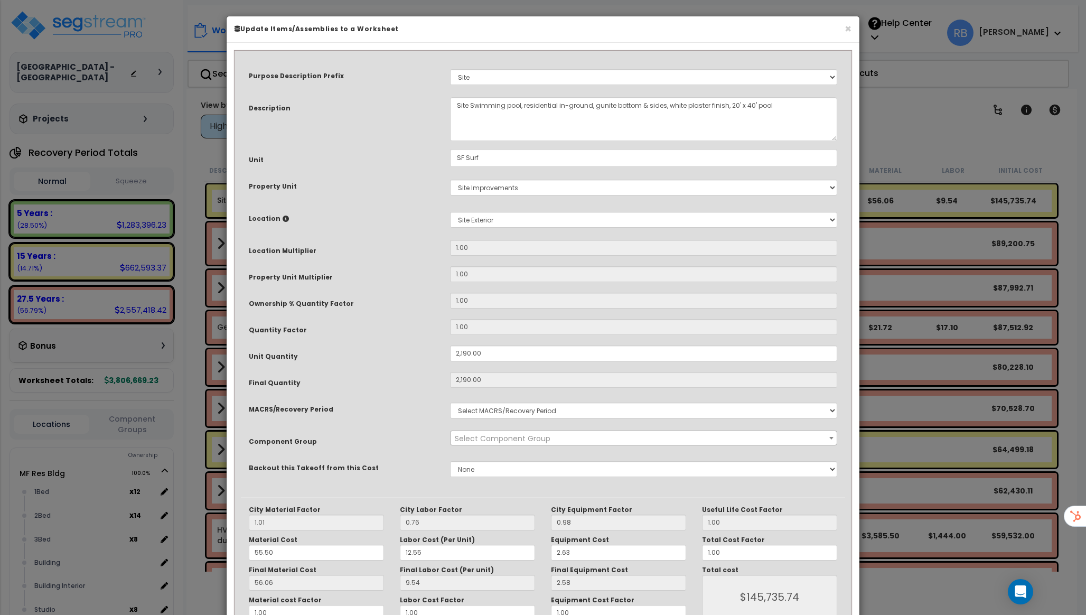
click at [512, 437] on span "Select Component Group" at bounding box center [503, 438] width 96 height 11
click at [517, 416] on select "Select MACRS/Recovery Period" at bounding box center [643, 411] width 387 height 16
click at [101, 38] on div "× Update Items/Assemblies to a Worksheet Purpose Description Prefix Select A/V …" at bounding box center [543, 307] width 1086 height 615
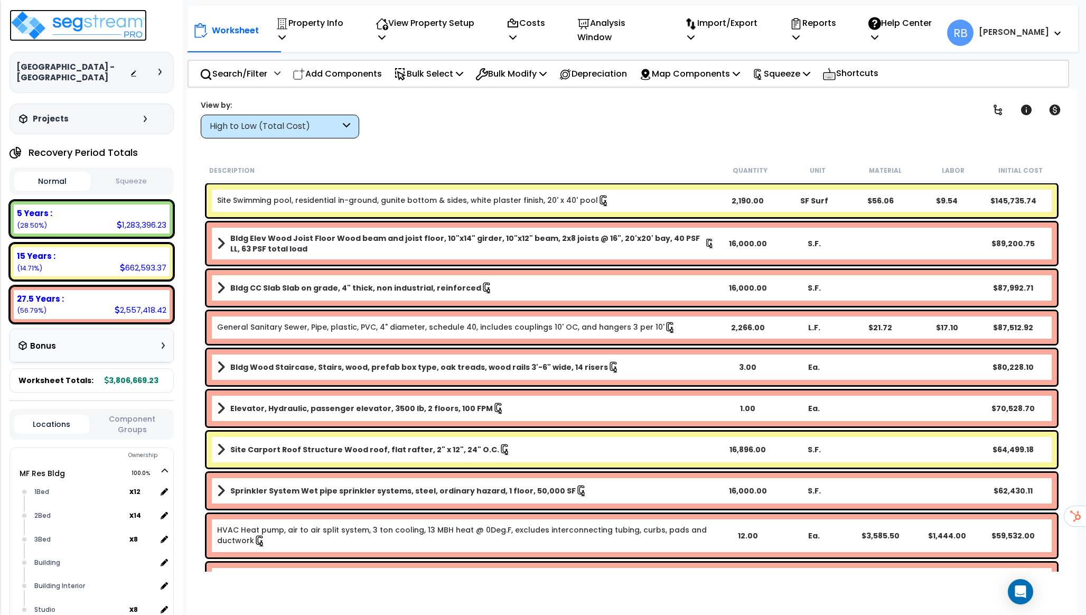
click at [101, 28] on img at bounding box center [78, 26] width 137 height 32
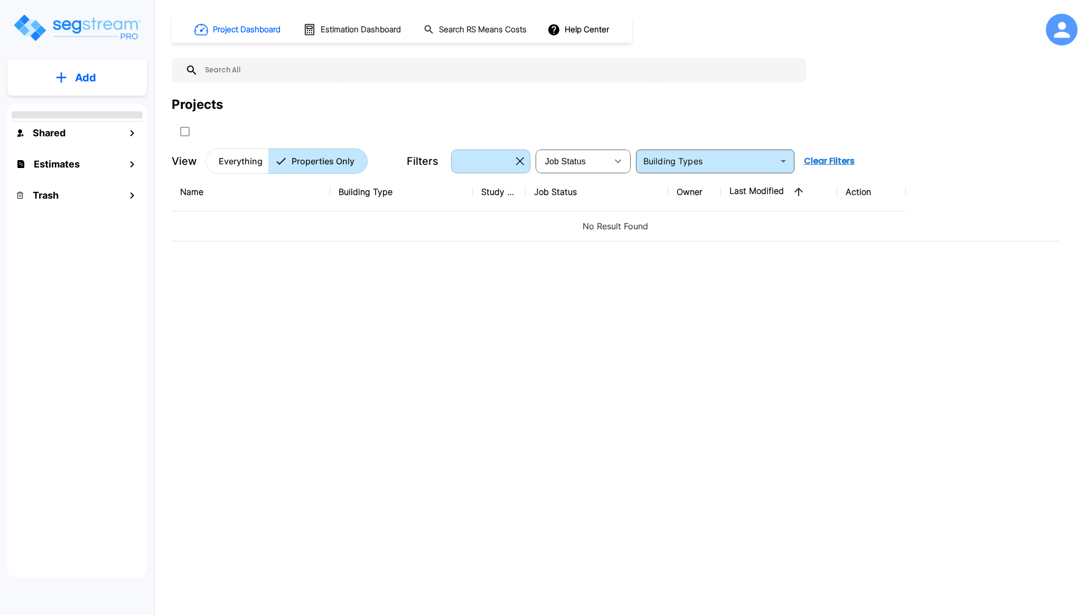
type input "Multi-Family Residential"
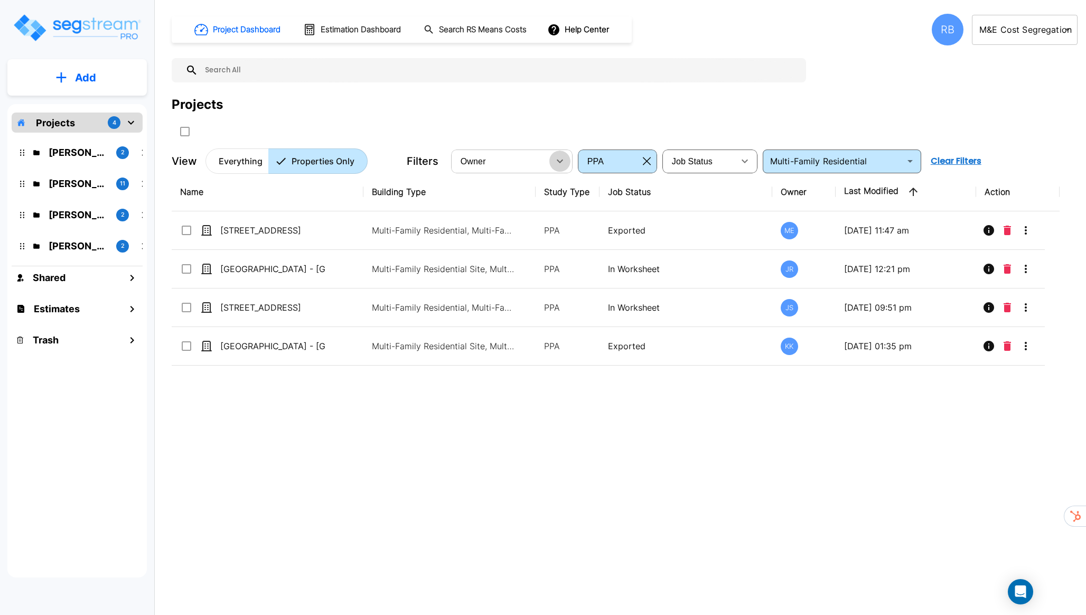
click at [557, 167] on button "button" at bounding box center [559, 161] width 21 height 21
click at [511, 242] on li "Kristina Roberts" at bounding box center [498, 237] width 91 height 11
type input "234"
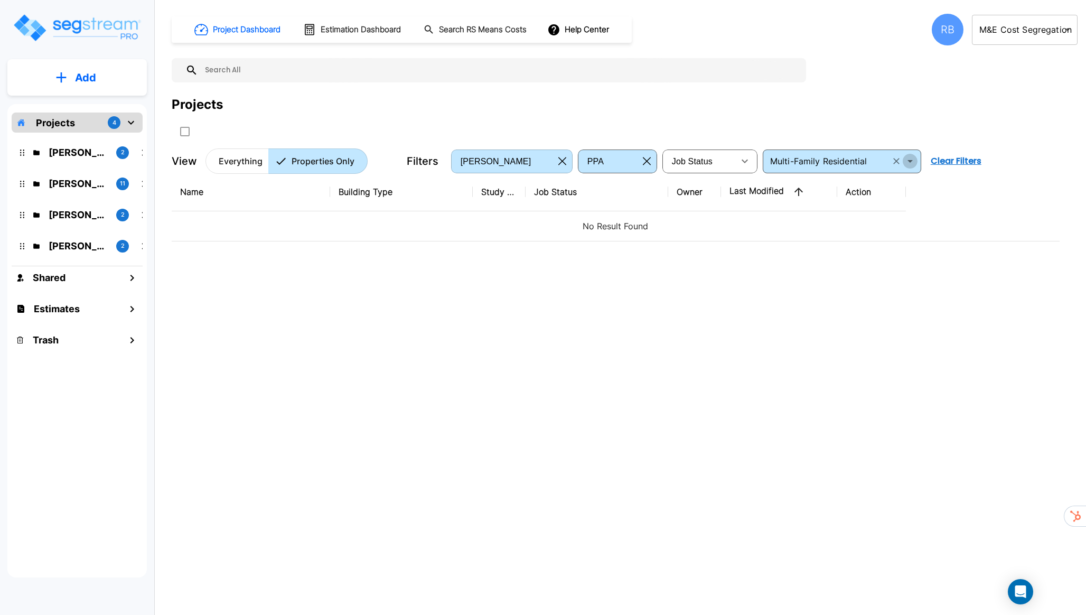
click at [907, 161] on icon "Open" at bounding box center [910, 161] width 13 height 13
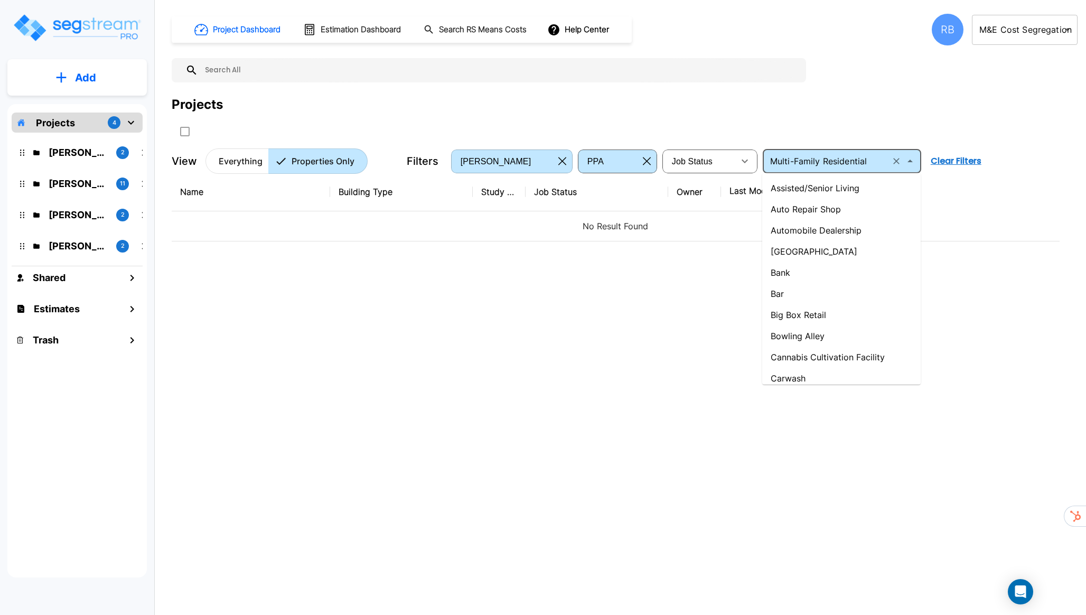
scroll to position [613, 0]
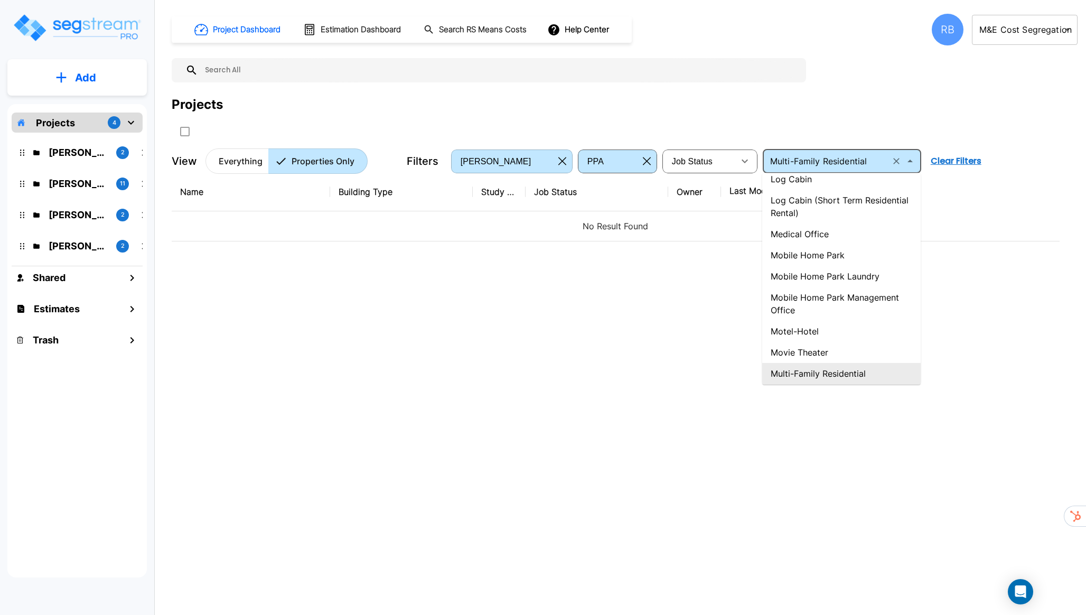
click at [900, 161] on icon "Clear" at bounding box center [896, 161] width 11 height 11
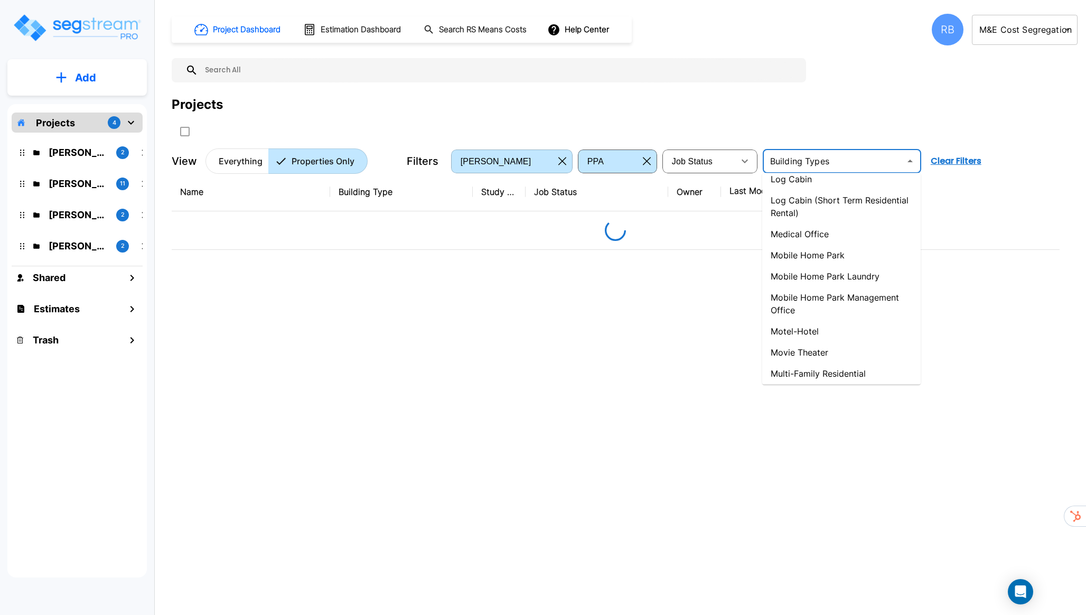
scroll to position [0, 0]
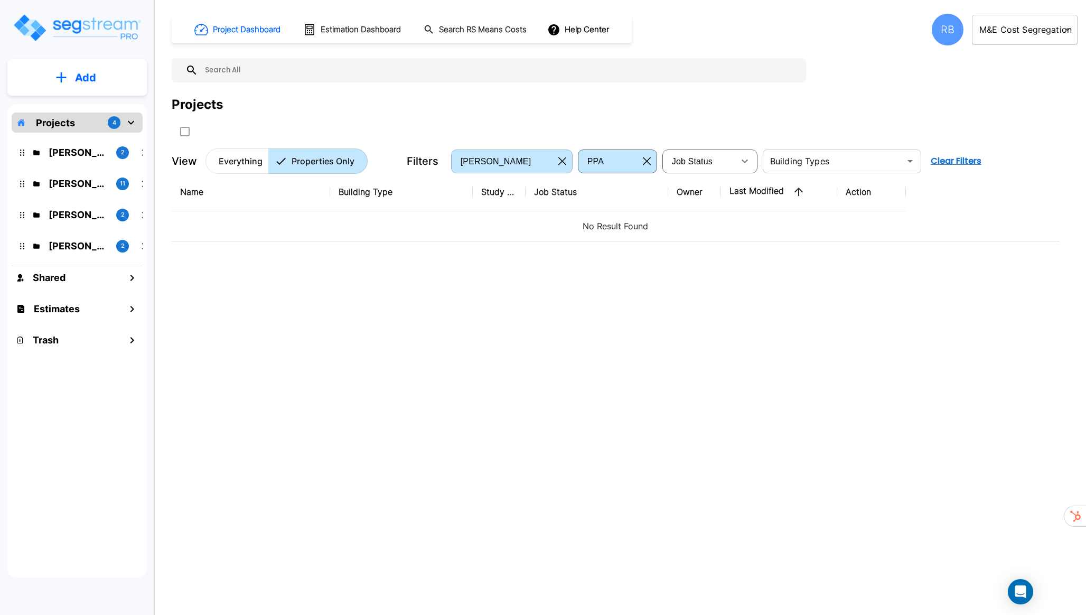
click at [645, 127] on div "Projects" at bounding box center [625, 117] width 906 height 45
click at [641, 157] on button "button" at bounding box center [647, 161] width 16 height 17
click at [562, 164] on icon "button" at bounding box center [562, 161] width 8 height 8
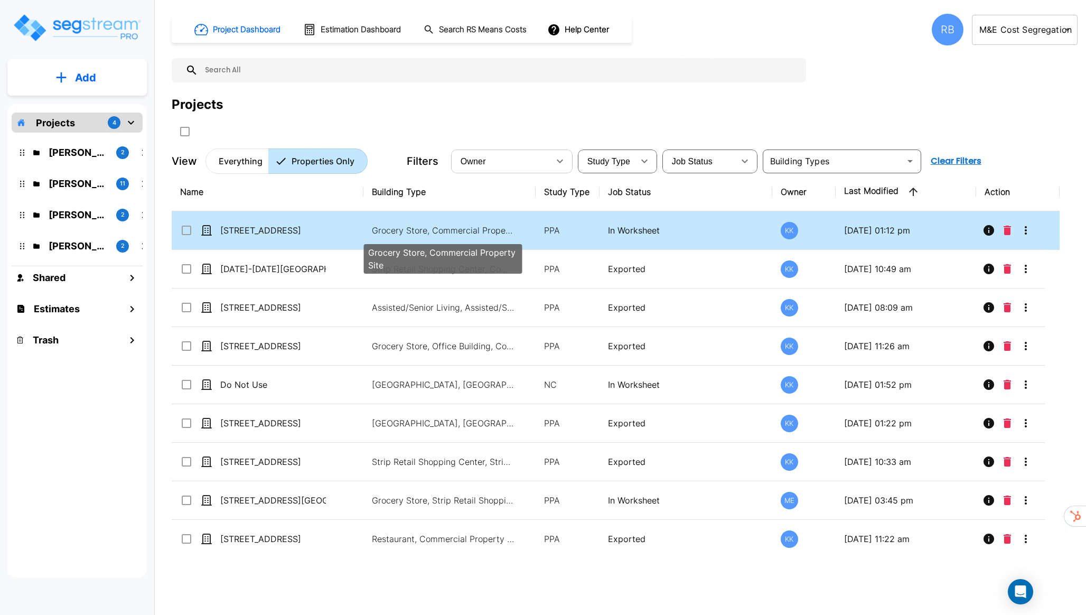
click at [419, 230] on p "Grocery Store, Commercial Property Site" at bounding box center [443, 230] width 143 height 13
checkbox input "true"
click at [419, 230] on p "Grocery Store, Commercial Property Site" at bounding box center [443, 230] width 143 height 13
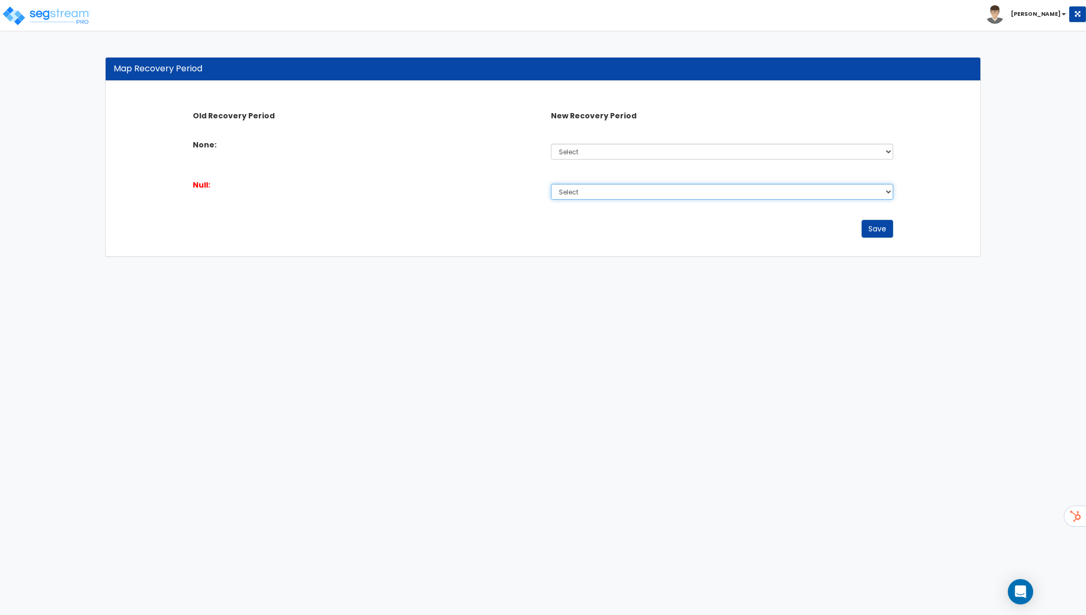
click at [576, 195] on select "Select 5 Years 7 Years 15 Years 20 Years 39 Years" at bounding box center [722, 192] width 342 height 16
click at [581, 154] on select "Select 5 Years 7 Years 15 Years 20 Years 39 Years" at bounding box center [722, 152] width 342 height 16
click at [576, 160] on div "Select 5 Years 7 Years 15 Years 20 Years 39 Years" at bounding box center [722, 151] width 358 height 24
click at [581, 153] on select "Select 5 Years 7 Years 15 Years 20 Years 39 Years" at bounding box center [722, 152] width 342 height 16
click at [551, 144] on select "Select 5 Years 7 Years 15 Years 20 Years 39 Years" at bounding box center [722, 152] width 342 height 16
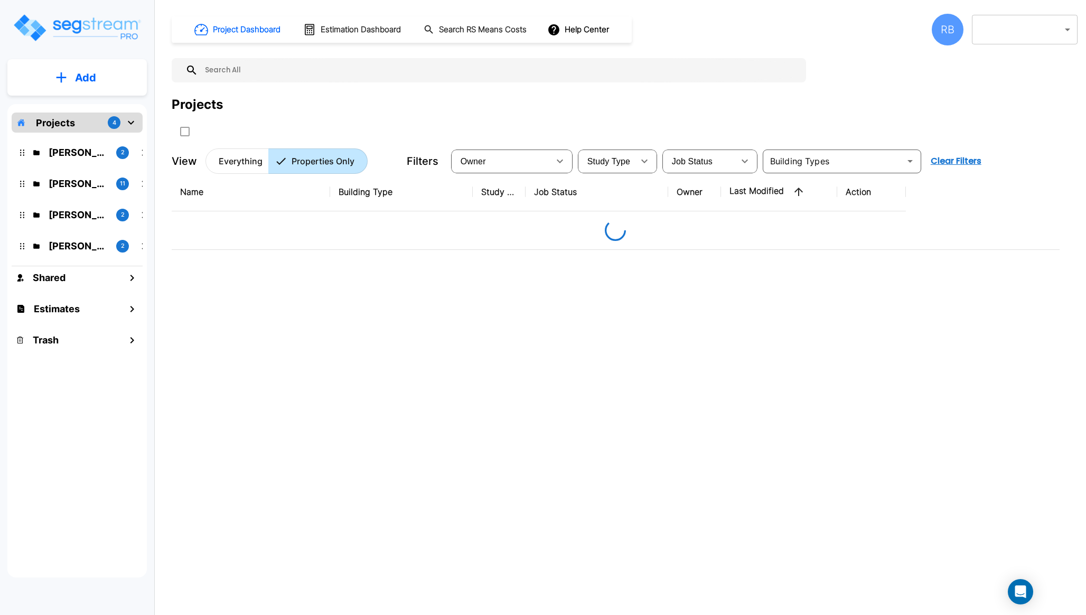
type input "131"
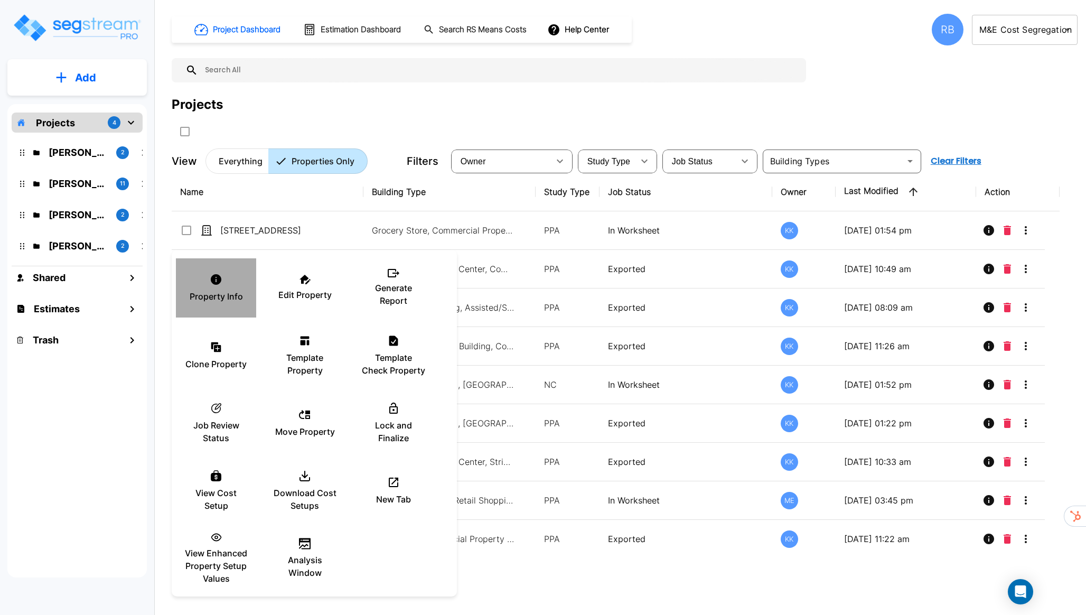
click at [214, 285] on icon at bounding box center [216, 279] width 13 height 13
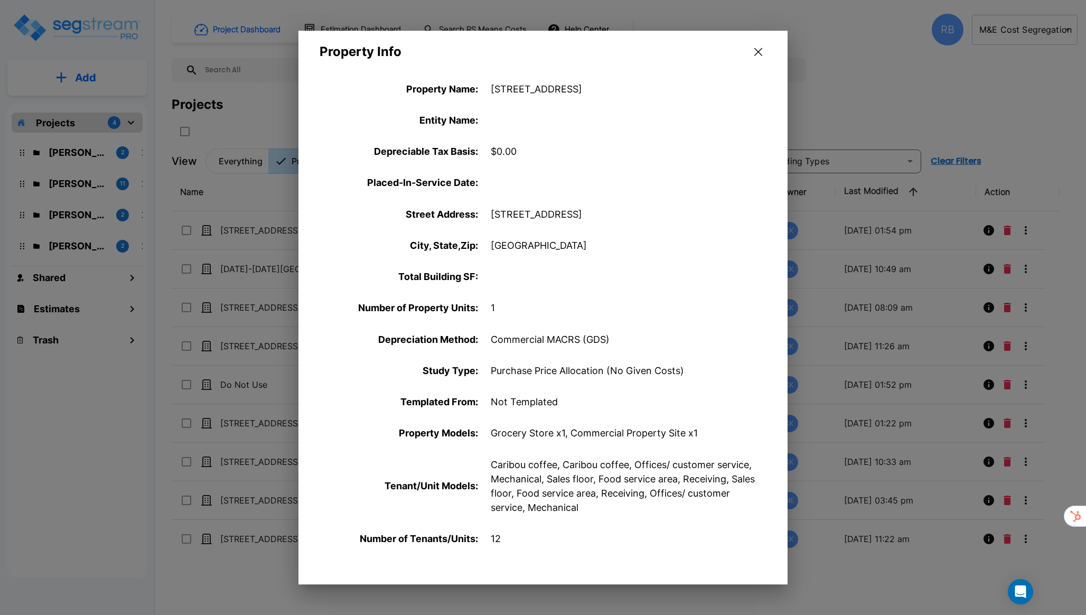
click at [757, 47] on button "button" at bounding box center [758, 52] width 16 height 17
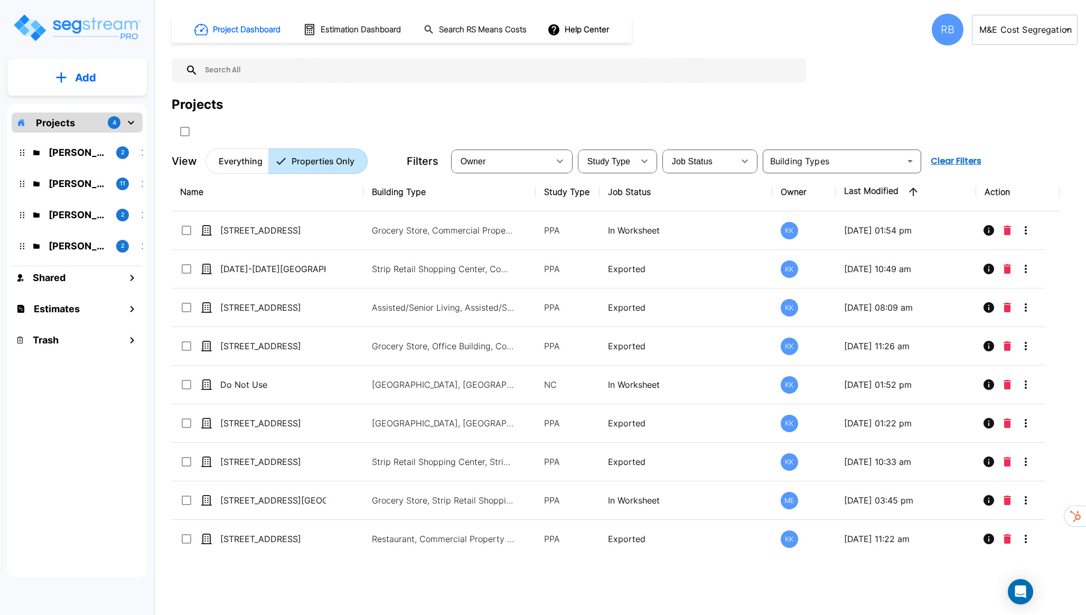
click at [946, 43] on div "RB" at bounding box center [948, 30] width 32 height 32
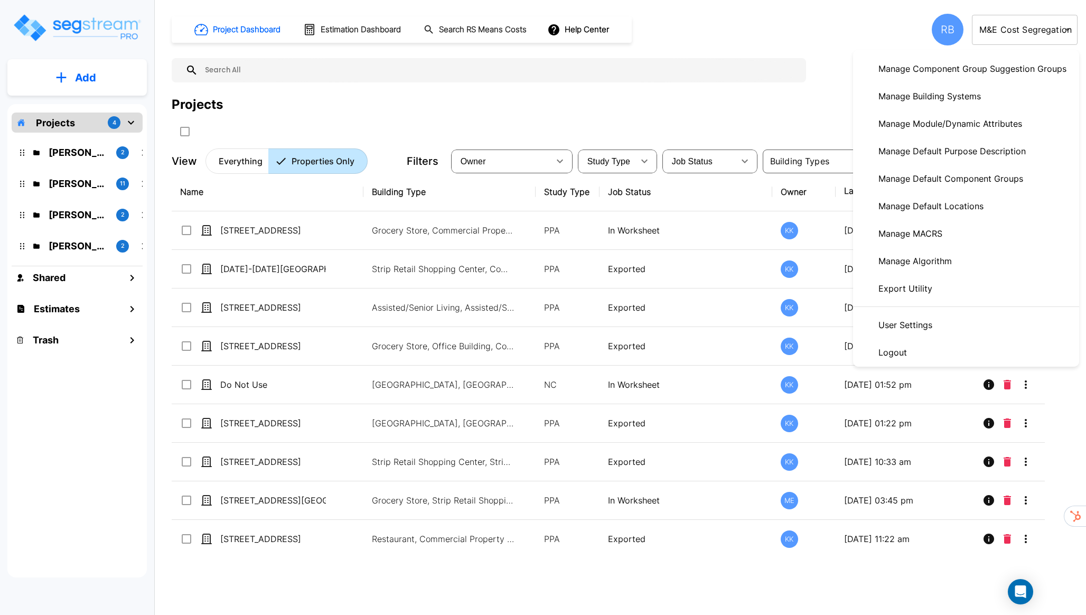
scroll to position [413, 0]
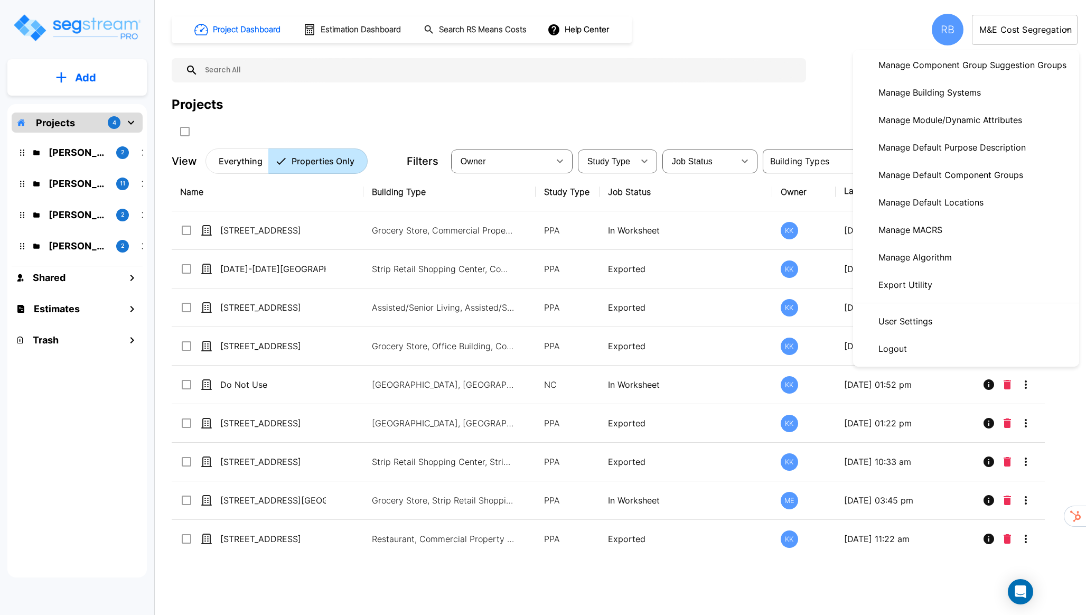
click at [947, 229] on p "Manage MACRS" at bounding box center [910, 229] width 72 height 21
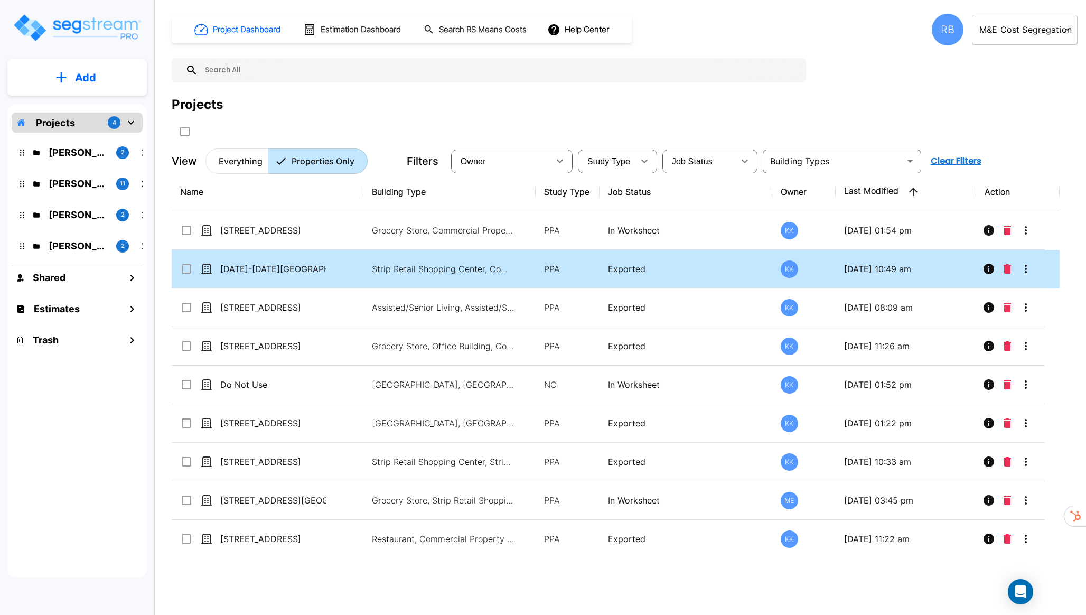
click at [458, 257] on td "Strip Retail Shopping Center, Commercial Property Site" at bounding box center [449, 269] width 172 height 39
checkbox input "true"
click at [458, 257] on td "Strip Retail Shopping Center, Commercial Property Site" at bounding box center [449, 269] width 172 height 39
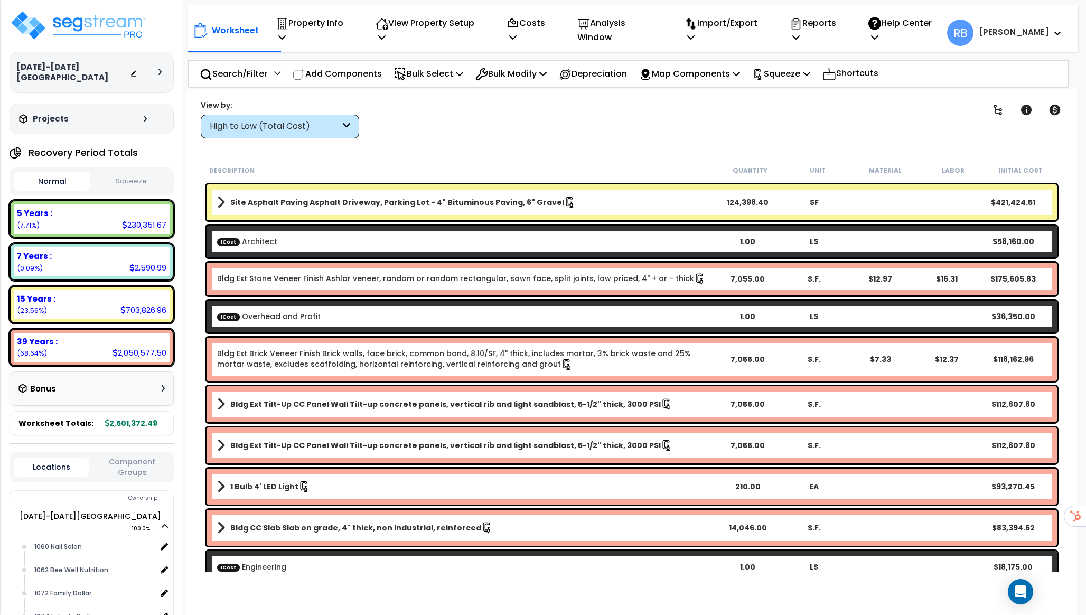
click at [511, 281] on link "Bldg Ext Stone Veneer Finish Ashlar veneer, random or random rectangular, sawn …" at bounding box center [461, 279] width 489 height 12
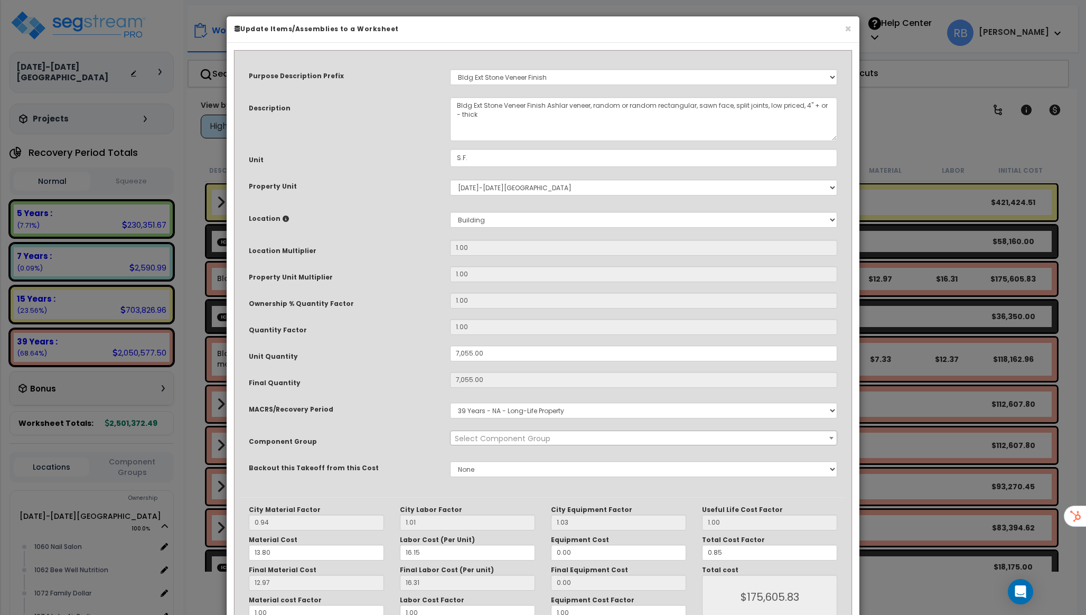
select select "56862"
click at [540, 415] on select "Select MACRS/Recovery Period 5 Years - 57.0 - Distributive Trades & Services 5 …" at bounding box center [643, 411] width 387 height 16
click at [450, 403] on select "Select MACRS/Recovery Period 5 Years - 57.0 - Distributive Trades & Services 5 …" at bounding box center [643, 411] width 387 height 16
click at [540, 415] on select "Select MACRS/Recovery Period 5 Years - 57.0 - Distributive Trades & Services 5 …" at bounding box center [643, 411] width 387 height 16
click at [450, 403] on select "Select MACRS/Recovery Period 5 Years - 57.0 - Distributive Trades & Services 5 …" at bounding box center [643, 411] width 387 height 16
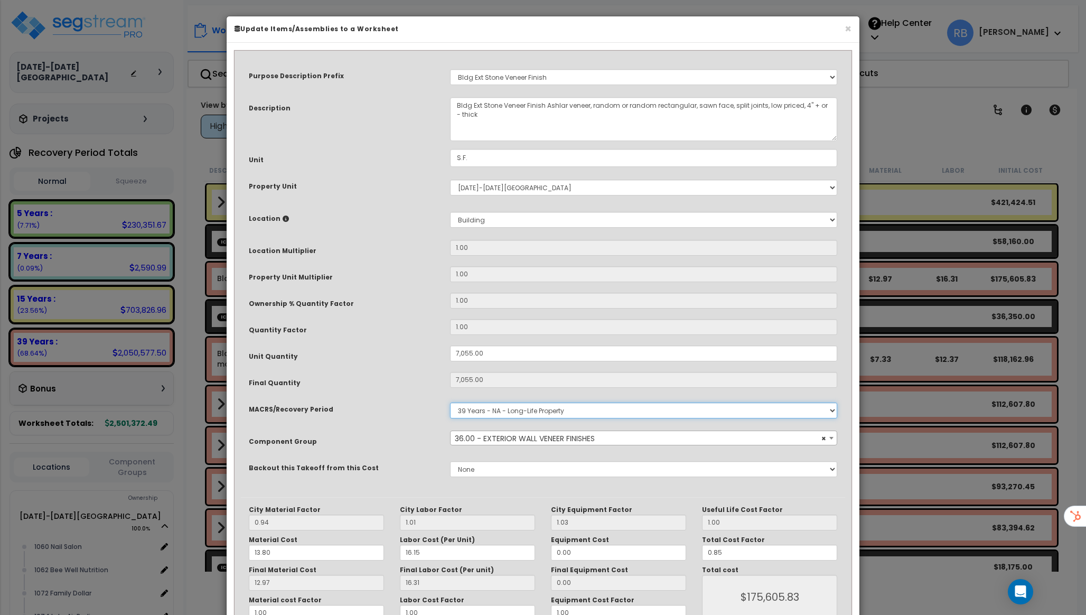
click at [540, 415] on select "Select MACRS/Recovery Period 5 Years - 57.0 - Distributive Trades & Services 5 …" at bounding box center [643, 411] width 387 height 16
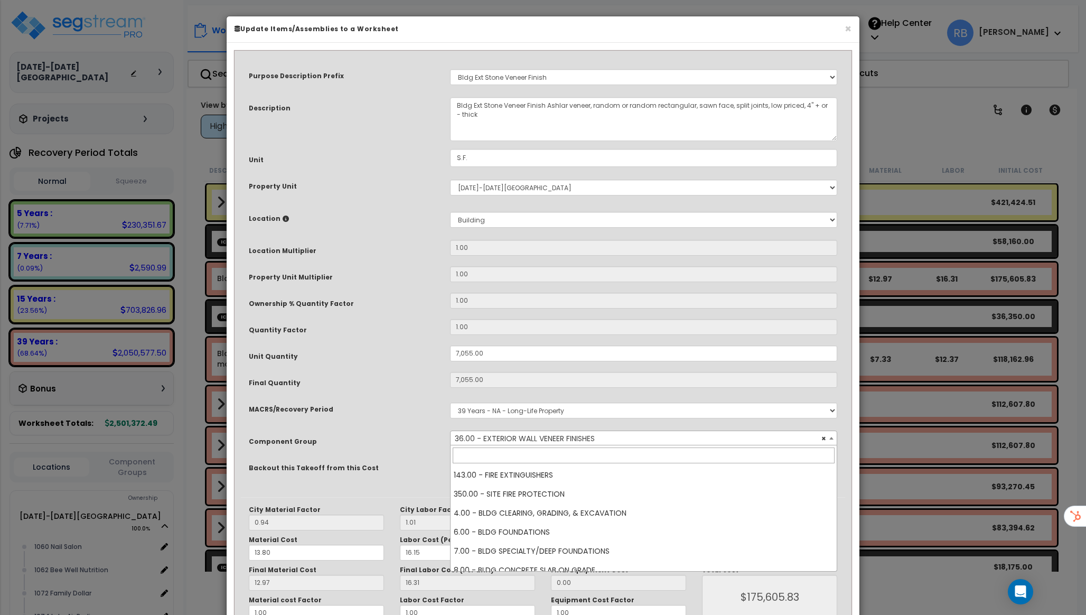
click at [575, 435] on span "× 36.00 - EXTERIOR WALL VENEER FINISHES" at bounding box center [644, 438] width 386 height 15
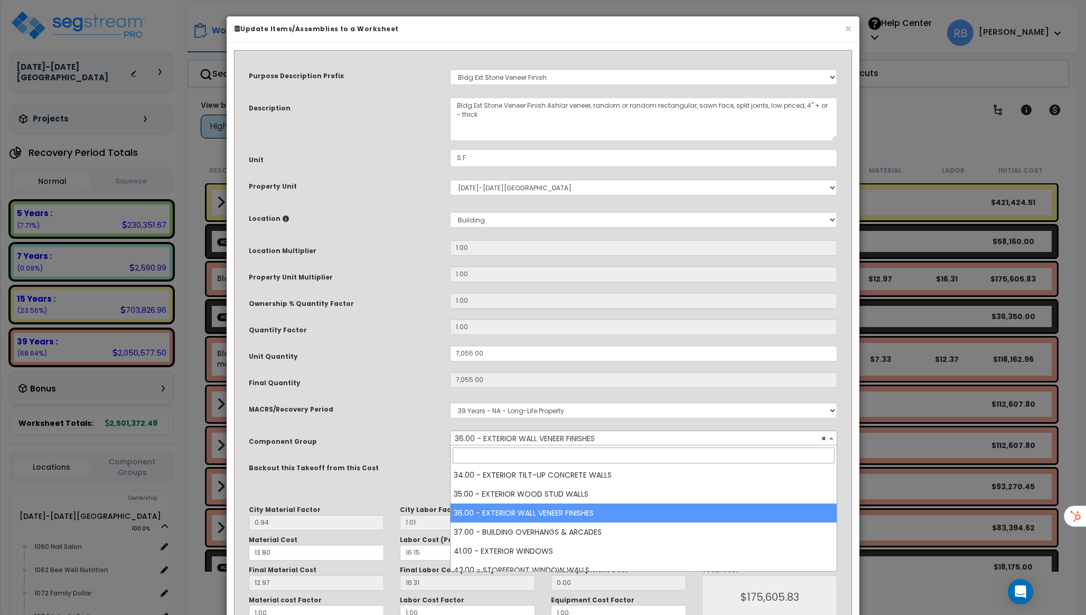
click at [446, 419] on div "Select MACRS/Recovery Period 5 Years - 57.0 - Distributive Trades & Services 5 …" at bounding box center [643, 410] width 403 height 24
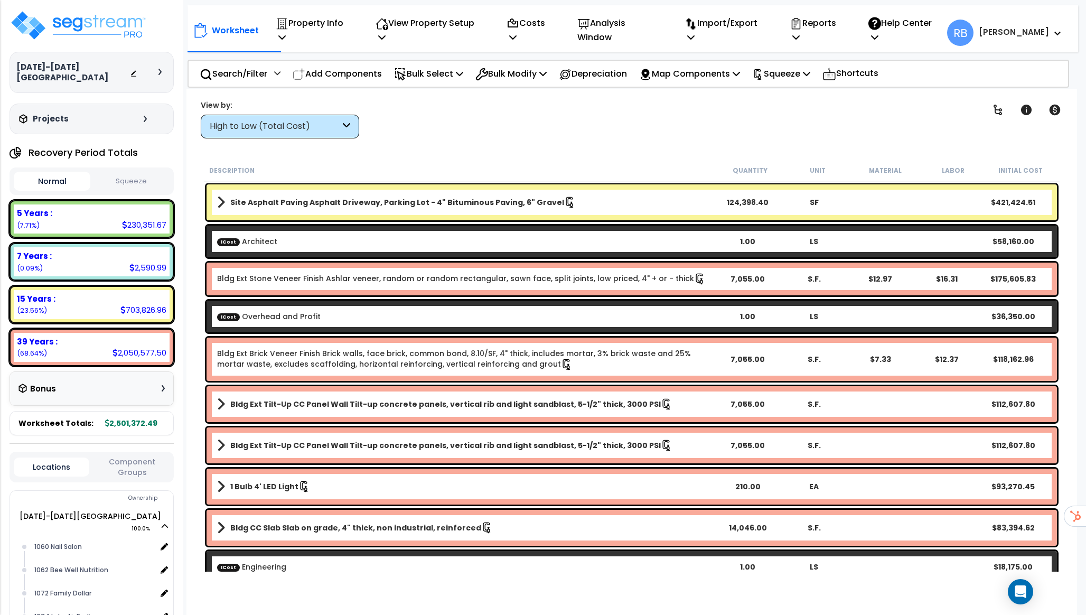
click at [379, 278] on link "Bldg Ext Stone Veneer Finish Ashlar veneer, random or random rectangular, sawn …" at bounding box center [461, 279] width 489 height 12
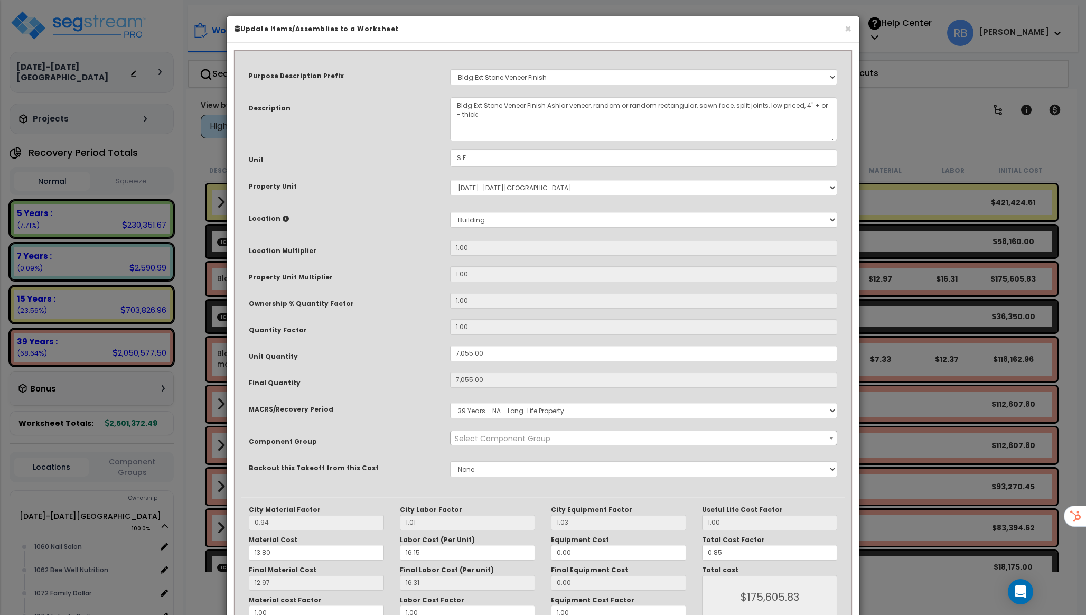
select select "56862"
click at [501, 415] on select "Select MACRS/Recovery Period 5 Years - 57.0 - Distributive Trades & Services 5 …" at bounding box center [643, 411] width 387 height 16
click at [845, 33] on button "×" at bounding box center [848, 28] width 7 height 11
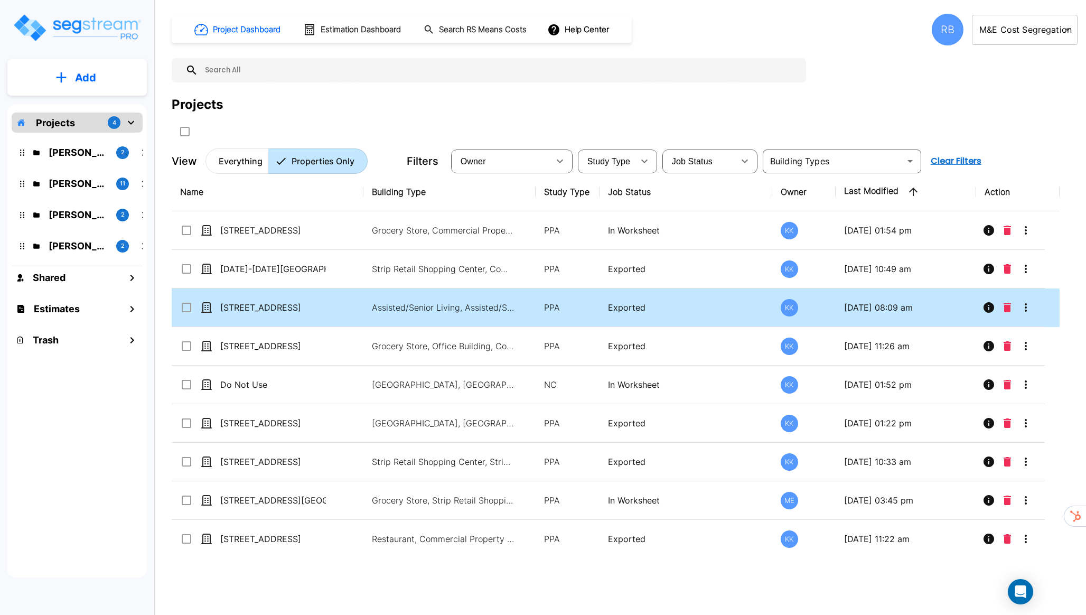
click at [335, 302] on div "[STREET_ADDRESS]" at bounding box center [259, 307] width 158 height 13
checkbox input "true"
click at [335, 302] on div "[STREET_ADDRESS]" at bounding box center [259, 307] width 158 height 13
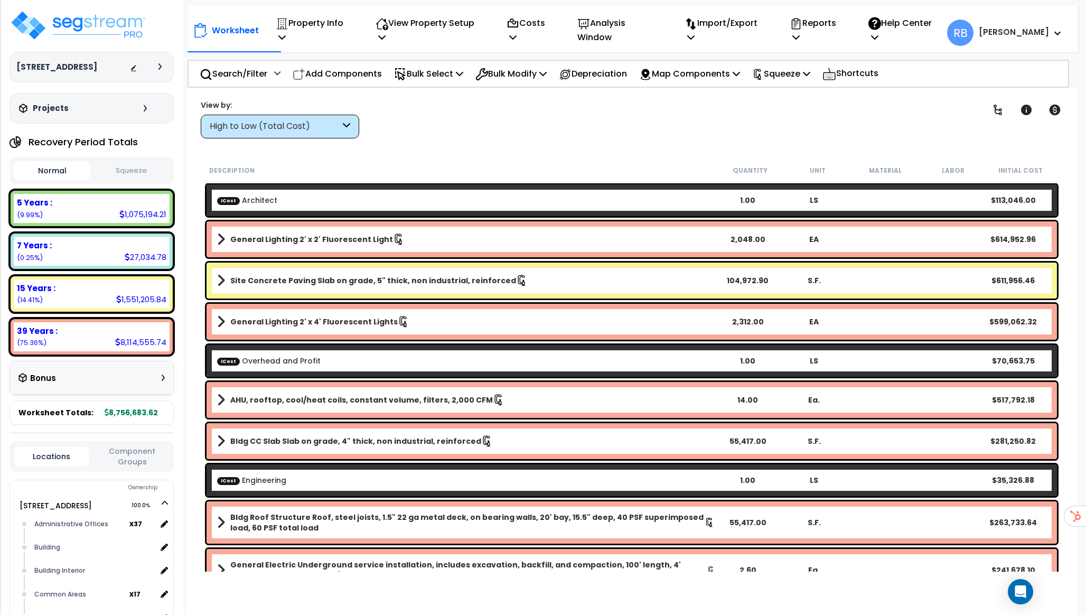
click at [338, 249] on div "General Lighting 2' x 2' Fluorescent Light 2,048.00 EA $614,952.96" at bounding box center [632, 239] width 851 height 36
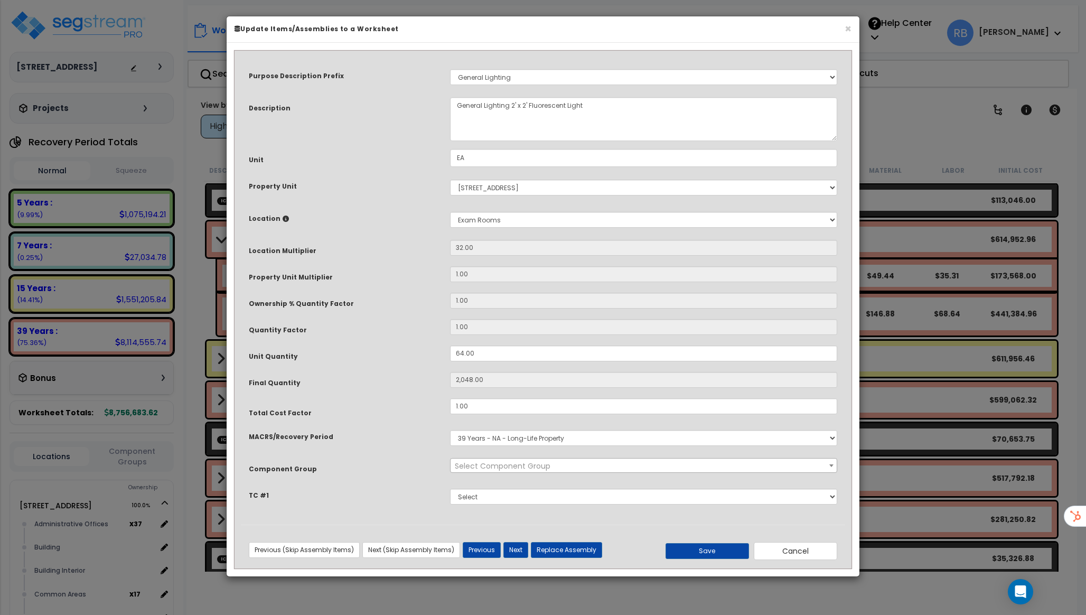
select select "56962"
click at [487, 432] on select "Select MACRS/Recovery Period 5 Years - 57.0 - Distributive Trades & Services 5 …" at bounding box center [643, 438] width 387 height 16
click at [768, 550] on button "Cancel" at bounding box center [795, 551] width 83 height 18
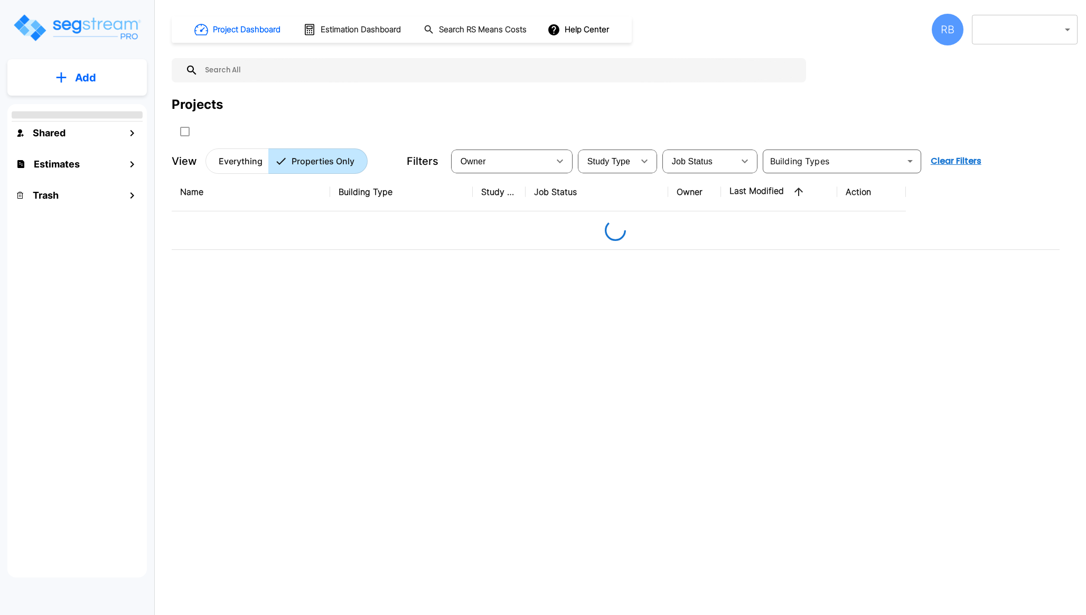
type input "131"
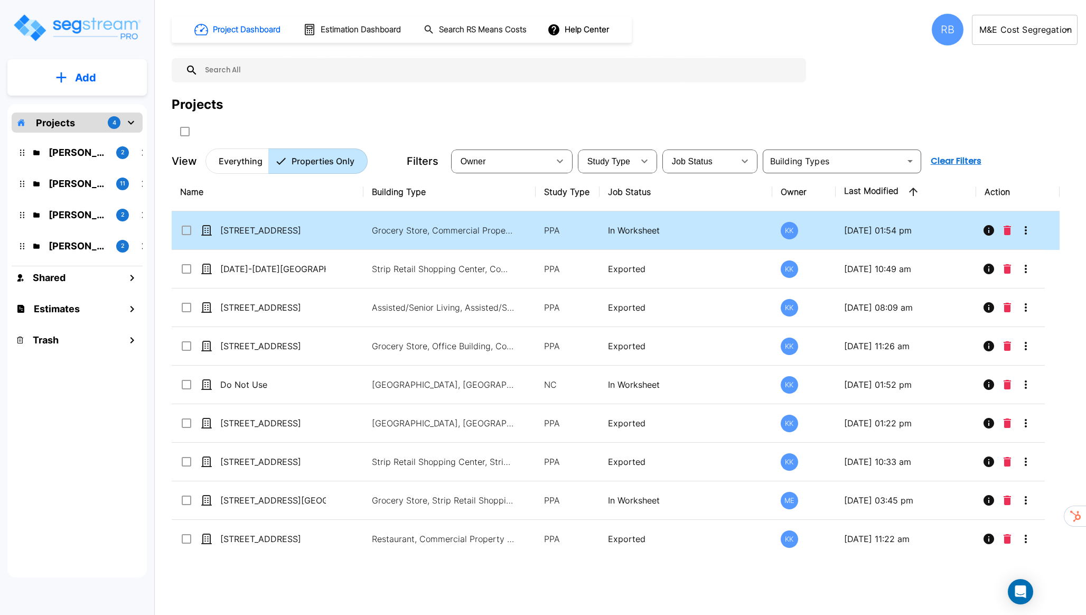
click at [451, 243] on td "Grocery Store, Commercial Property Site" at bounding box center [449, 230] width 172 height 39
checkbox input "true"
click at [451, 243] on td "Grocery Store, Commercial Property Site" at bounding box center [449, 230] width 172 height 39
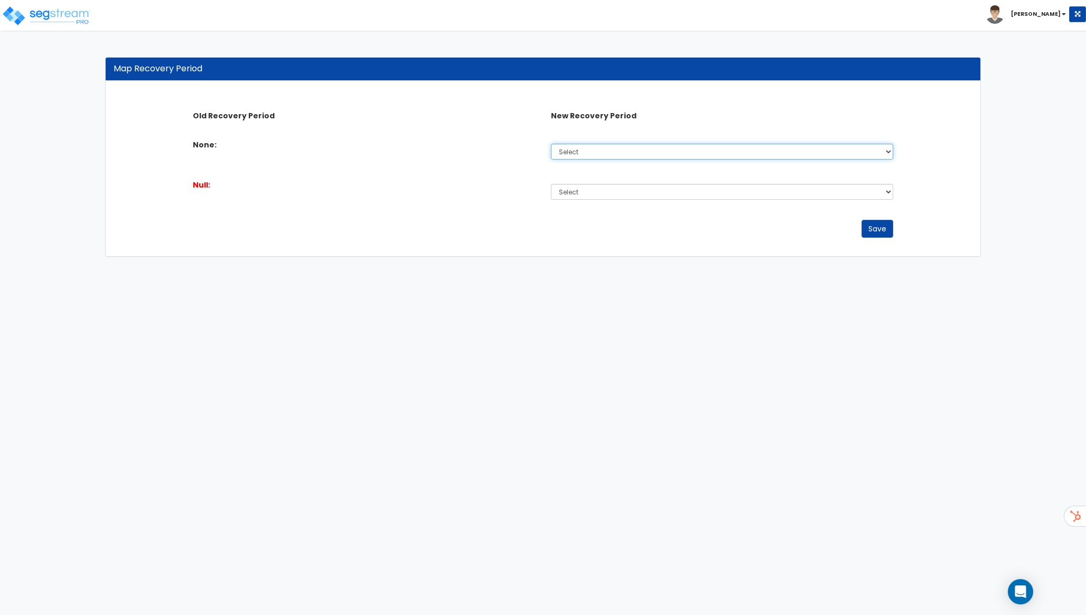
click at [582, 145] on select "Select 5 Years 7 Years 15 Years 20 Years 39 Years" at bounding box center [722, 152] width 342 height 16
select select "5Y"
click at [551, 144] on select "Select 5 Years 7 Years 15 Years 20 Years 39 Years" at bounding box center [722, 152] width 342 height 16
click at [576, 185] on select "Select 5 Years 7 Years 15 Years 20 Years 39 Years" at bounding box center [722, 192] width 342 height 16
select select "5Y"
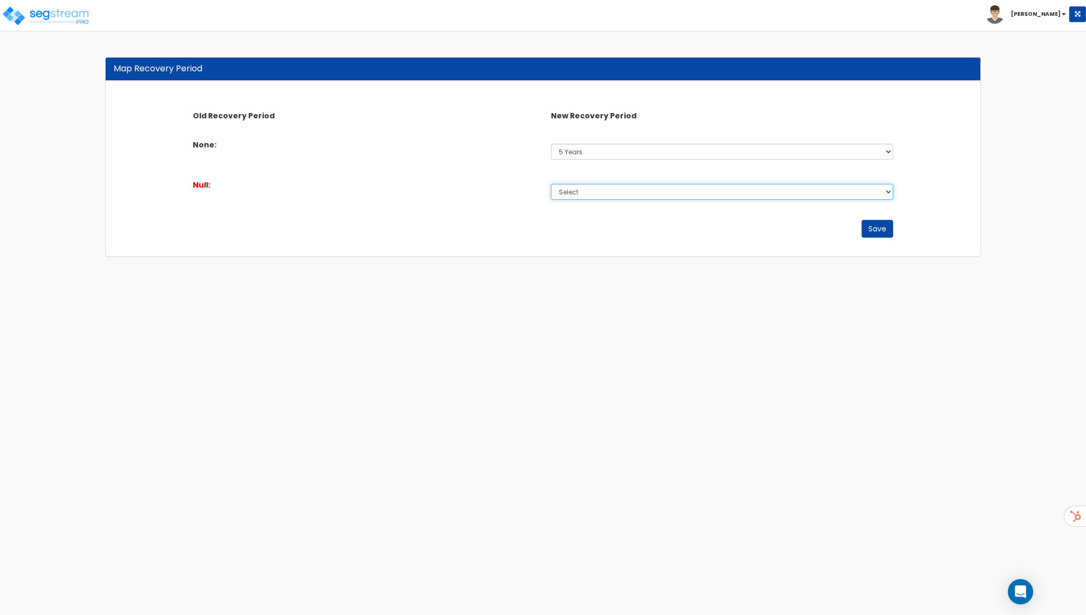
click at [551, 184] on select "Select 5 Years 7 Years 15 Years 20 Years 39 Years" at bounding box center [722, 192] width 342 height 16
click at [886, 229] on button "Save" at bounding box center [878, 229] width 32 height 18
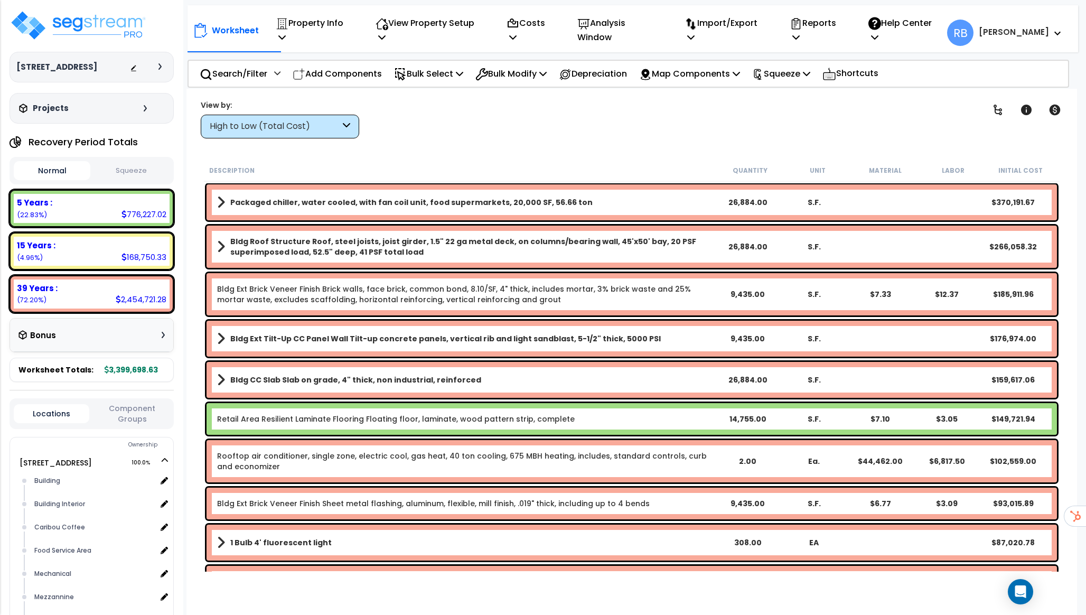
click at [584, 195] on link "Packaged chiller, water cooled, with fan coil unit, food supermarkets, 20,000 S…" at bounding box center [466, 202] width 498 height 15
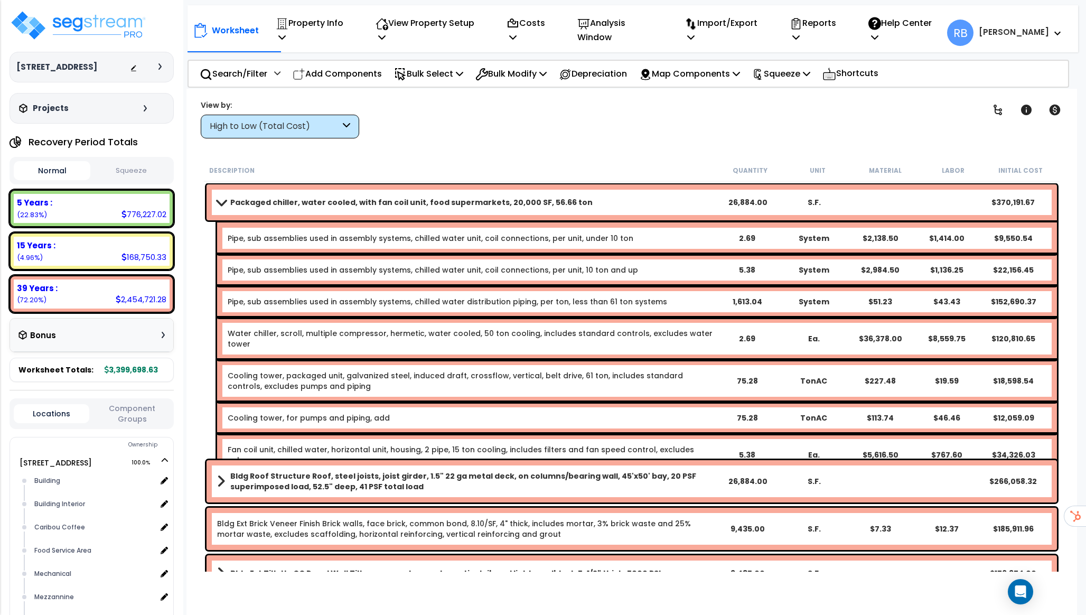
click at [584, 195] on link "Packaged chiller, water cooled, with fan coil unit, food supermarkets, 20,000 S…" at bounding box center [466, 202] width 498 height 15
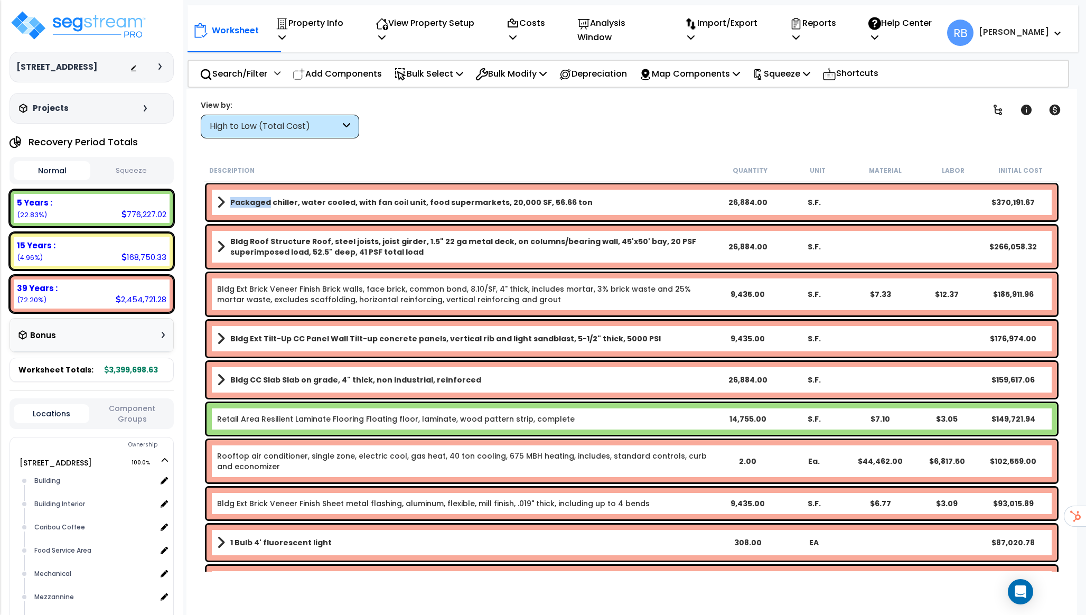
click at [584, 195] on link "Packaged chiller, water cooled, with fan coil unit, food supermarkets, 20,000 S…" at bounding box center [466, 202] width 498 height 15
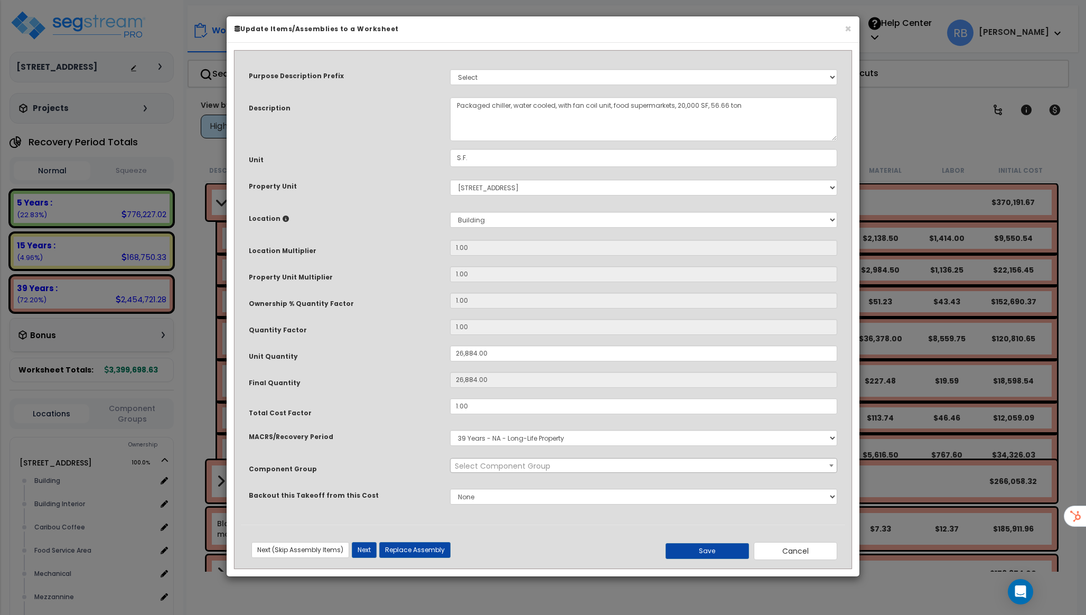
select select "56957"
click at [574, 439] on select "Select MACRS/Recovery Period 5 Years - 57.0 - Distributive Trades & Services 5 …" at bounding box center [643, 438] width 387 height 16
click at [450, 430] on select "Select MACRS/Recovery Period 5 Years - 57.0 - Distributive Trades & Services 5 …" at bounding box center [643, 438] width 387 height 16
click at [783, 550] on button "Cancel" at bounding box center [795, 551] width 83 height 18
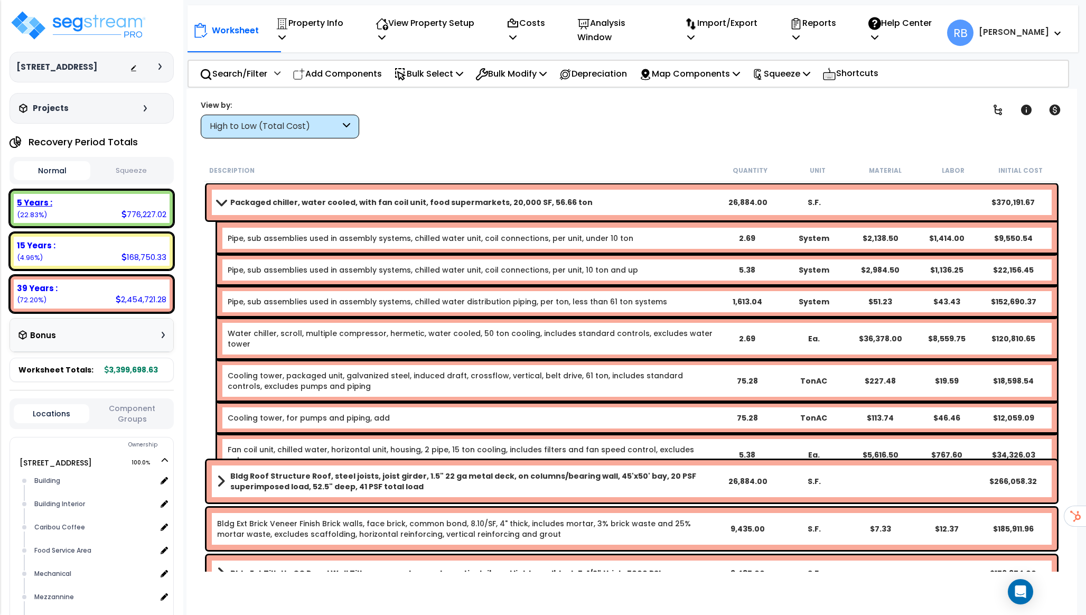
click at [41, 200] on b "5 Years :" at bounding box center [34, 202] width 35 height 11
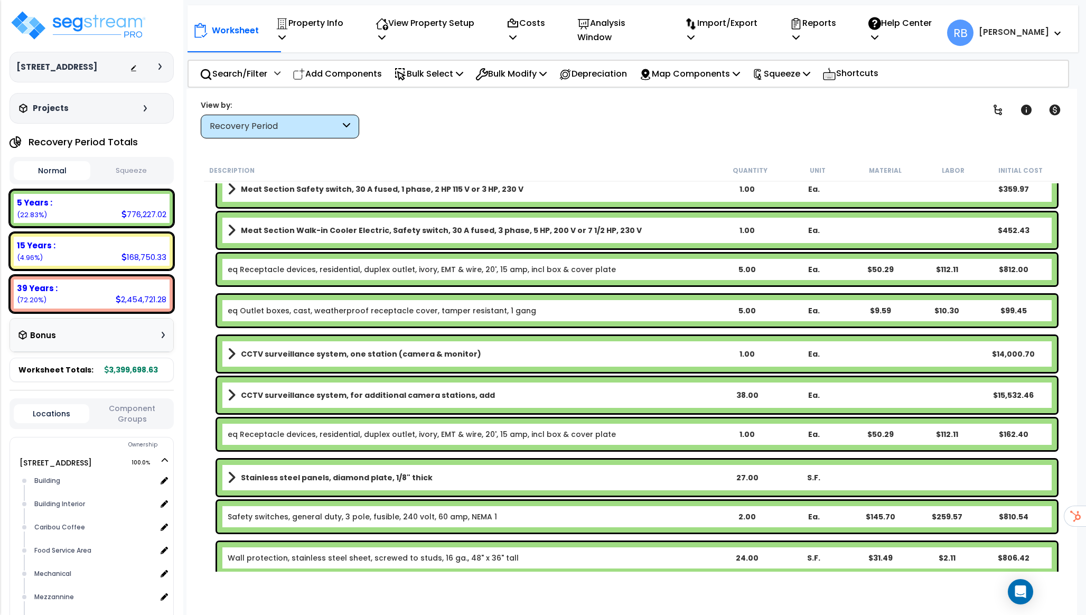
scroll to position [2187, 0]
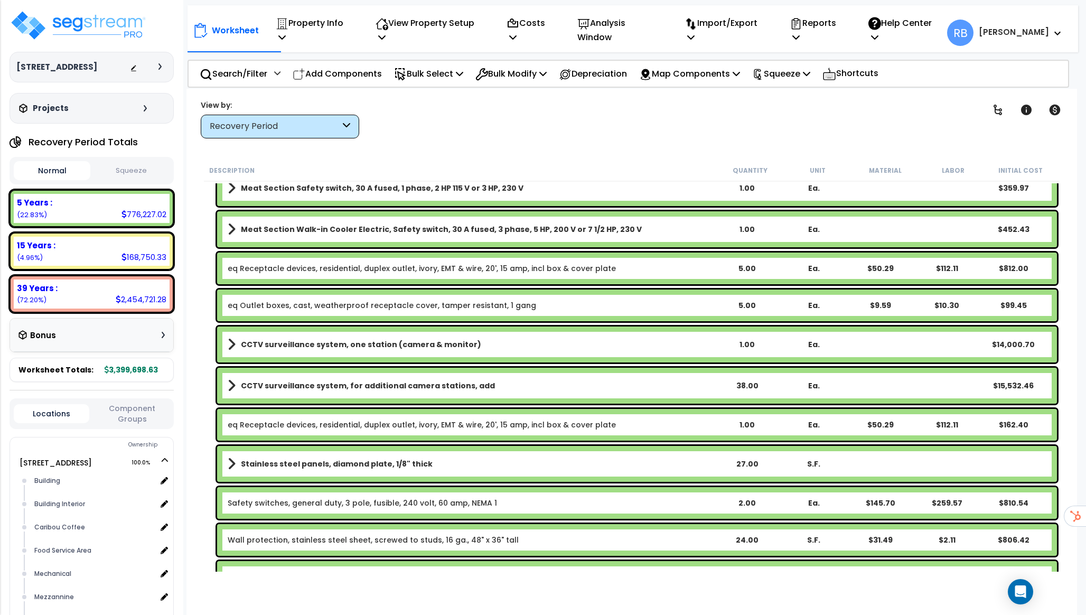
click at [313, 271] on link "eq Receptacle devices, residential, duplex outlet, ivory, EMT & wire, 20', 15 a…" at bounding box center [422, 268] width 388 height 11
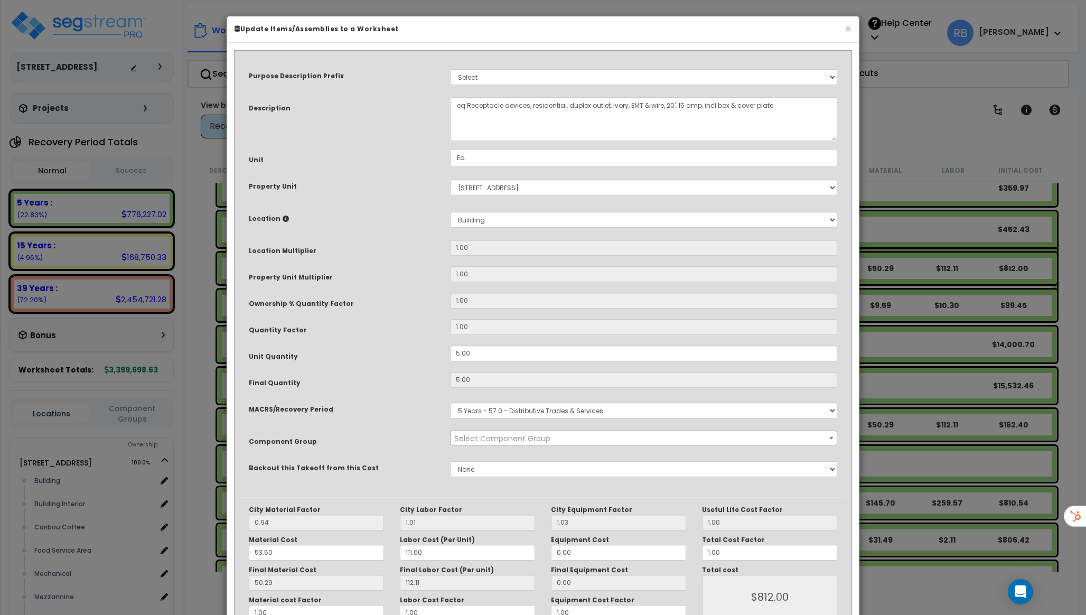
select select "57033"
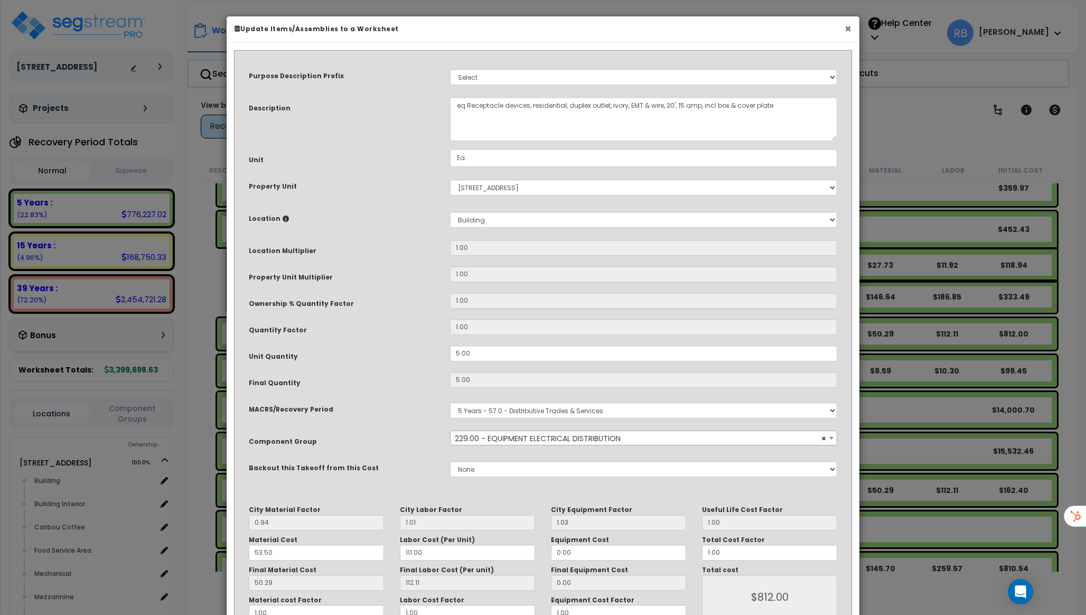
click at [848, 29] on button "×" at bounding box center [848, 28] width 7 height 11
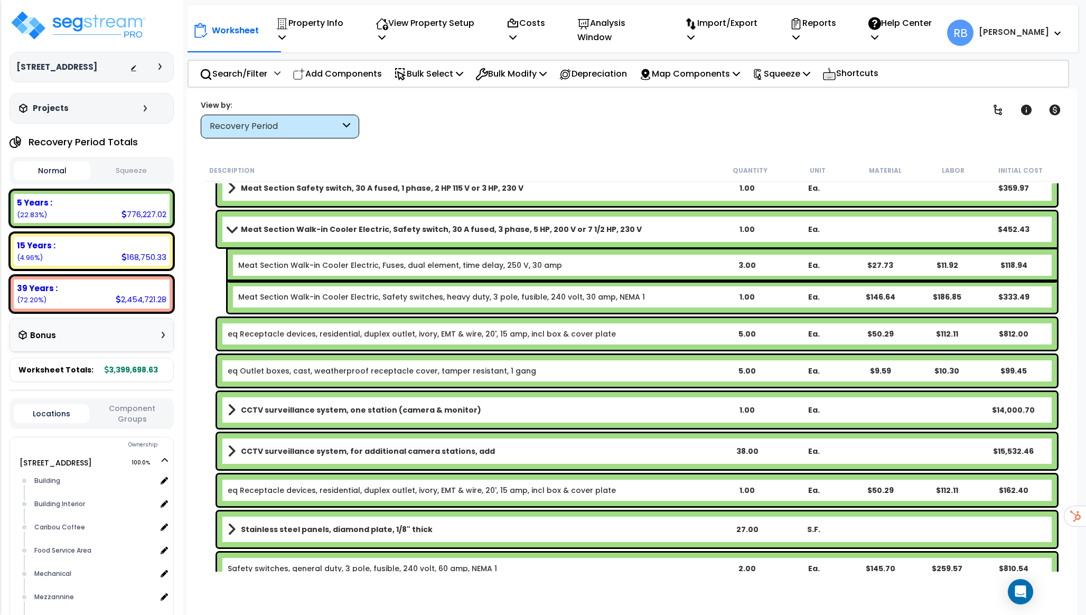
click at [287, 226] on b "Meat Section Walk-in Cooler Electric, Safety switch, 30 A fused, 3 phase, 5 HP,…" at bounding box center [441, 229] width 401 height 11
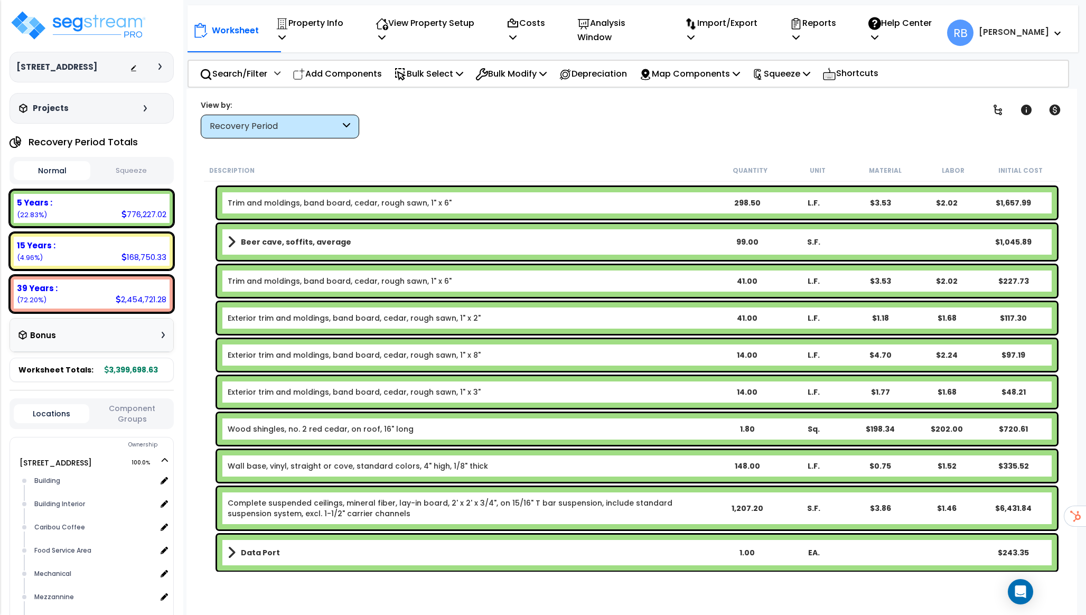
scroll to position [5843, 0]
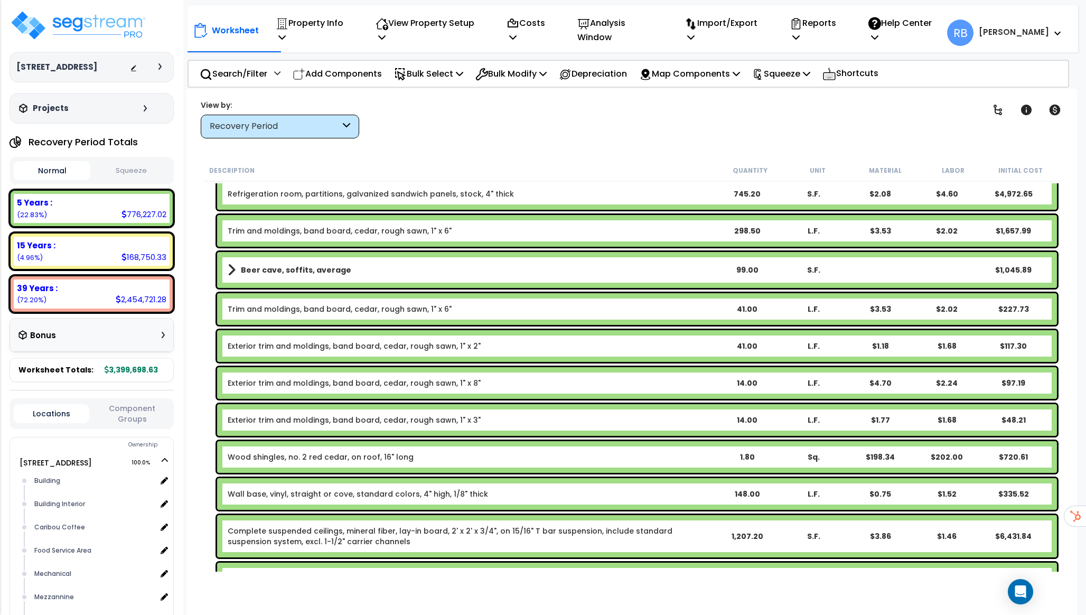
click at [287, 274] on b "Beer cave, soffits, average" at bounding box center [296, 270] width 110 height 11
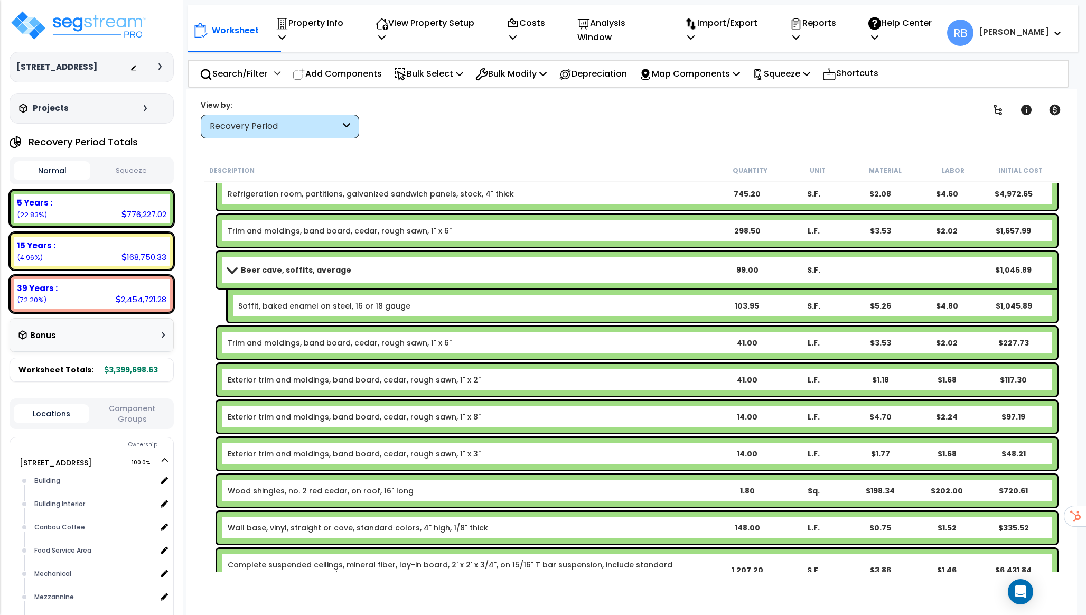
click at [287, 274] on b "Beer cave, soffits, average" at bounding box center [296, 270] width 110 height 11
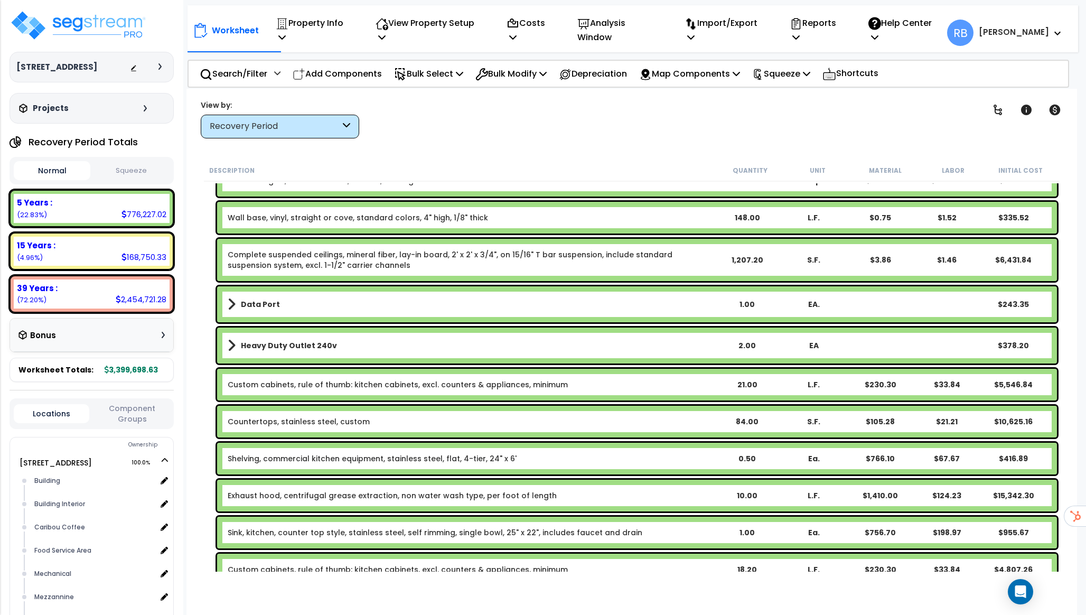
scroll to position [6120, 0]
click at [287, 312] on div "Data Port 1.00 EA. $243.35" at bounding box center [637, 304] width 840 height 36
click at [278, 303] on link "Data Port" at bounding box center [471, 303] width 486 height 15
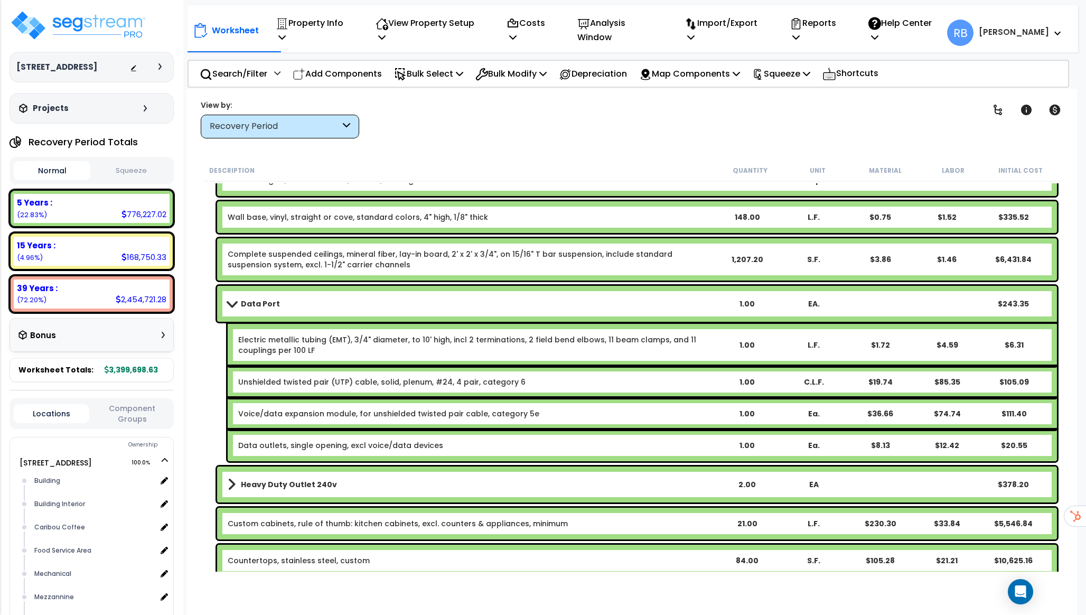
click at [278, 303] on link "Data Port" at bounding box center [471, 303] width 486 height 15
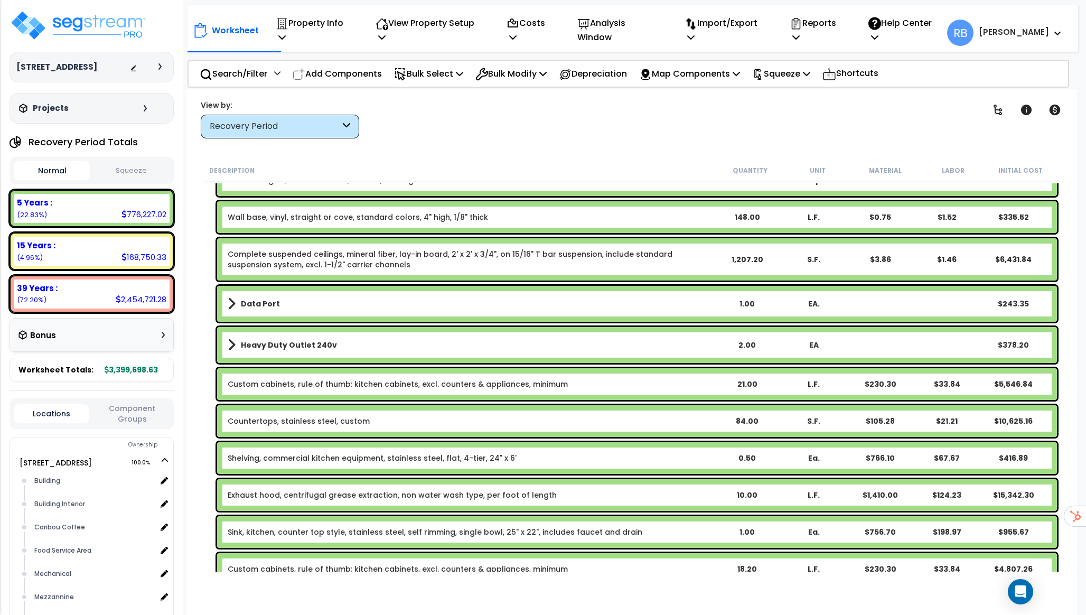
click at [285, 345] on b "Heavy Duty Outlet 240v" at bounding box center [289, 345] width 96 height 11
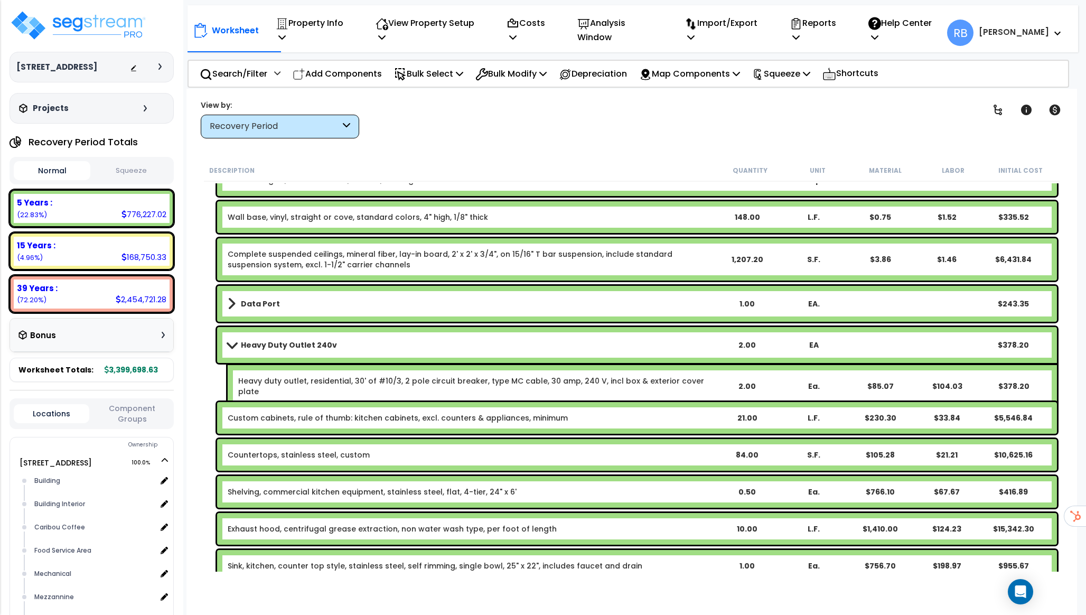
click at [285, 345] on b "Heavy Duty Outlet 240v" at bounding box center [289, 345] width 96 height 11
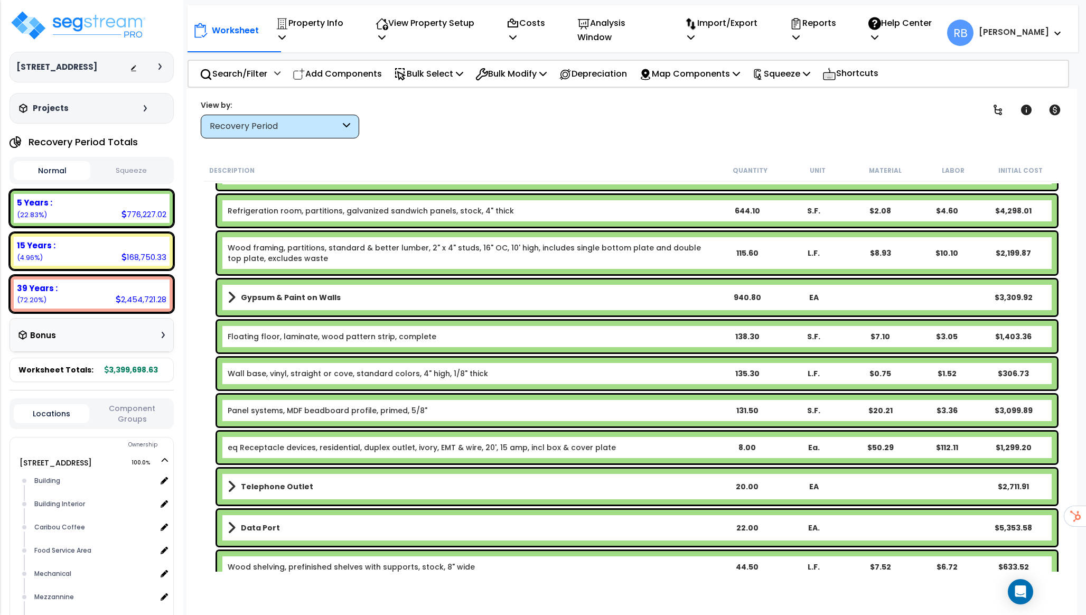
scroll to position [2827, 0]
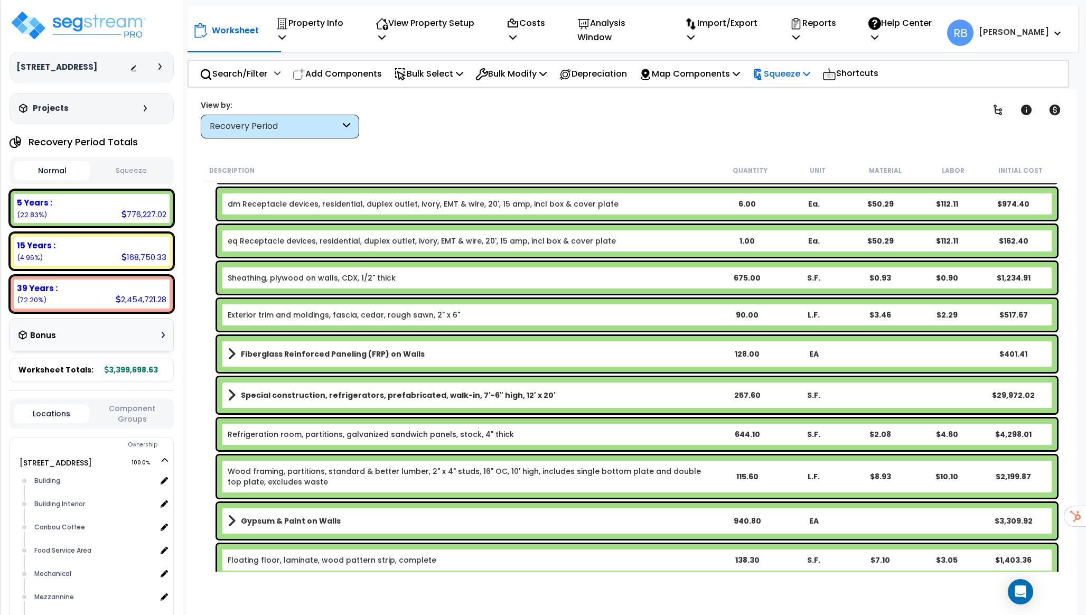
click at [810, 67] on p "Squeeze" at bounding box center [781, 74] width 58 height 14
click at [804, 87] on link "Squeeze" at bounding box center [799, 97] width 105 height 21
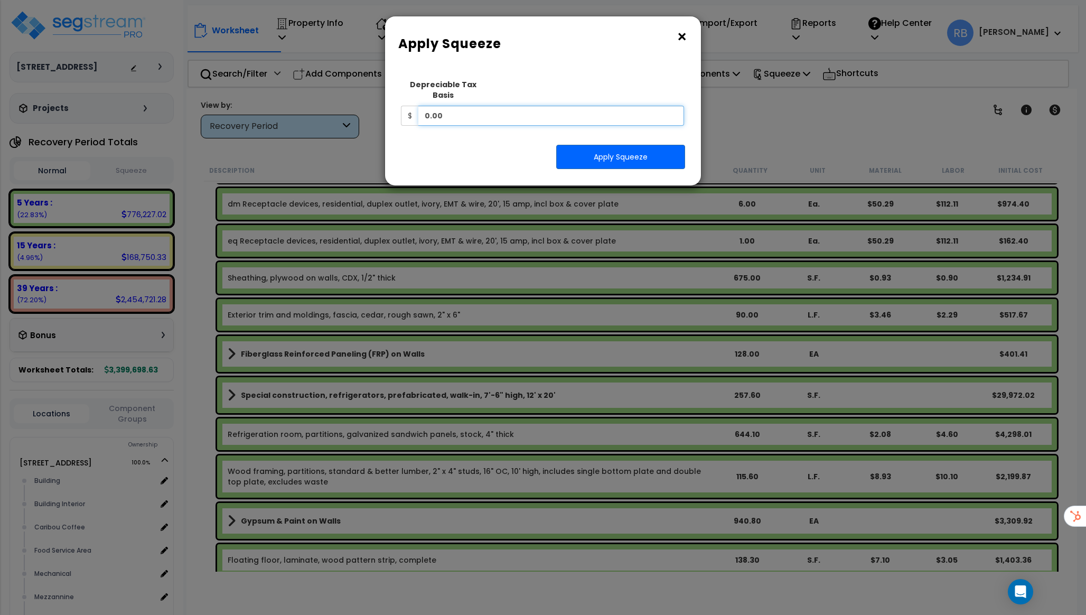
drag, startPoint x: 477, startPoint y: 106, endPoint x: 334, endPoint y: 106, distance: 143.2
click at [334, 106] on div "× Apply Squeeze Squeeze Type Select 1. Squeeze Entire Worksheet 2. Squeeze by T…" at bounding box center [543, 307] width 1086 height 615
click at [679, 39] on button "×" at bounding box center [682, 37] width 12 height 17
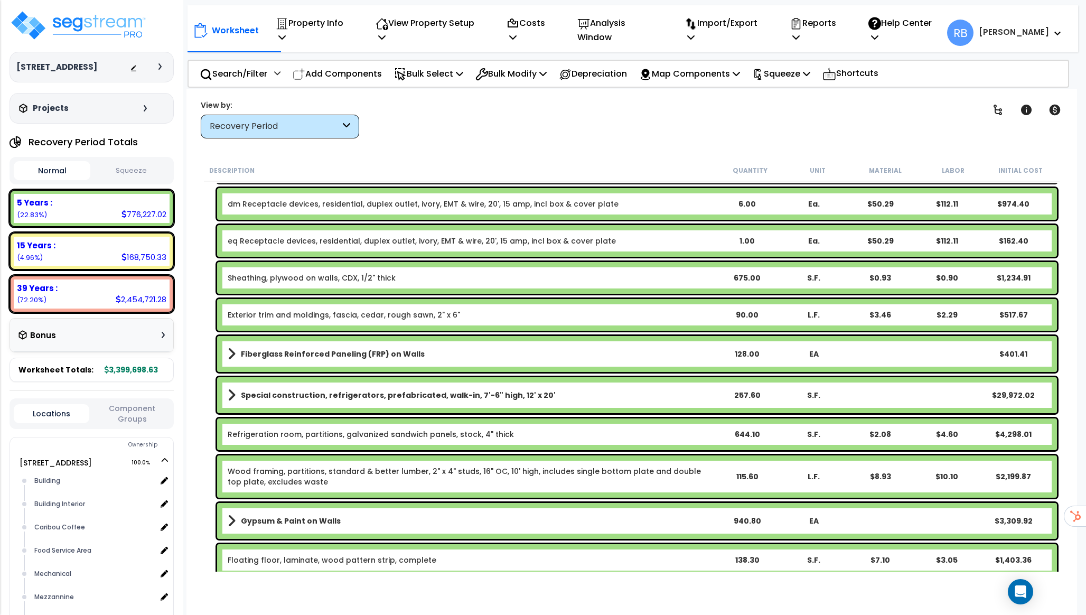
click at [141, 113] on div "Projects" at bounding box center [84, 108] width 136 height 11
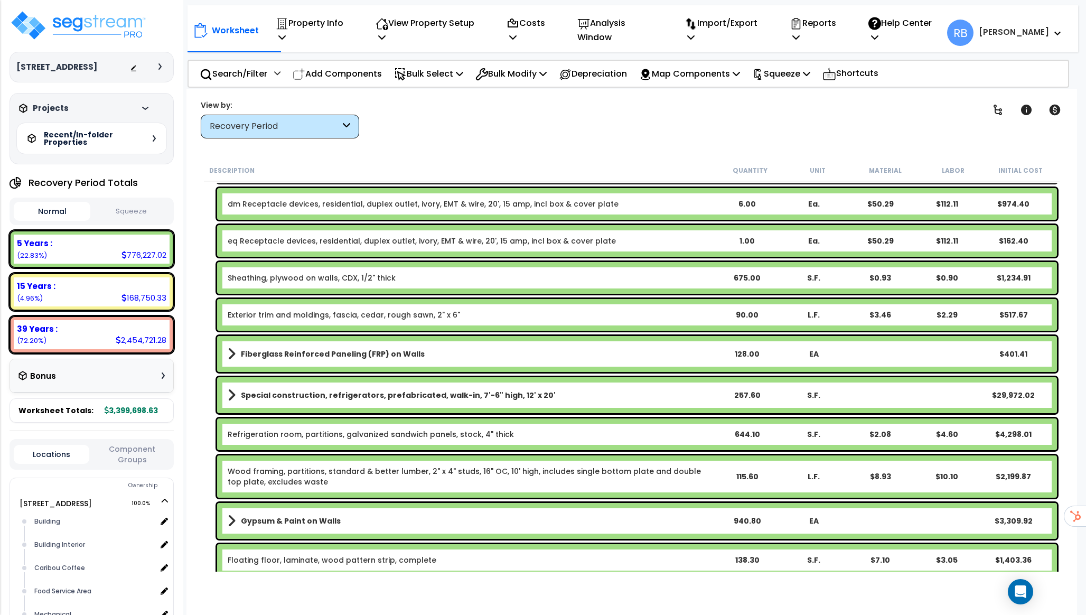
click at [143, 111] on div "Projects" at bounding box center [84, 108] width 136 height 11
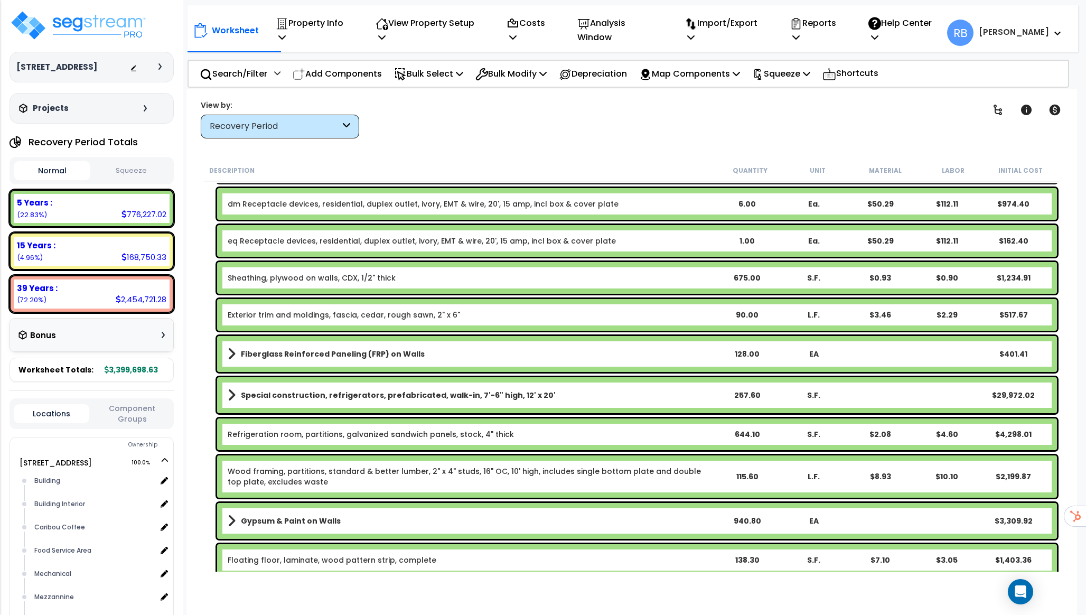
click at [144, 111] on icon at bounding box center [145, 108] width 3 height 6
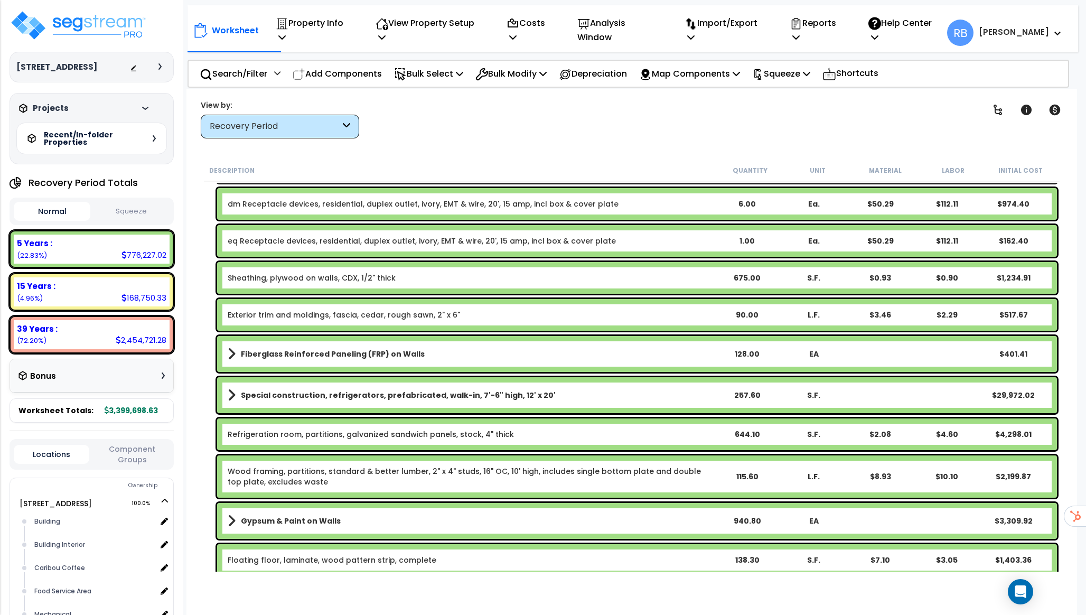
click at [154, 139] on icon at bounding box center [154, 138] width 3 height 6
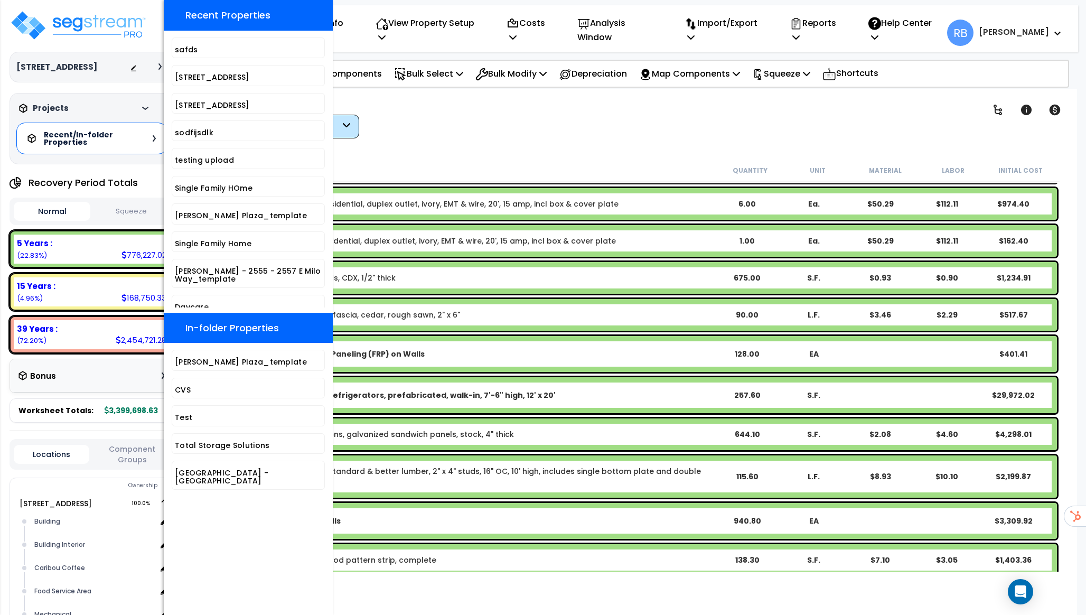
click at [116, 105] on div "Projects" at bounding box center [84, 108] width 136 height 11
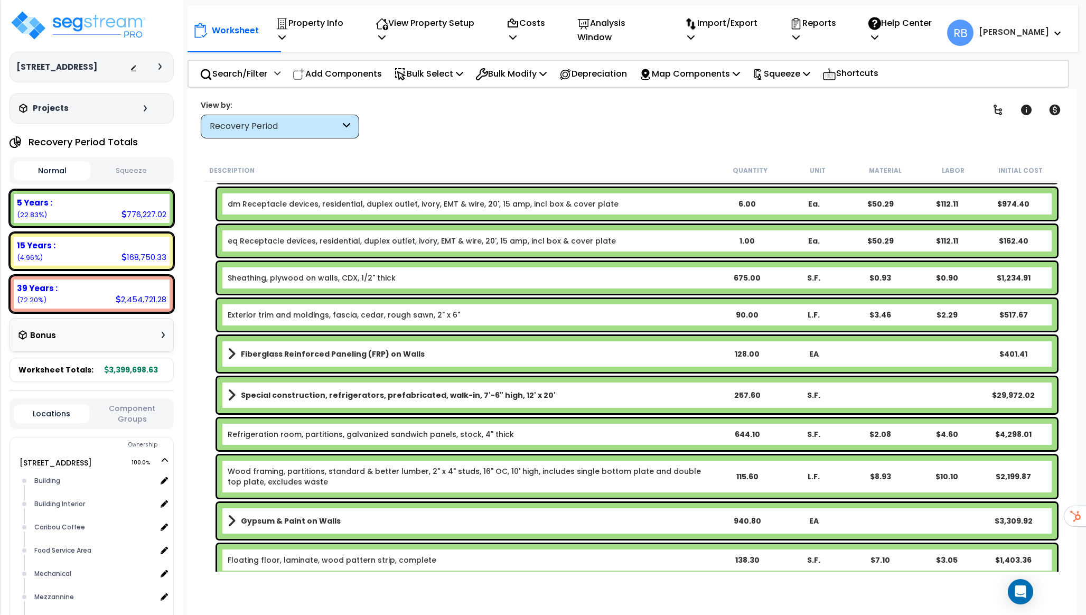
click at [158, 63] on div at bounding box center [148, 67] width 37 height 11
click at [161, 69] on icon at bounding box center [159, 66] width 3 height 6
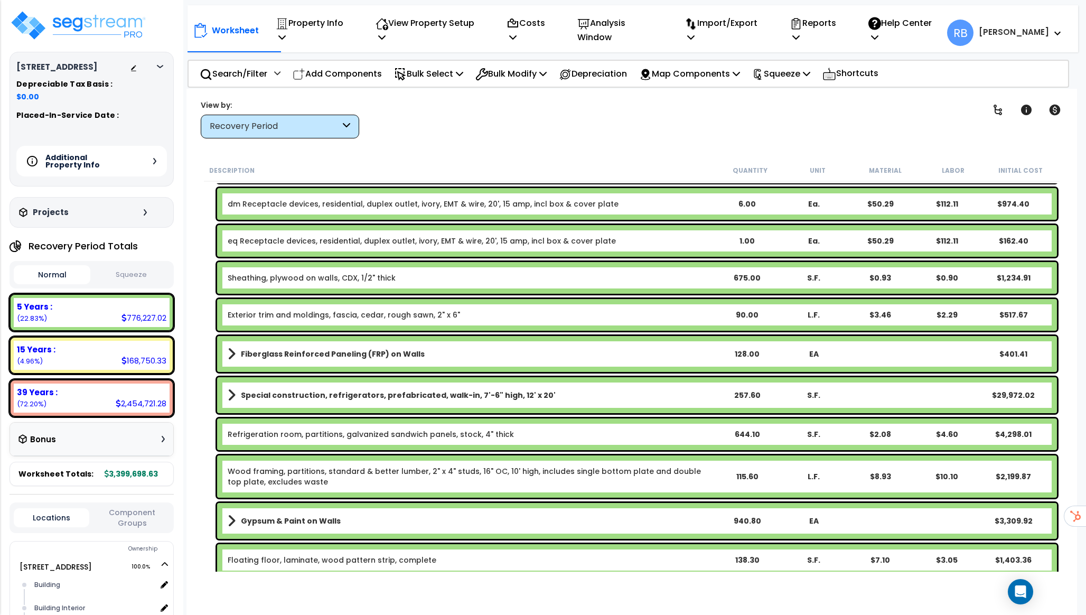
click at [153, 161] on div "Additional Property Info" at bounding box center [91, 161] width 151 height 31
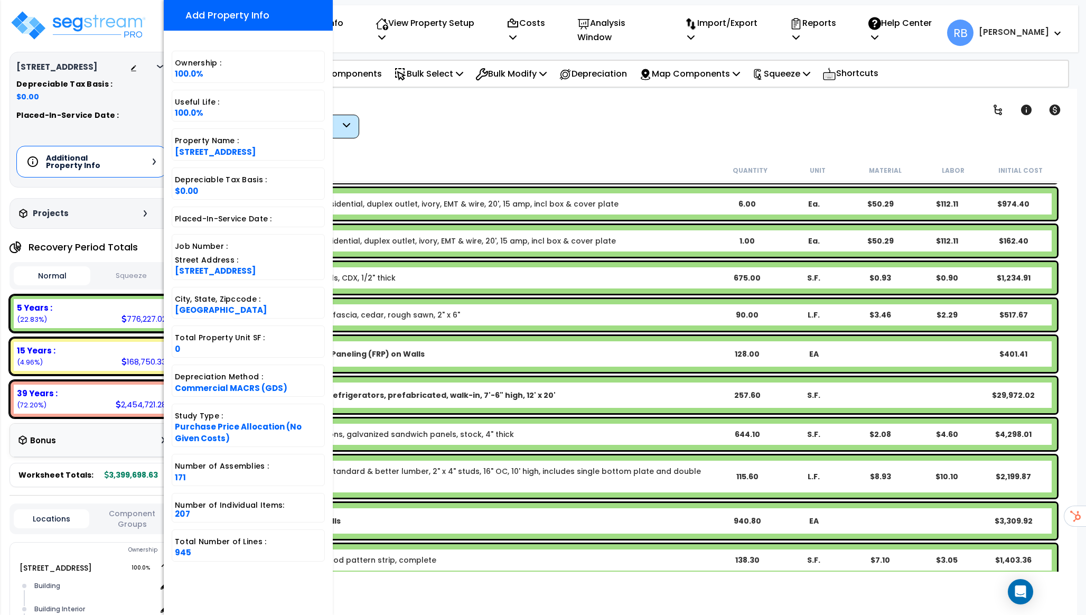
scroll to position [46, 0]
click at [420, 179] on div "Description Quantity Unit Material Labor Initial Cost" at bounding box center [632, 171] width 856 height 22
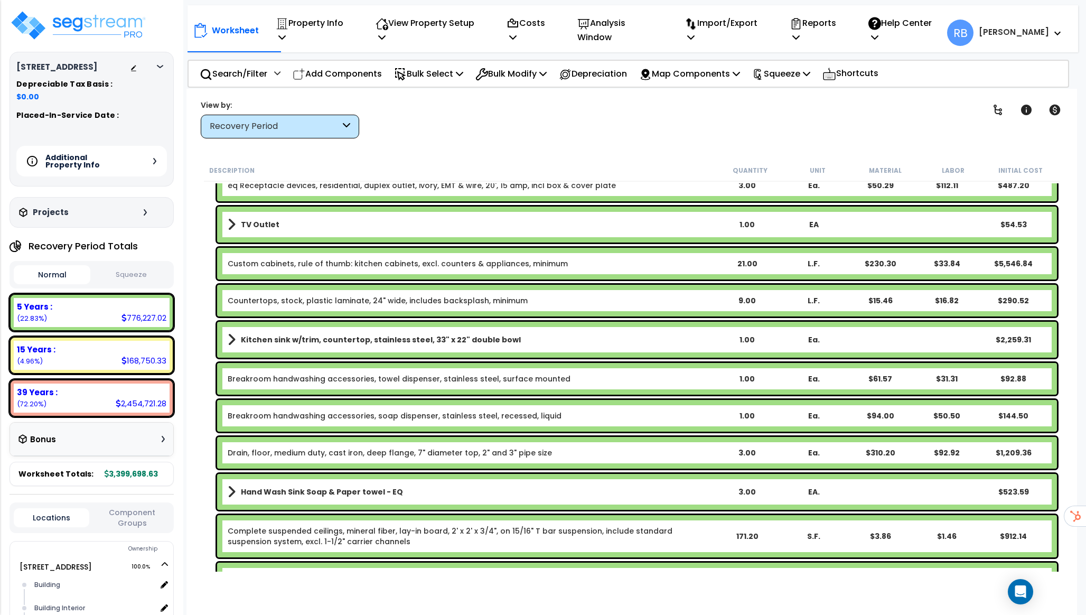
scroll to position [3999, 0]
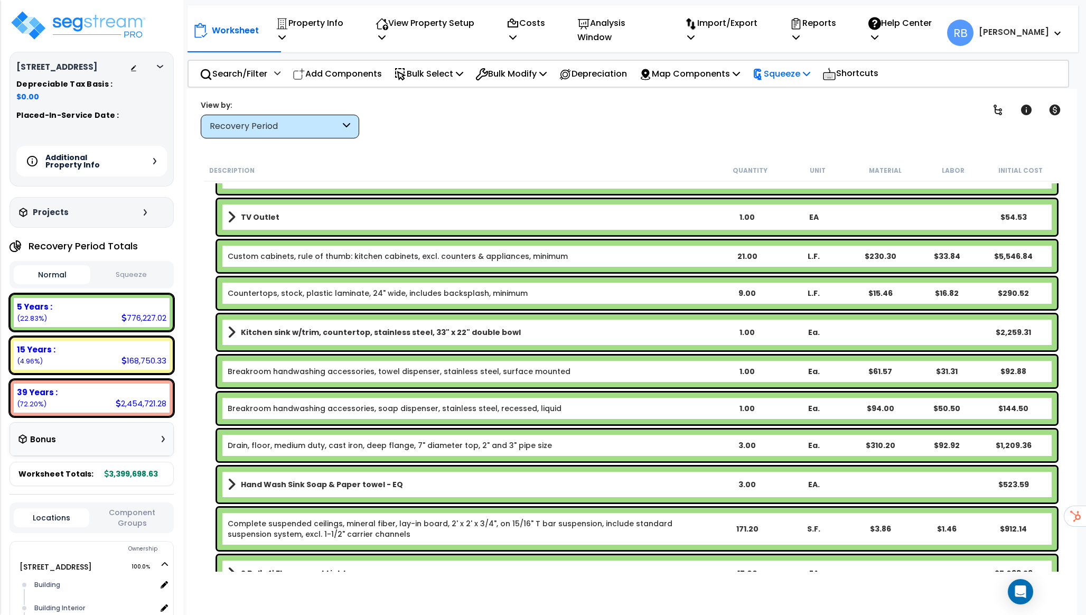
click at [790, 74] on div "Squeeze" at bounding box center [781, 73] width 58 height 25
click at [784, 89] on link "Squeeze" at bounding box center [799, 97] width 105 height 21
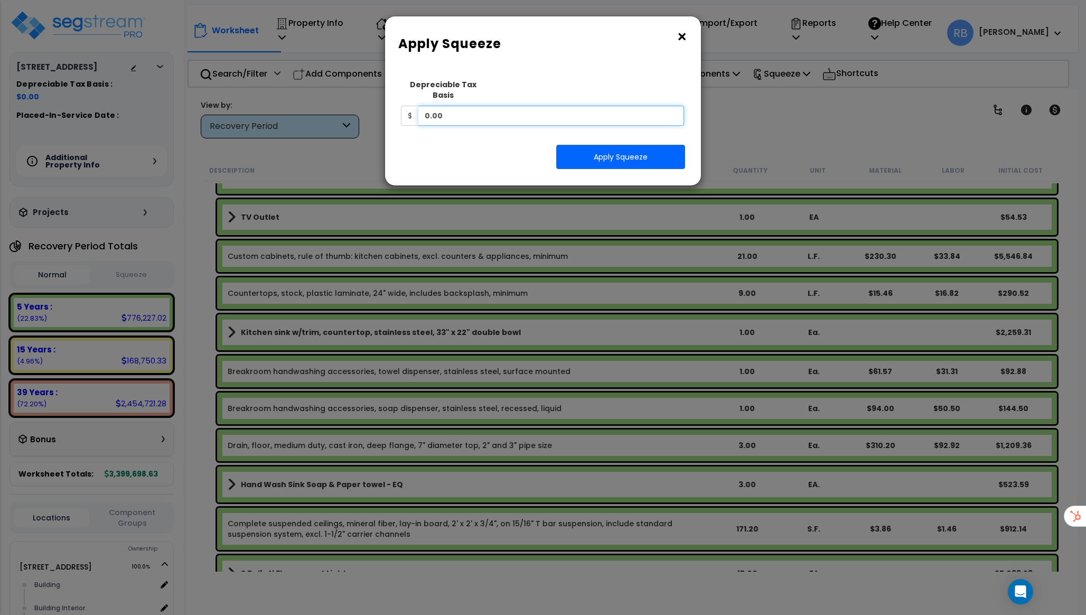
drag, startPoint x: 539, startPoint y: 103, endPoint x: 171, endPoint y: 102, distance: 368.2
click at [173, 102] on div "× Apply Squeeze Squeeze Type Select 1. Squeeze Entire Worksheet 2. Squeeze by T…" at bounding box center [543, 307] width 1086 height 615
type input "10,000,000"
click at [641, 145] on button "Apply Squeeze" at bounding box center [620, 157] width 129 height 24
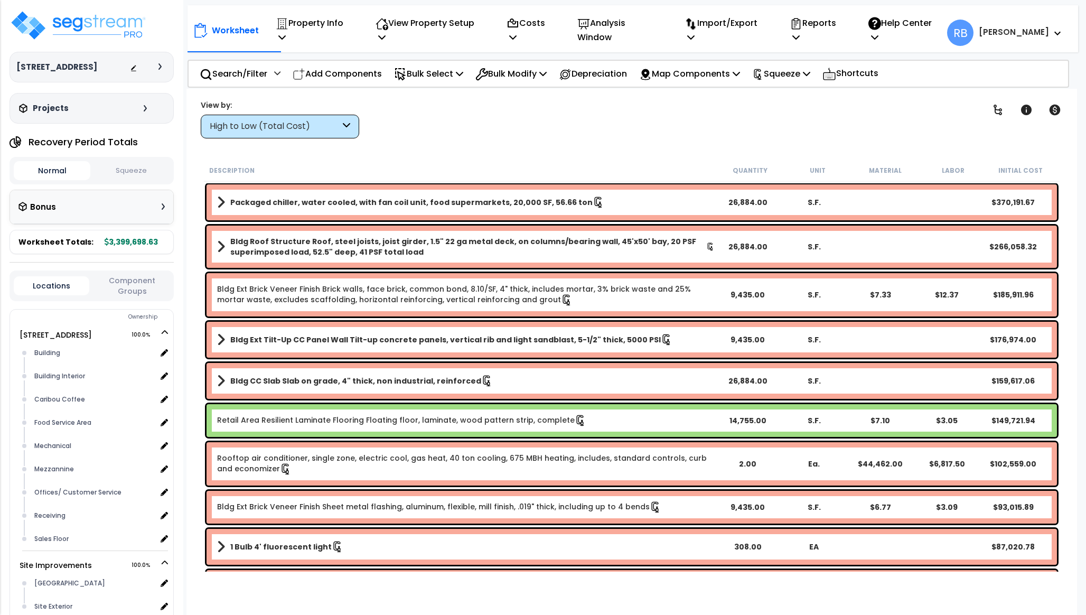
scroll to position [46, 0]
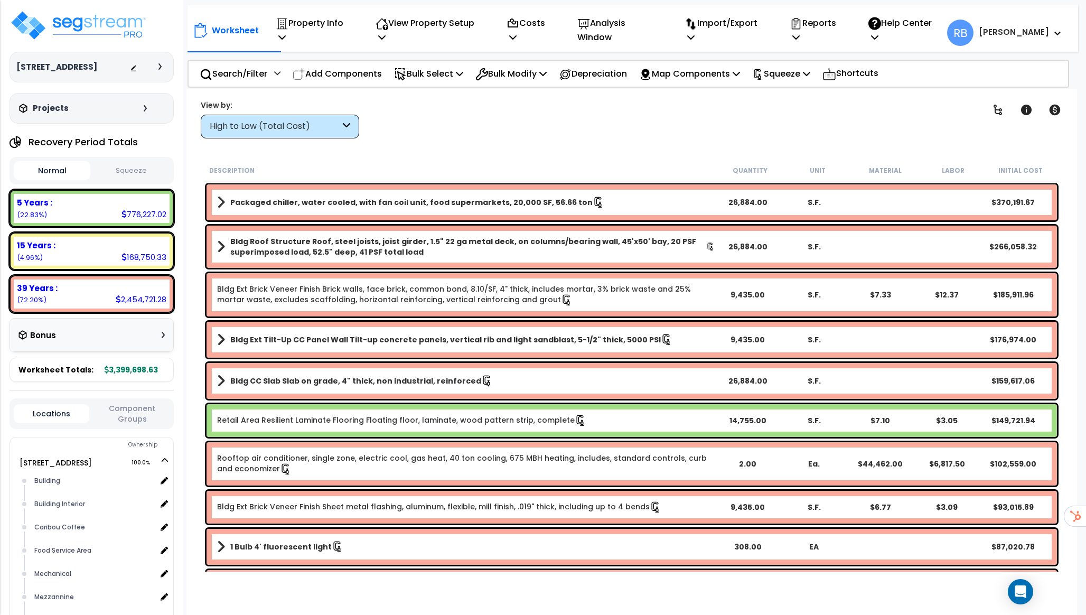
click at [137, 181] on div "Normal Squeeze" at bounding box center [92, 170] width 164 height 27
click at [137, 170] on button "Squeeze" at bounding box center [131, 171] width 77 height 18
click at [43, 164] on button "Normal" at bounding box center [52, 171] width 77 height 18
click at [810, 71] on p "Squeeze" at bounding box center [781, 74] width 58 height 14
click at [807, 109] on link "Reset Squeeze" at bounding box center [799, 119] width 105 height 21
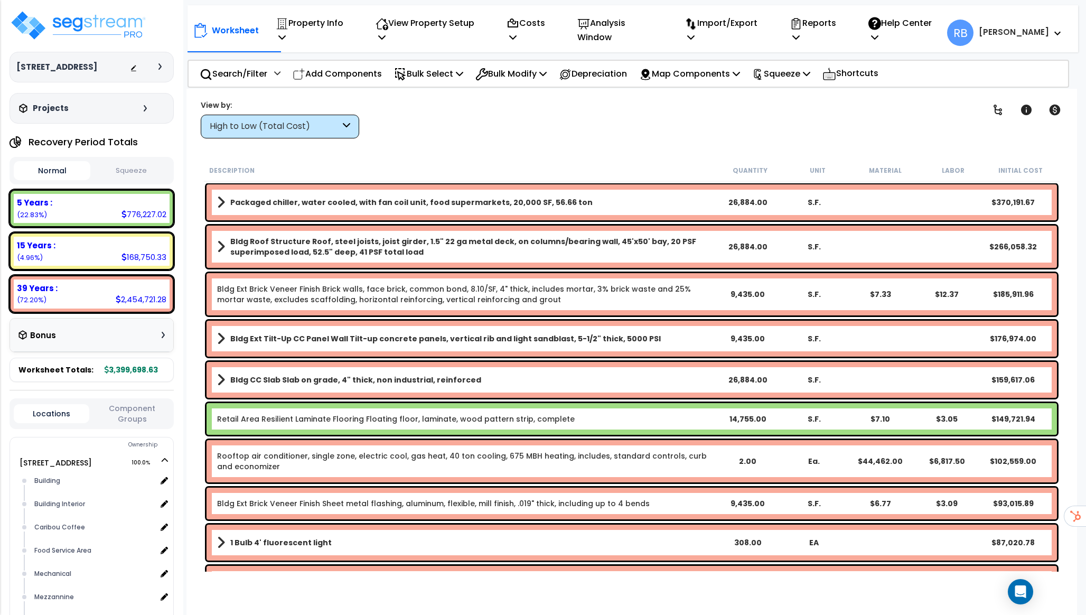
click at [138, 165] on button "Squeeze" at bounding box center [131, 171] width 77 height 18
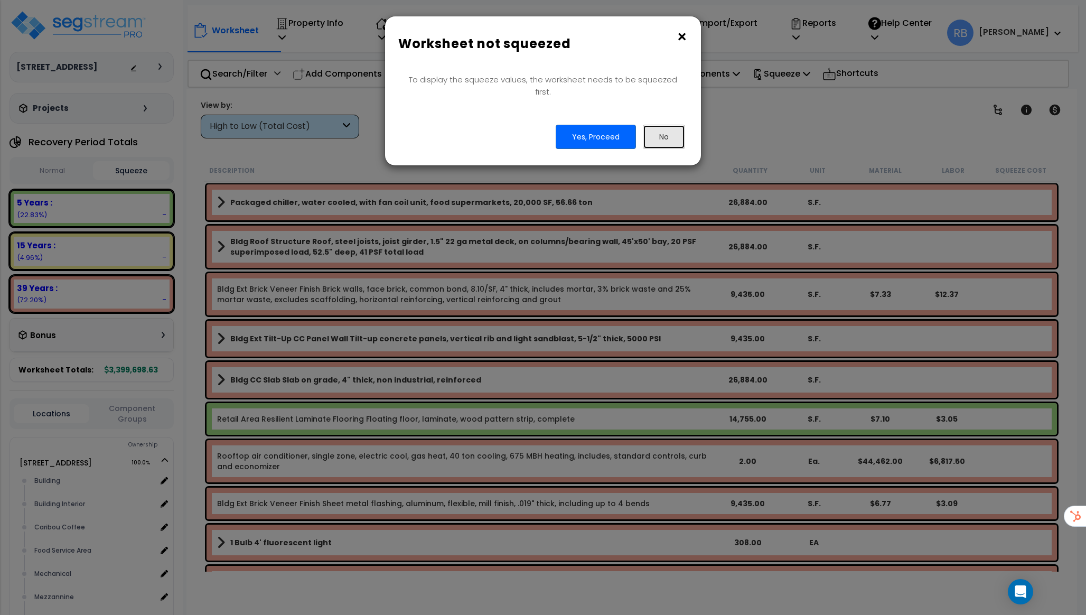
click at [662, 125] on button "No" at bounding box center [664, 137] width 42 height 24
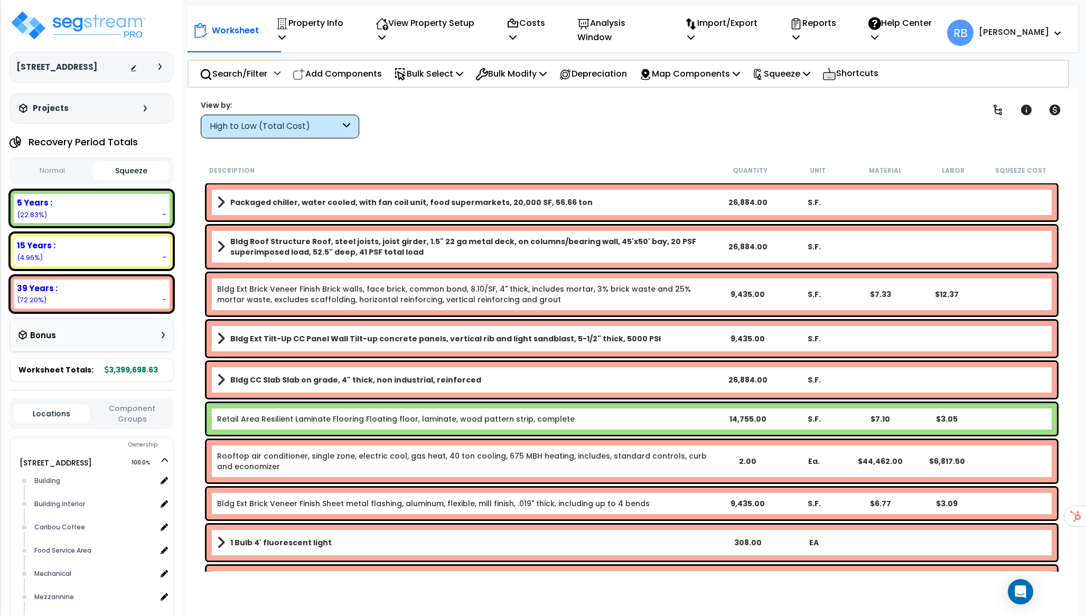
click at [63, 169] on button "Normal" at bounding box center [52, 171] width 77 height 18
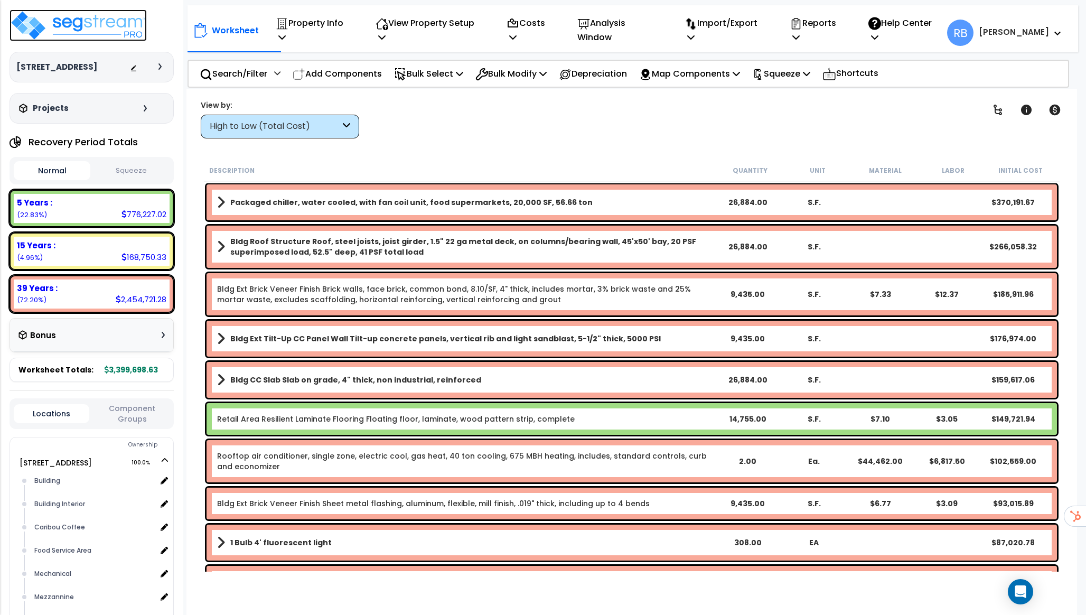
click at [55, 27] on img at bounding box center [78, 26] width 137 height 32
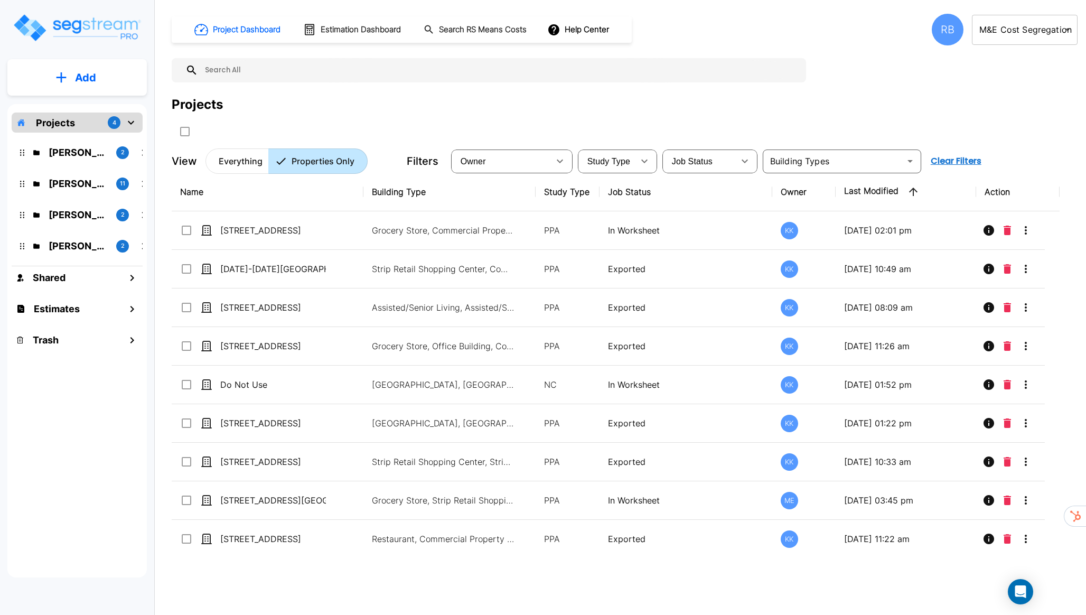
click at [1007, 27] on body "× Your report is being generated. Be patient! × We're working on your Modificat…" at bounding box center [543, 307] width 1086 height 615
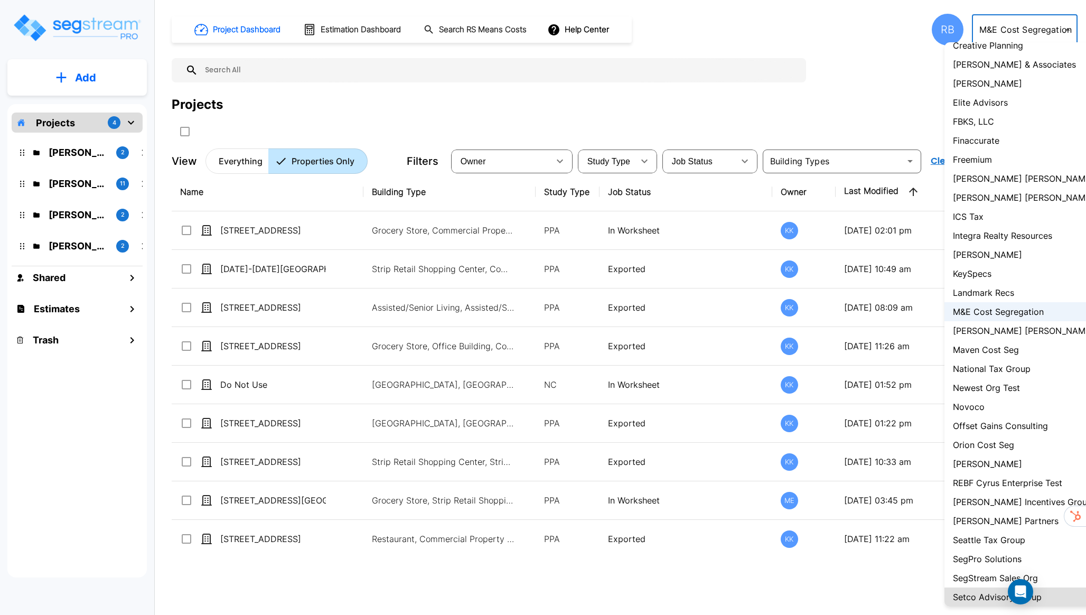
scroll to position [585, 0]
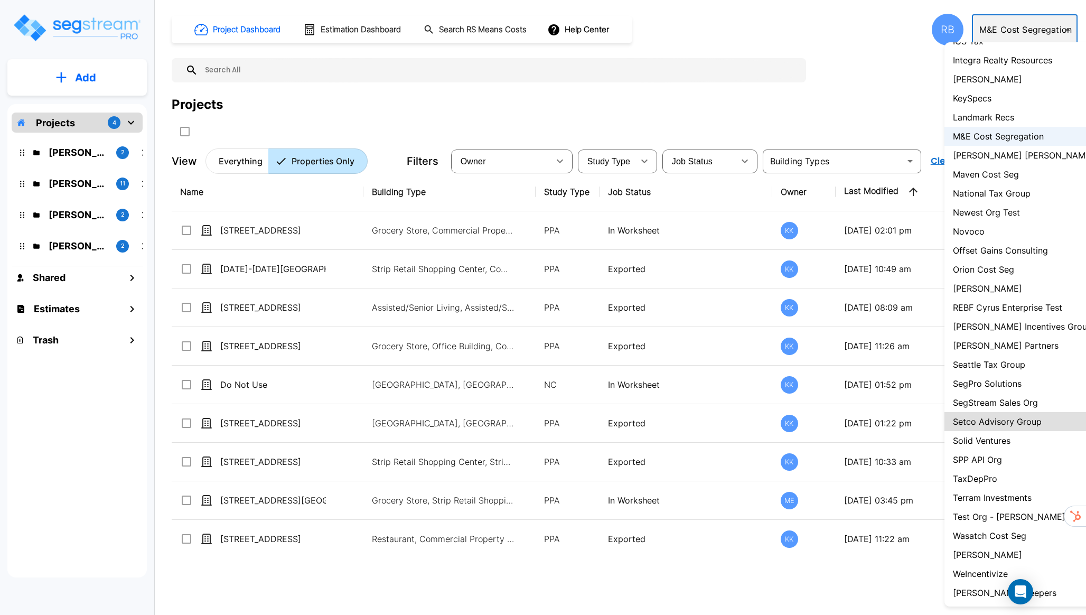
type input "69"
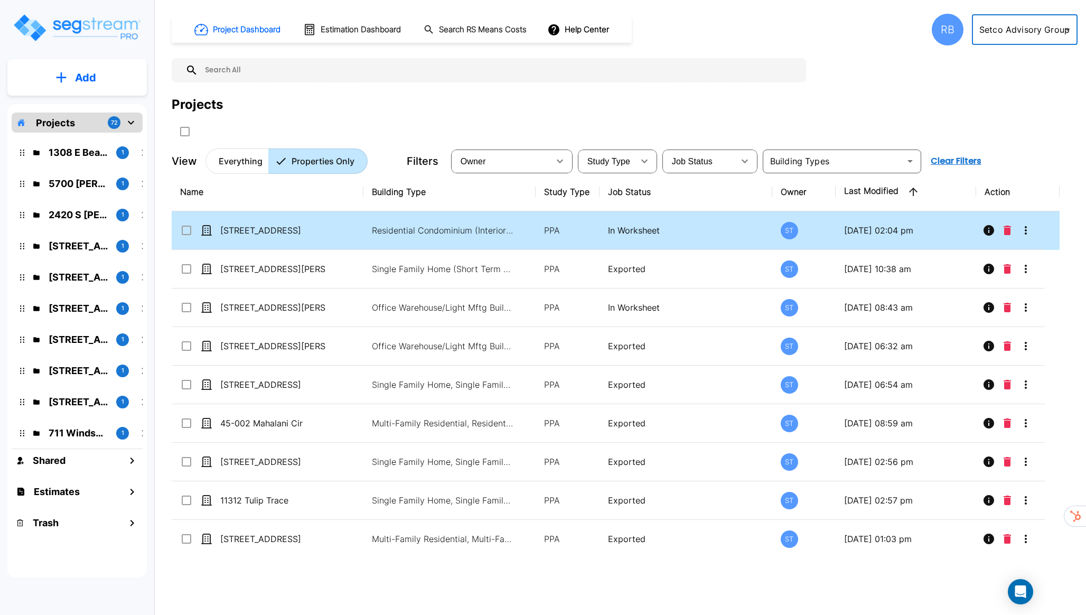
click at [385, 222] on td "Residential Condominium (Interior Only)" at bounding box center [449, 230] width 172 height 39
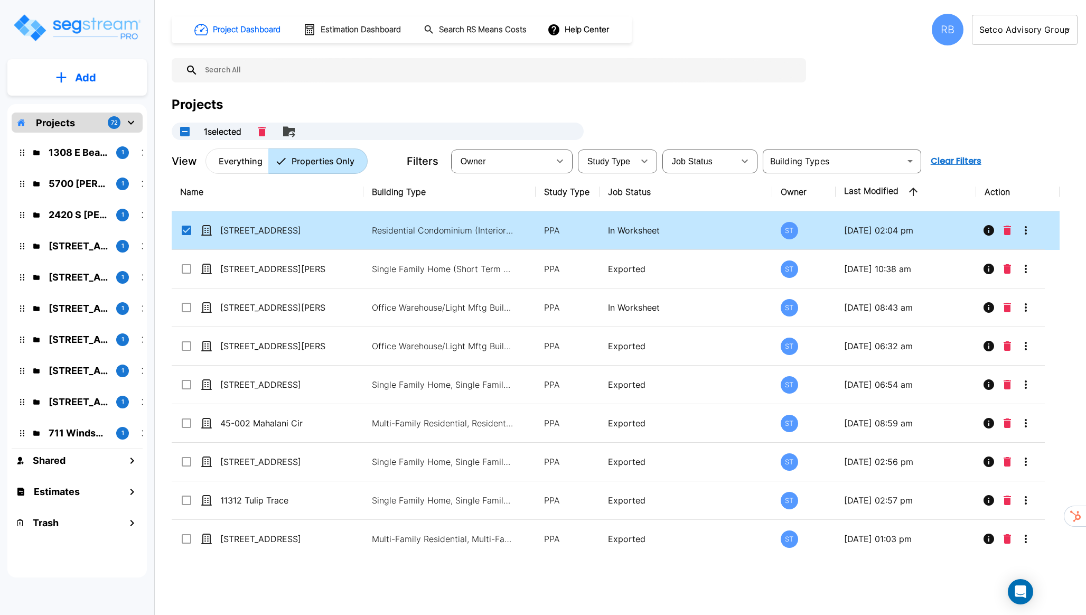
click at [385, 222] on td "Residential Condominium (Interior Only)" at bounding box center [449, 230] width 172 height 39
checkbox input "false"
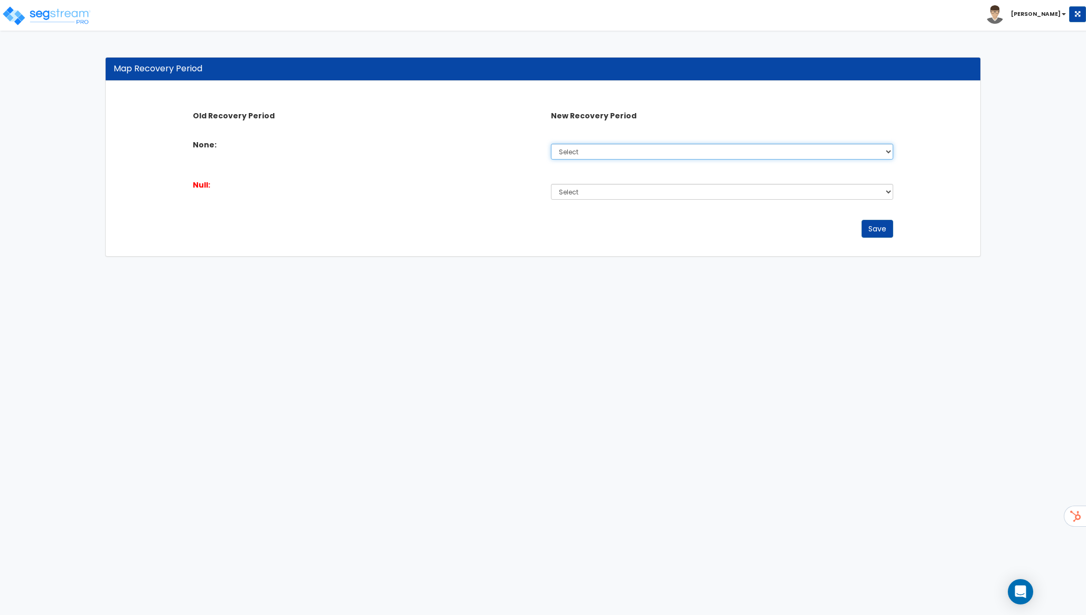
click at [581, 145] on select "Select 5 Years 7 Years 15 Years 27.5 Years" at bounding box center [722, 152] width 342 height 16
select select "275Y"
click at [551, 144] on select "Select 5 Years 7 Years 15 Years 27.5 Years" at bounding box center [722, 152] width 342 height 16
click at [583, 195] on select "Select 5 Years 7 Years 15 Years 27.5 Years" at bounding box center [722, 192] width 342 height 16
select select "275Y"
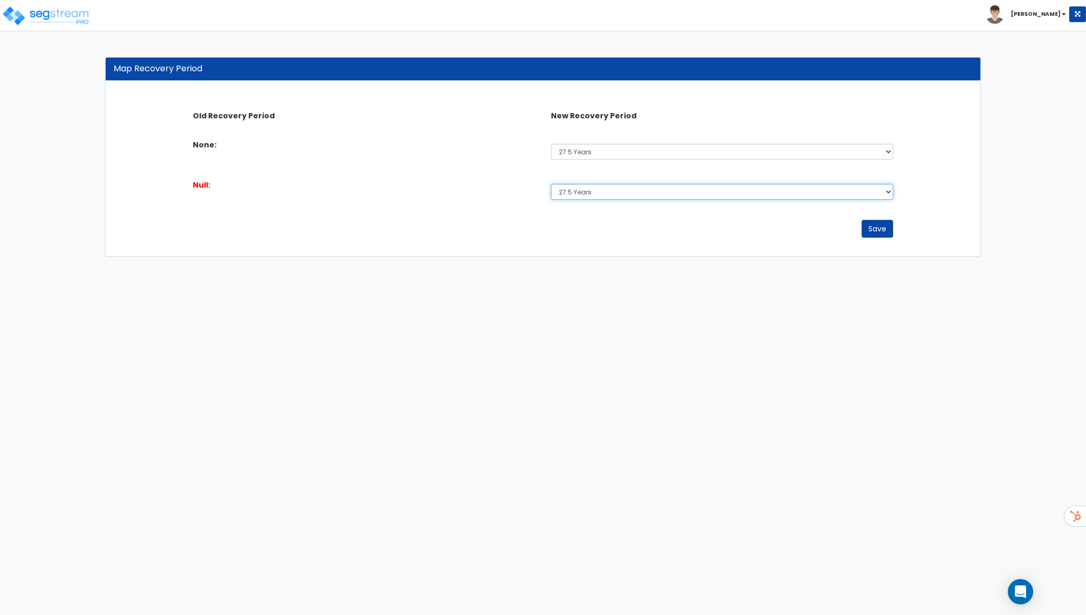
click at [551, 184] on select "Select 5 Years 7 Years 15 Years 27.5 Years" at bounding box center [722, 192] width 342 height 16
click at [863, 223] on button "Save" at bounding box center [878, 229] width 32 height 18
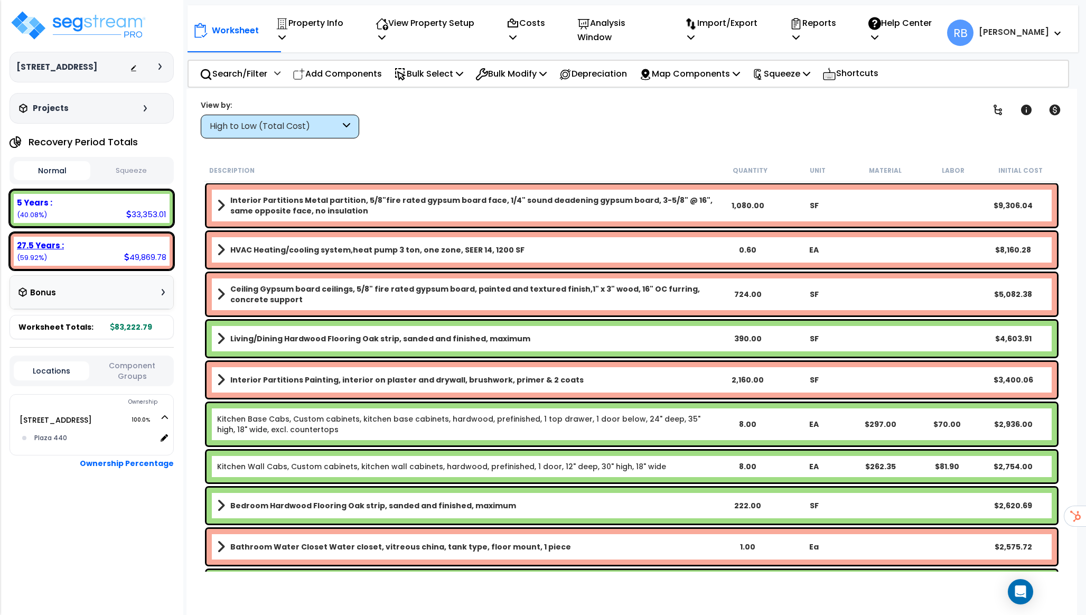
click at [53, 251] on b "27.5 Years :" at bounding box center [40, 245] width 47 height 11
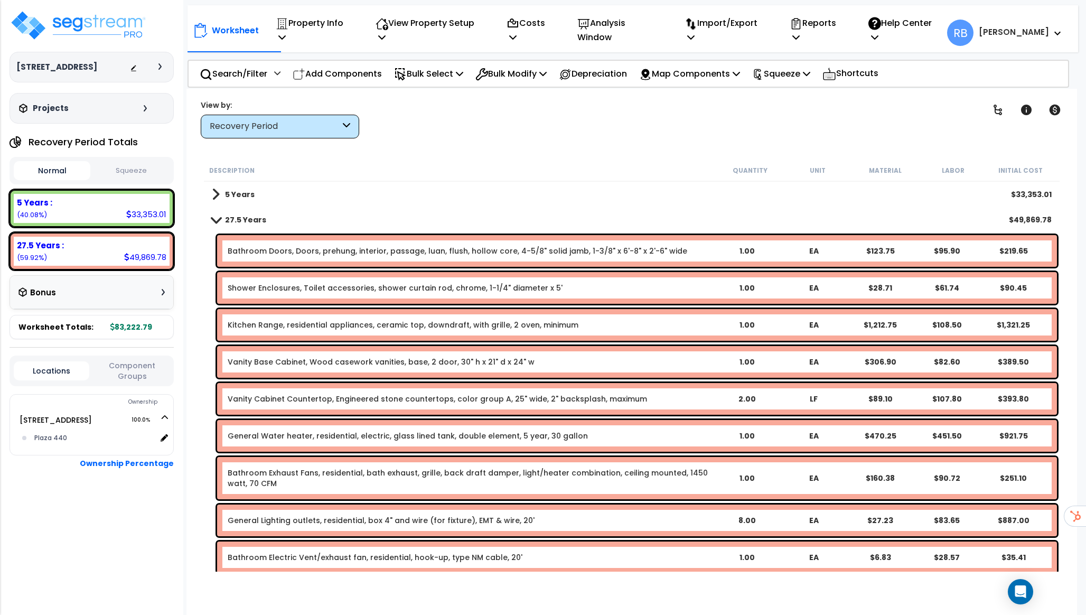
click at [137, 184] on div "Normal Squeeze" at bounding box center [92, 170] width 164 height 27
click at [137, 180] on button "Squeeze" at bounding box center [131, 171] width 77 height 18
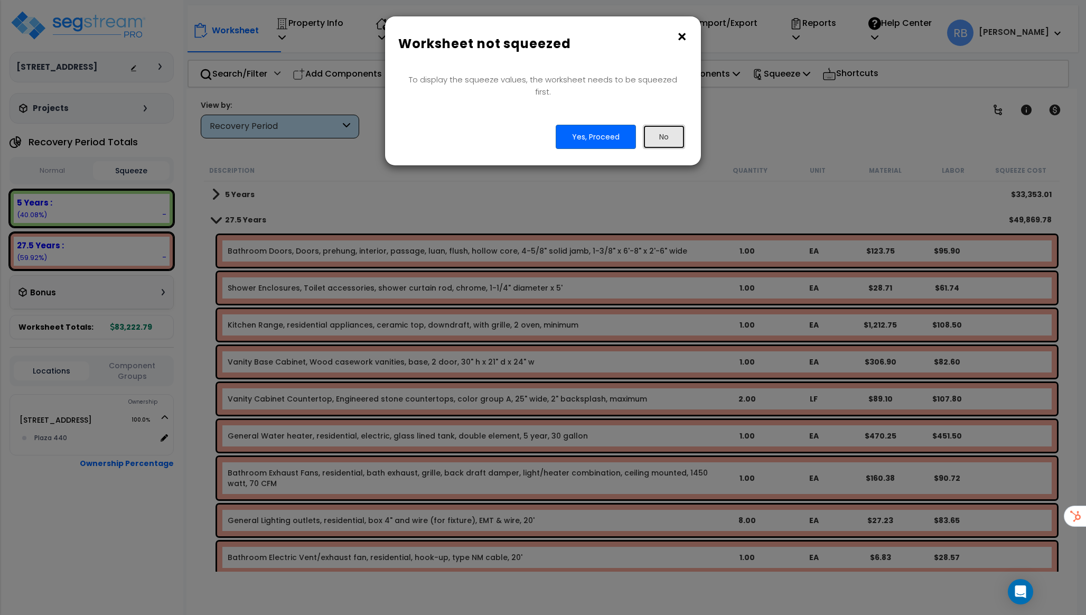
click at [667, 125] on button "No" at bounding box center [664, 137] width 42 height 24
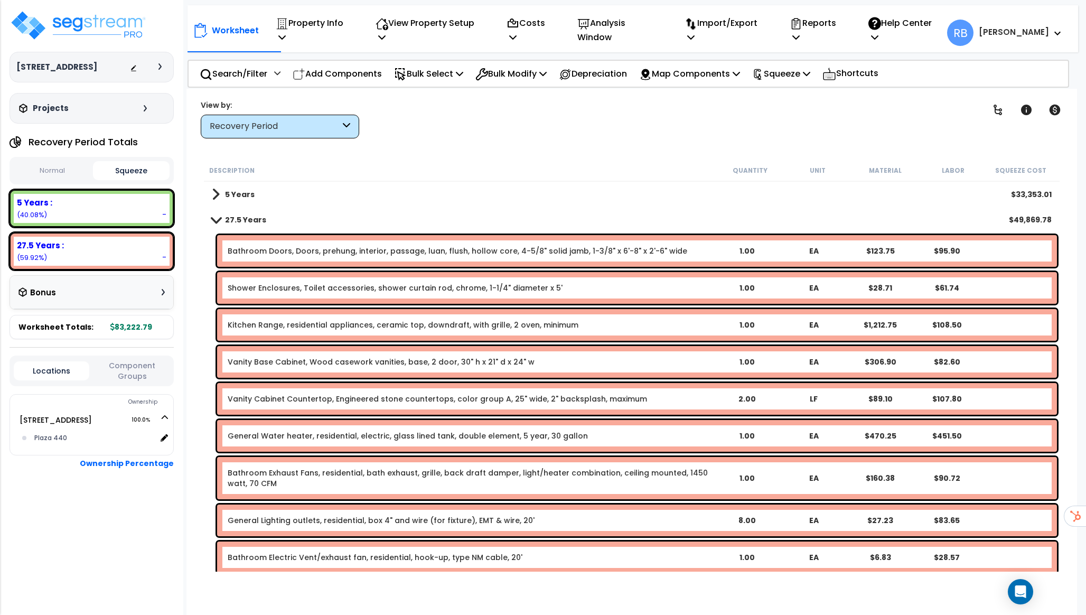
click at [53, 179] on button "Normal" at bounding box center [52, 171] width 77 height 18
